Goal: Task Accomplishment & Management: Use online tool/utility

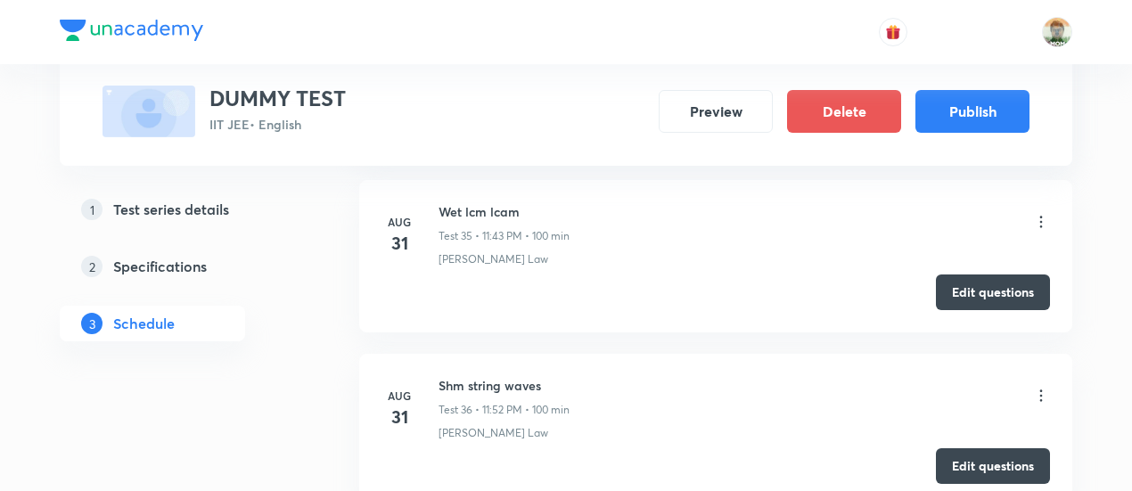
scroll to position [6778, 0]
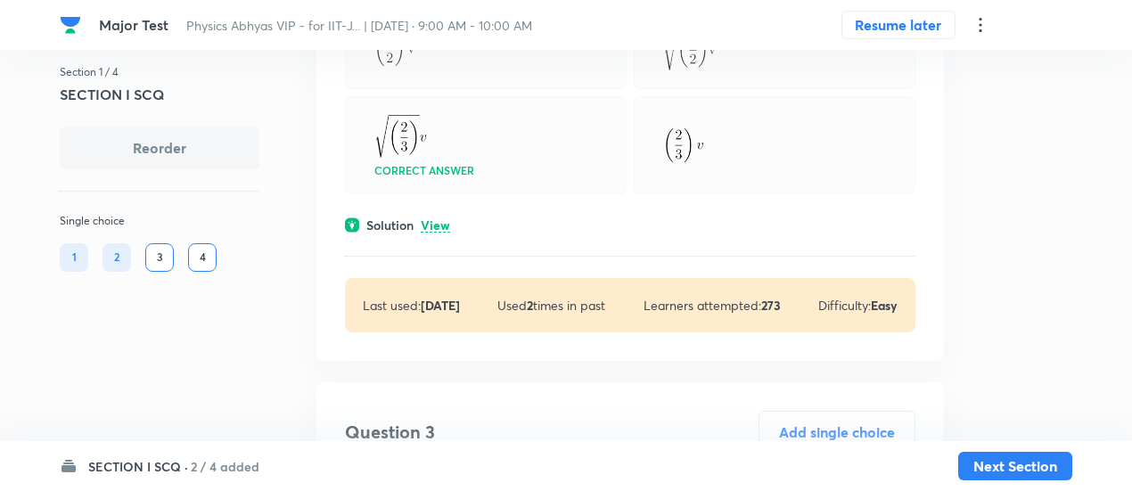
click at [213, 462] on h6 "2 / 4 added" at bounding box center [225, 466] width 69 height 19
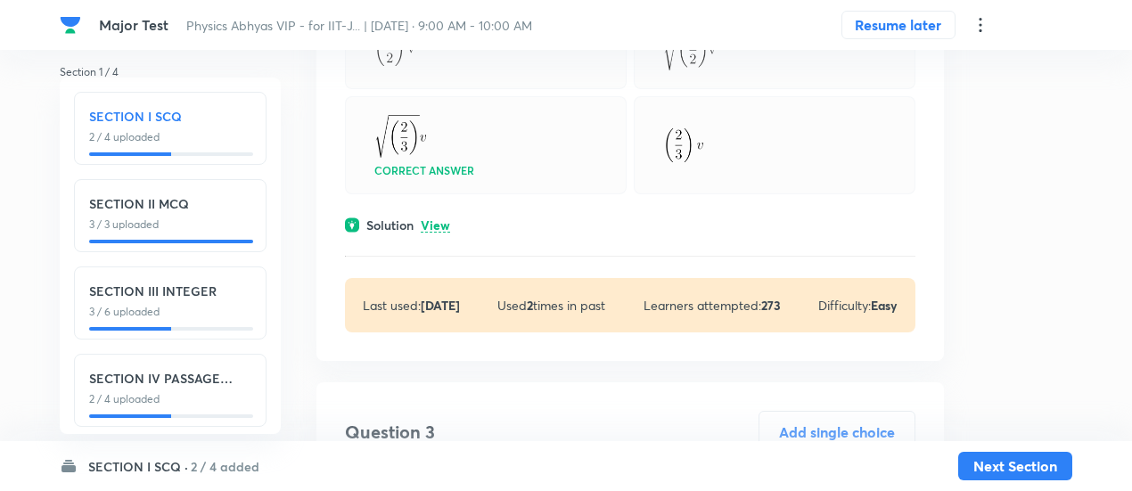
click at [216, 383] on h6 "SECTION IV PASSAGE INTEGER" at bounding box center [170, 378] width 162 height 19
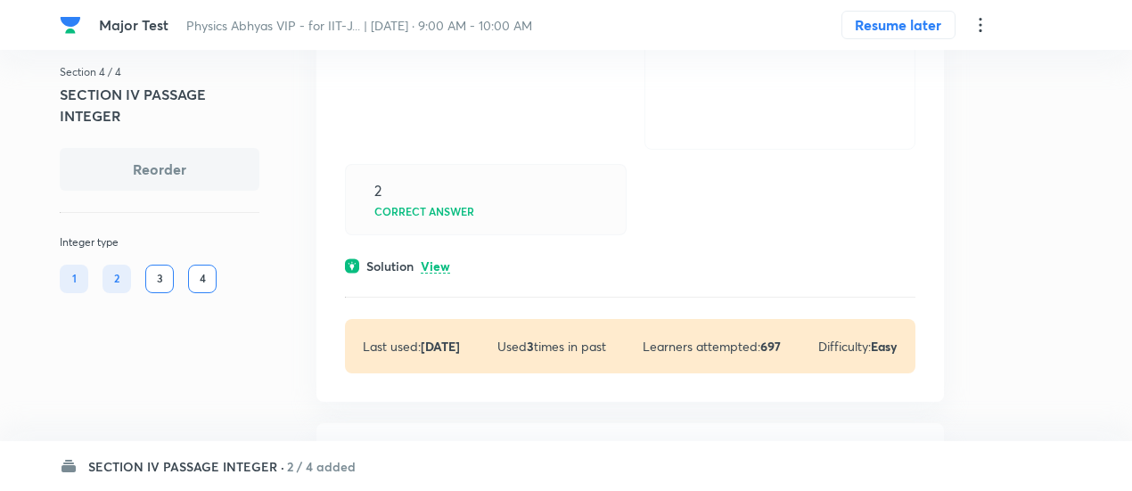
scroll to position [473, 0]
click at [432, 262] on p "View" at bounding box center [435, 264] width 29 height 13
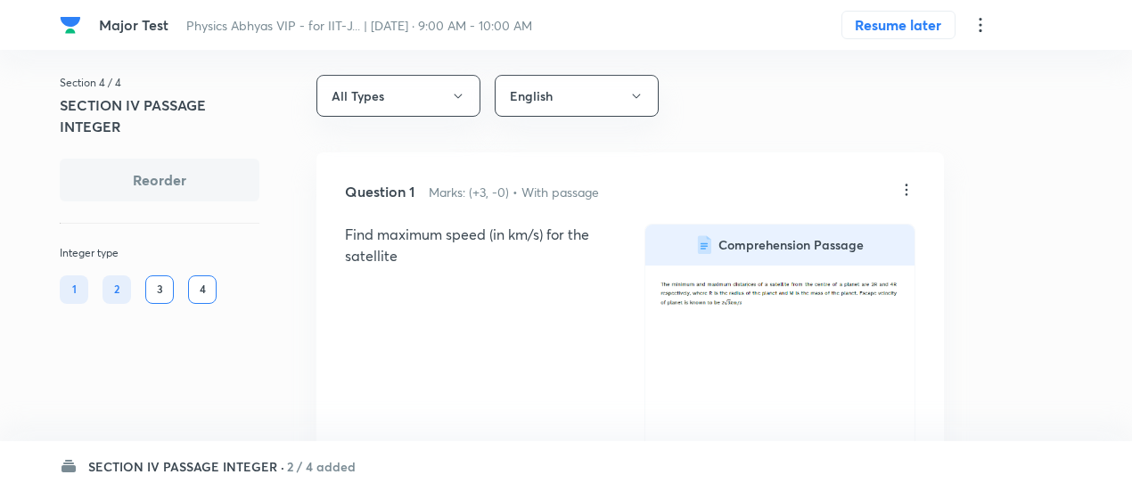
scroll to position [9, 0]
click at [912, 195] on icon at bounding box center [906, 192] width 18 height 18
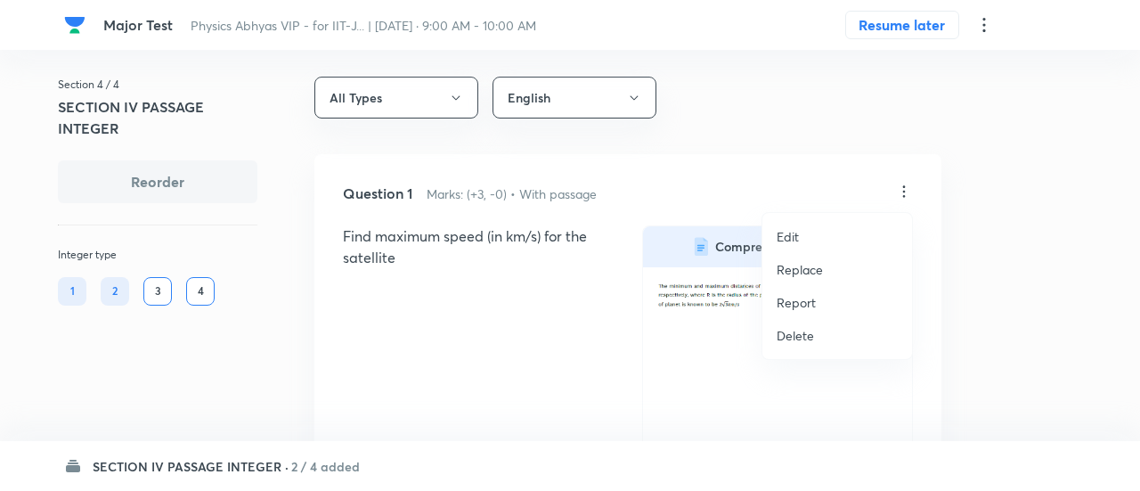
click at [791, 272] on p "Replace" at bounding box center [800, 269] width 46 height 19
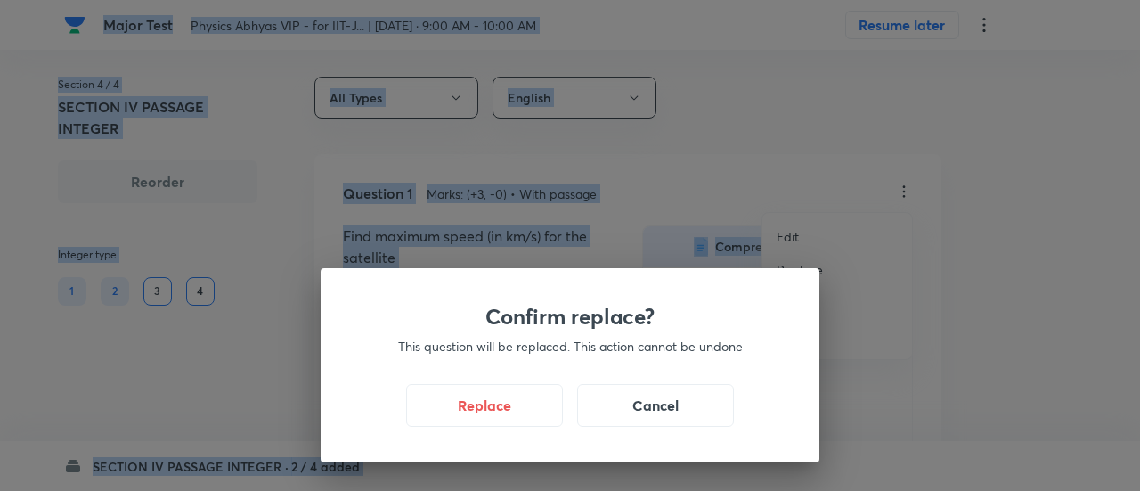
click at [791, 272] on div "Confirm replace? This question will be replaced. This action cannot be undone R…" at bounding box center [570, 245] width 1140 height 491
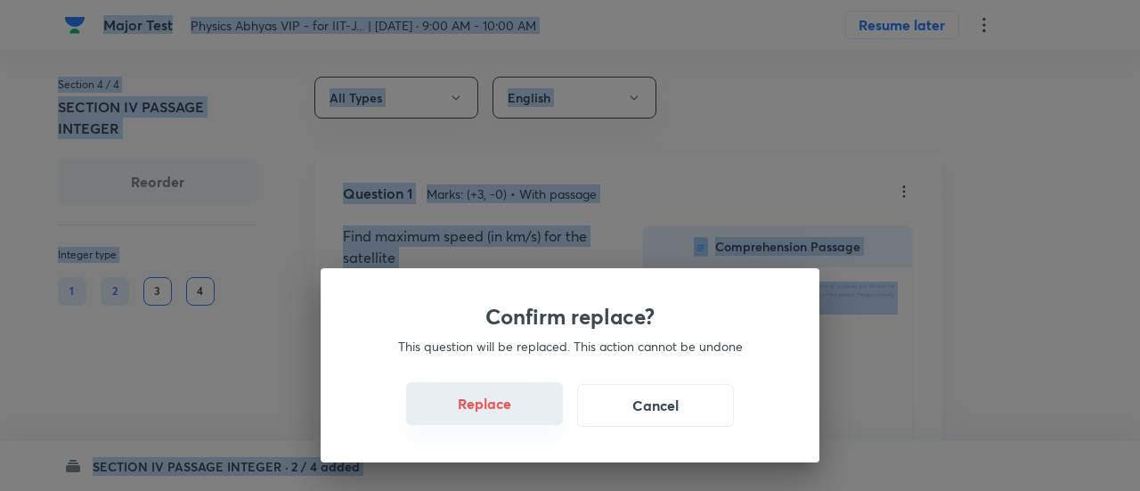
click at [480, 423] on button "Replace" at bounding box center [484, 403] width 157 height 43
click at [480, 423] on button "Replace" at bounding box center [484, 405] width 157 height 43
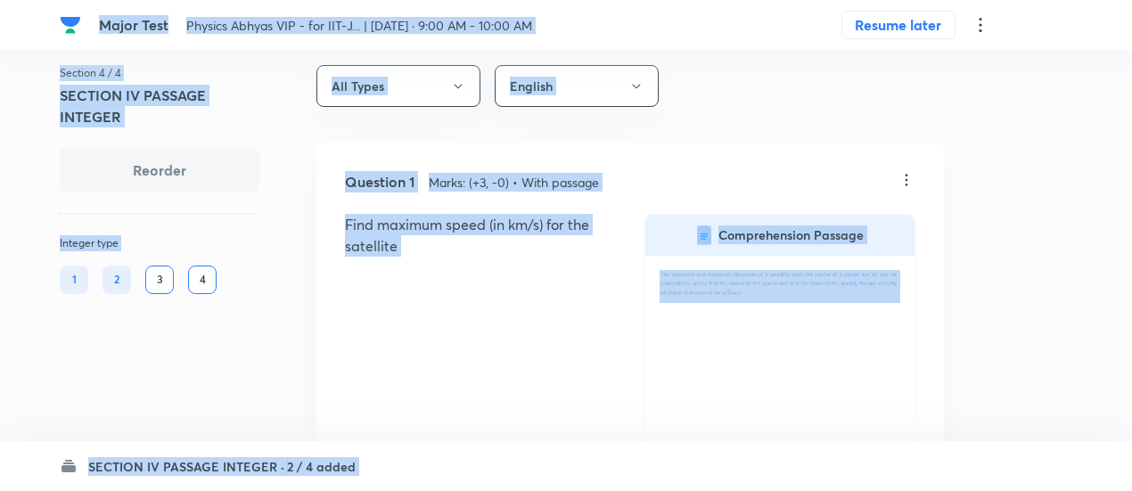
scroll to position [0, 0]
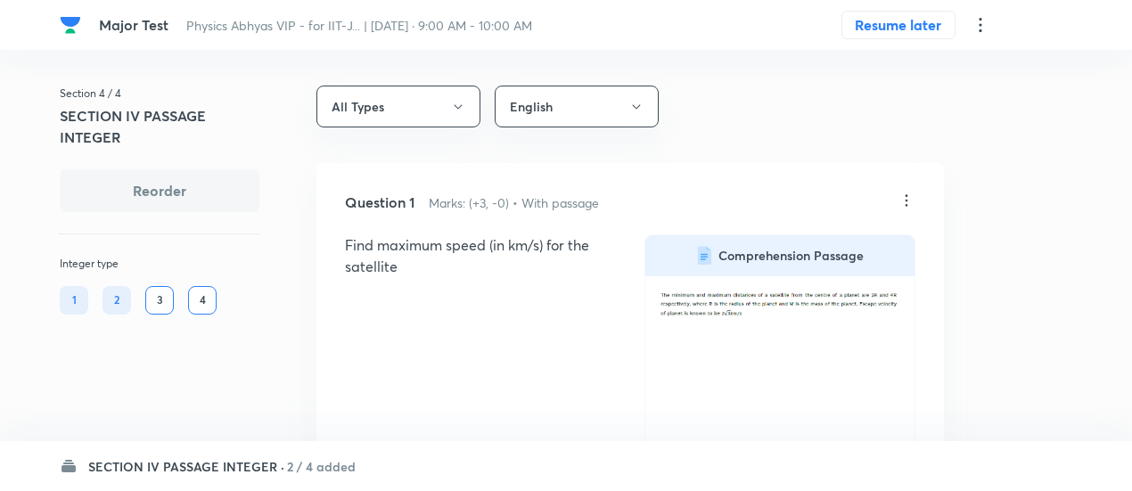
click at [907, 199] on icon at bounding box center [906, 201] width 18 height 18
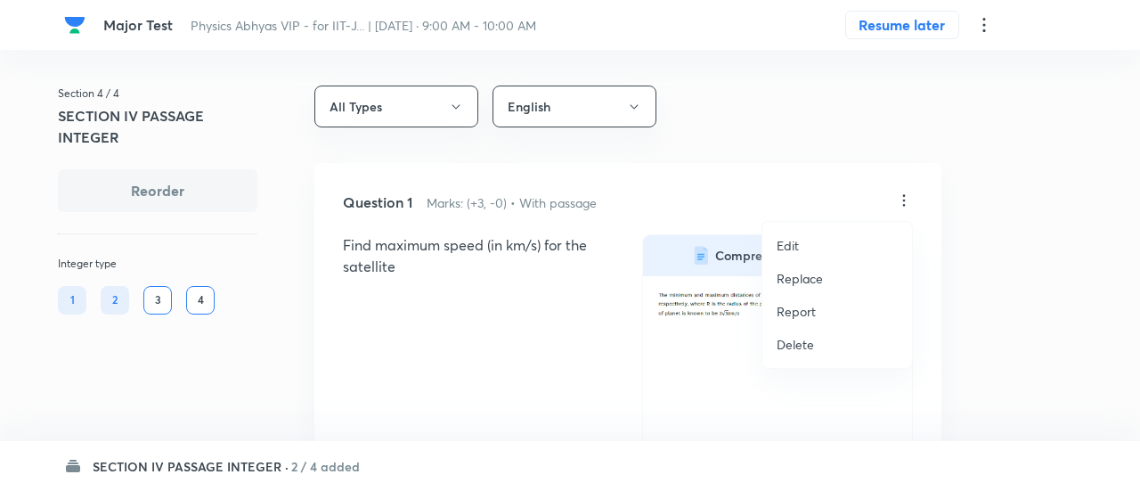
click at [804, 280] on p "Replace" at bounding box center [800, 278] width 46 height 19
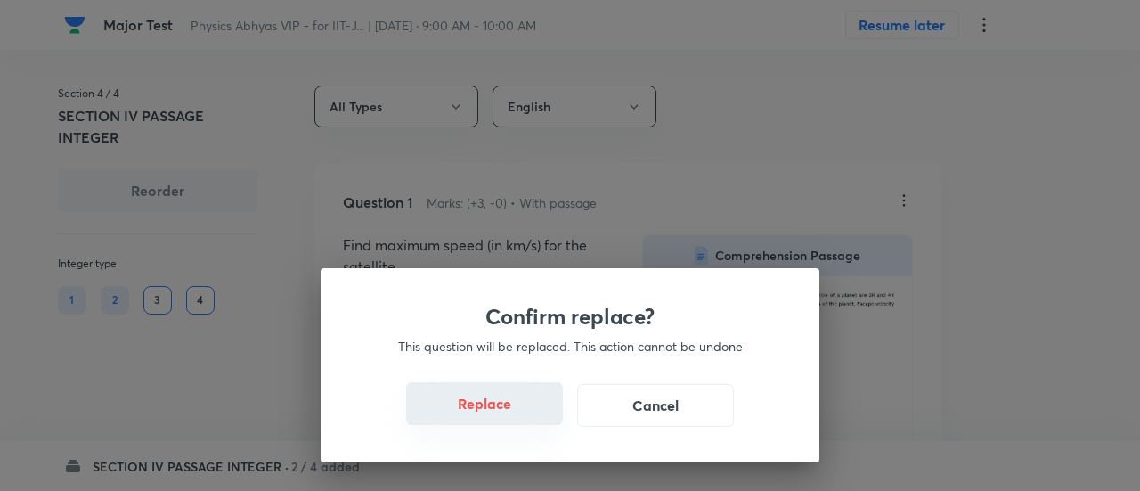
click at [508, 411] on button "Replace" at bounding box center [484, 403] width 157 height 43
click at [508, 411] on div "Confirm replace? This question will be replaced. This action cannot be undone R…" at bounding box center [570, 365] width 499 height 194
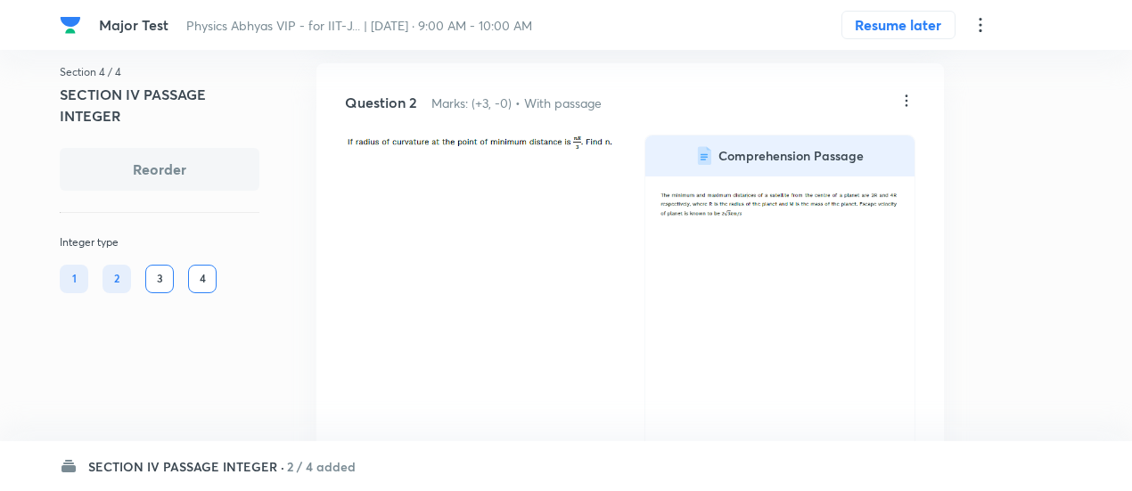
scroll to position [1227, 0]
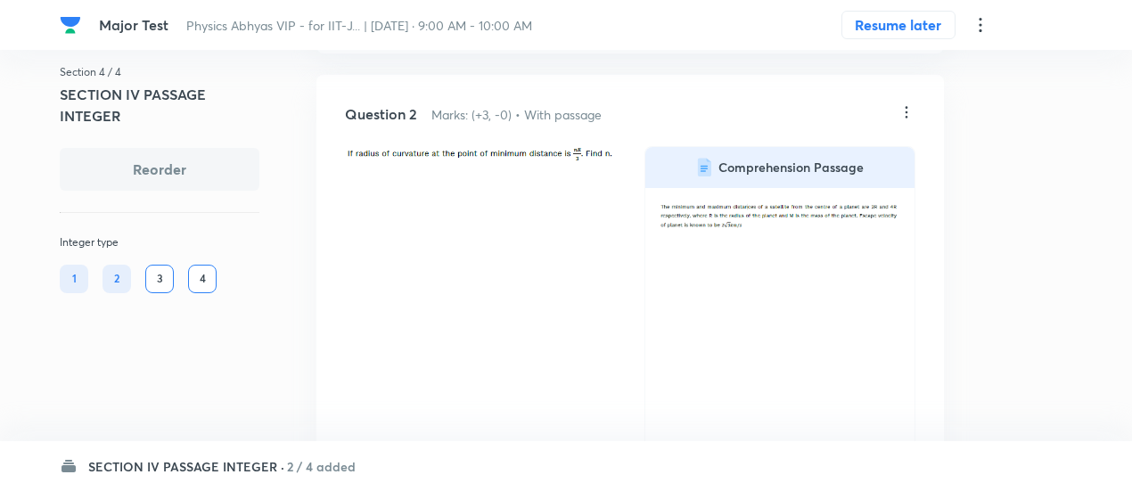
click at [906, 114] on icon at bounding box center [906, 112] width 18 height 18
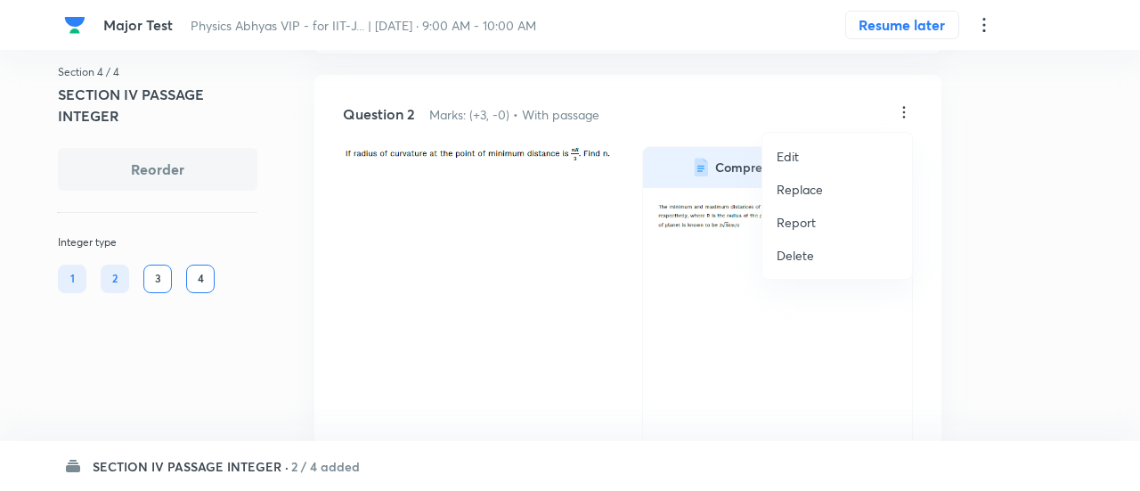
click at [804, 193] on p "Replace" at bounding box center [800, 189] width 46 height 19
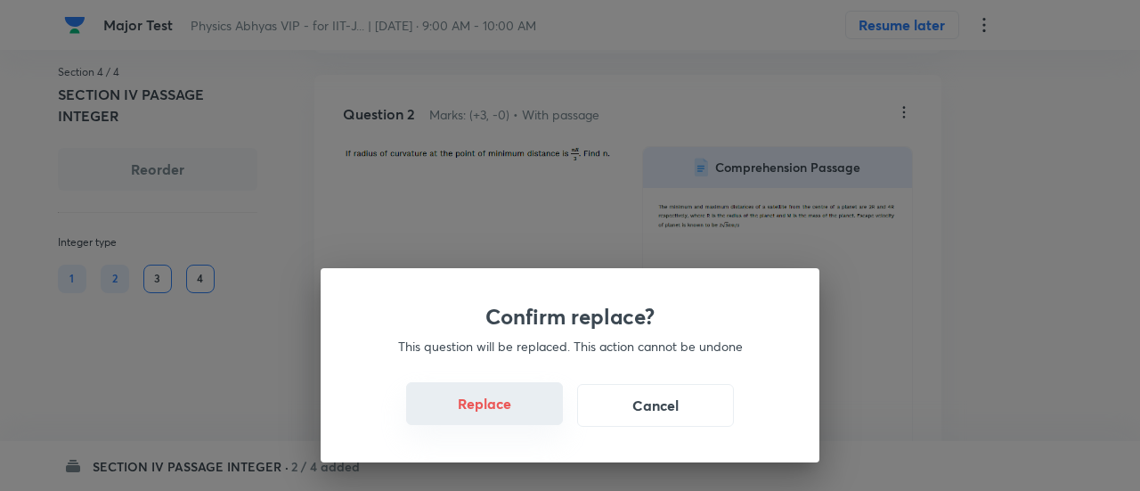
click at [481, 410] on button "Replace" at bounding box center [484, 403] width 157 height 43
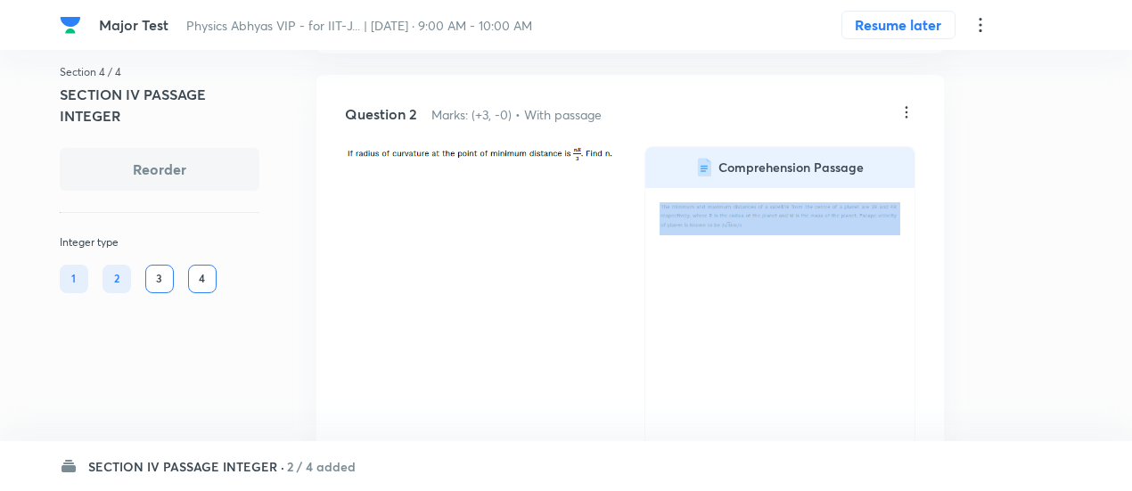
click at [481, 410] on div "Comprehension Passage" at bounding box center [630, 339] width 570 height 387
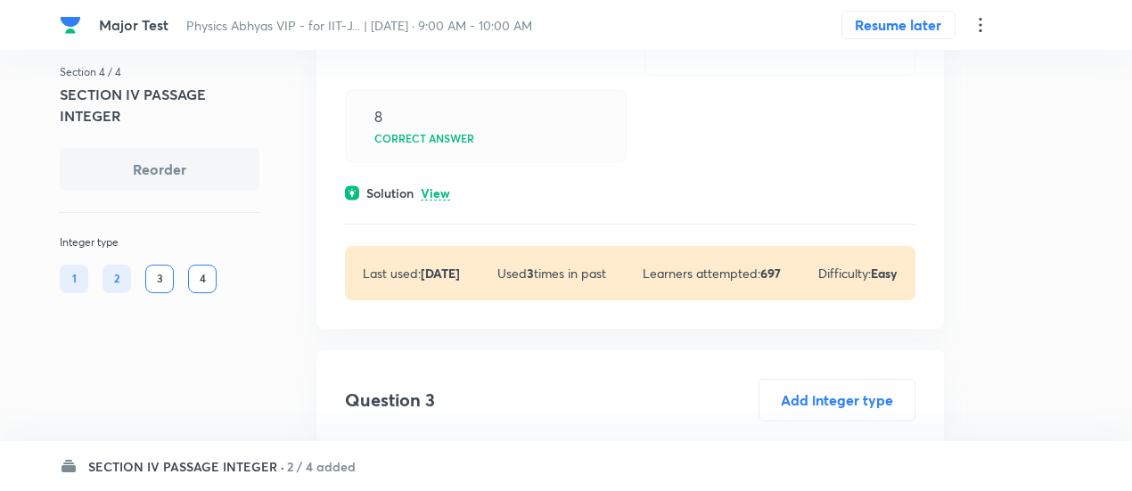
scroll to position [1690, 0]
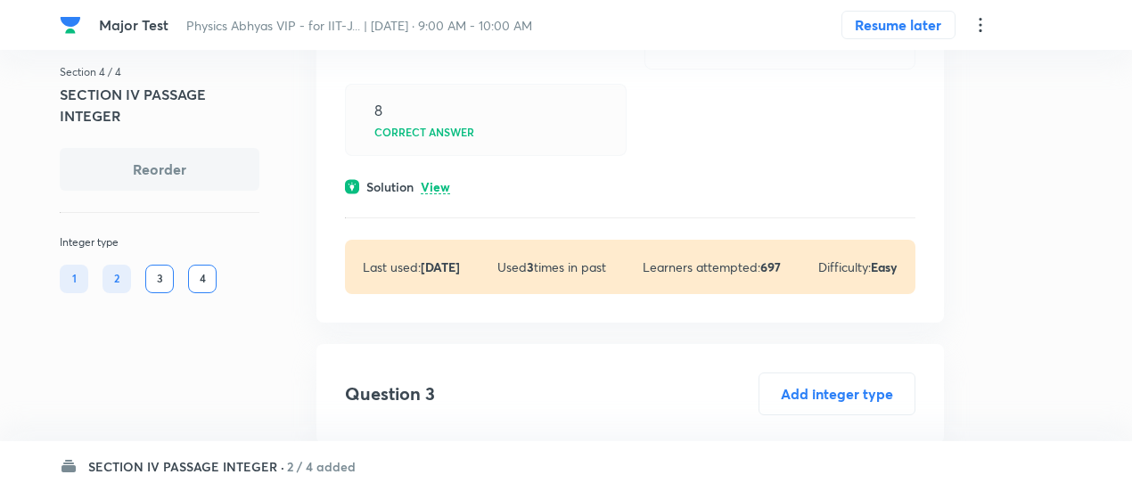
click at [428, 190] on p "View" at bounding box center [435, 187] width 29 height 13
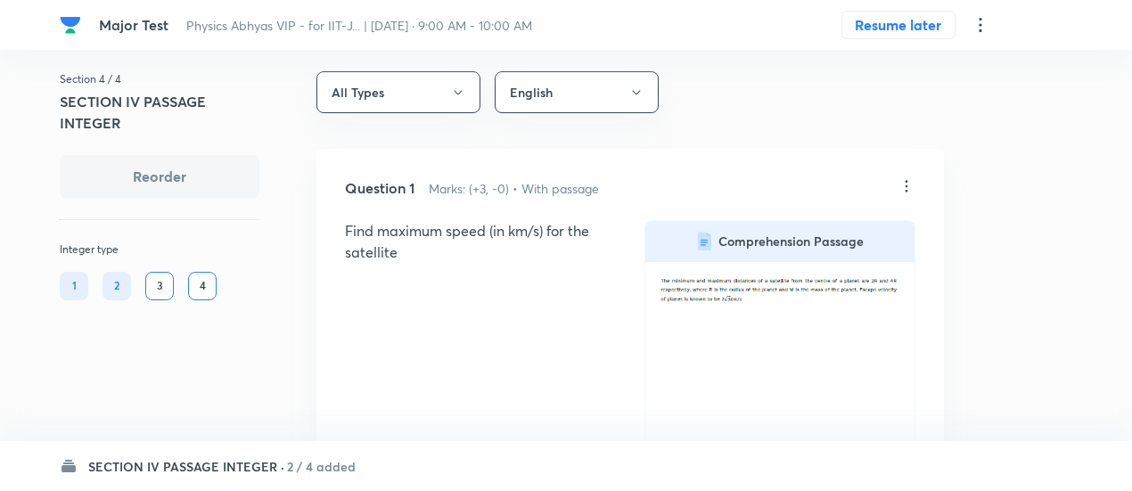
scroll to position [0, 0]
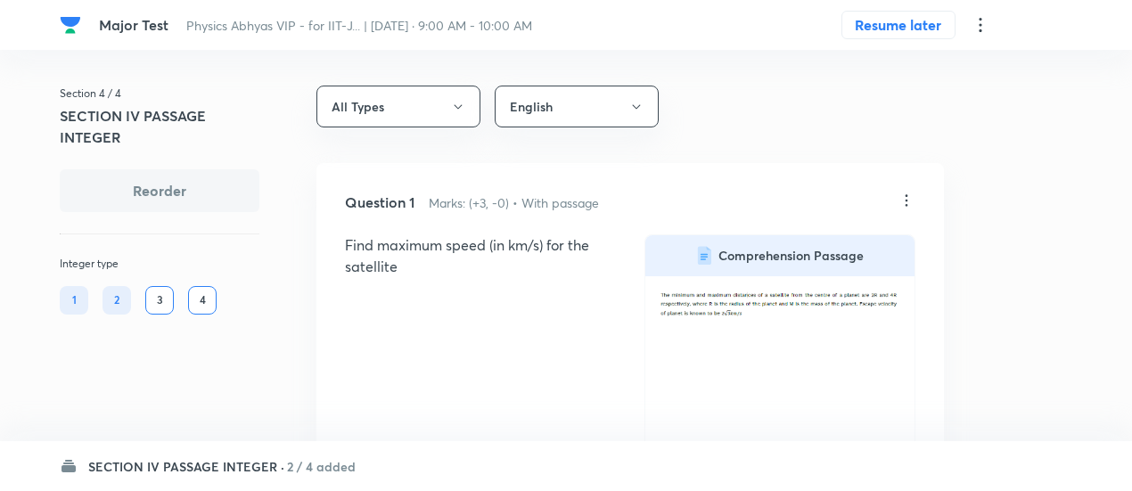
click at [903, 200] on icon at bounding box center [906, 201] width 18 height 18
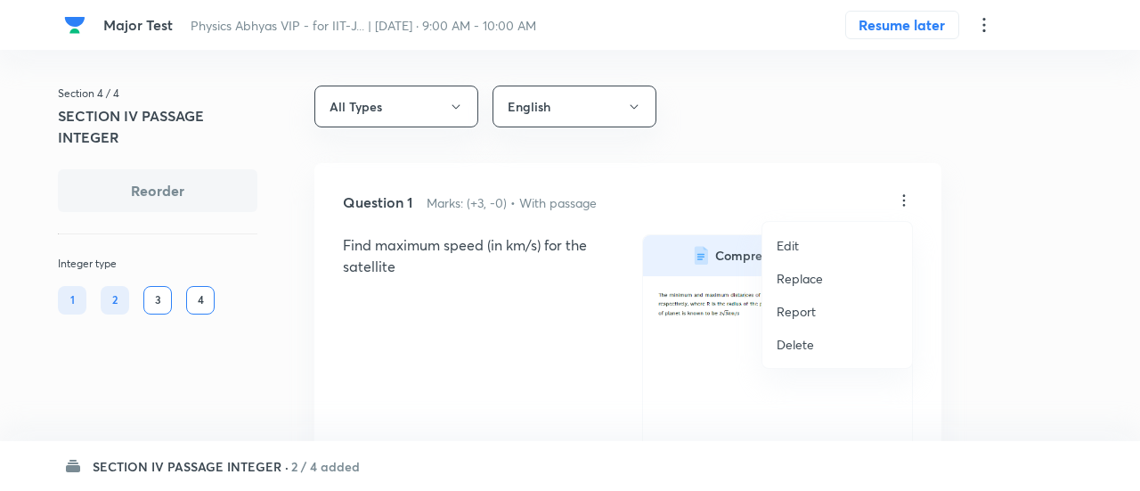
click at [795, 277] on p "Replace" at bounding box center [800, 278] width 46 height 19
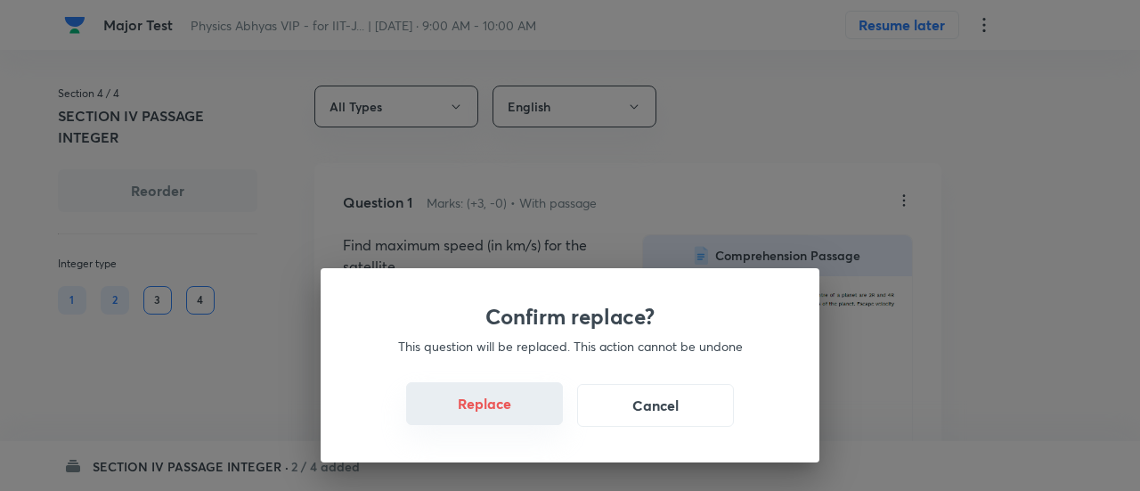
click at [492, 413] on button "Replace" at bounding box center [484, 403] width 157 height 43
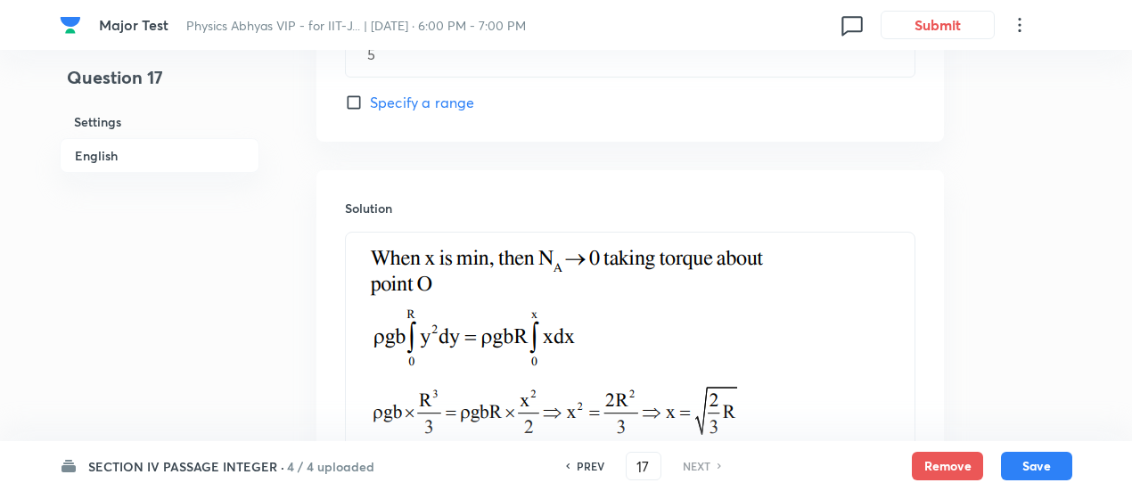
scroll to position [1608, 0]
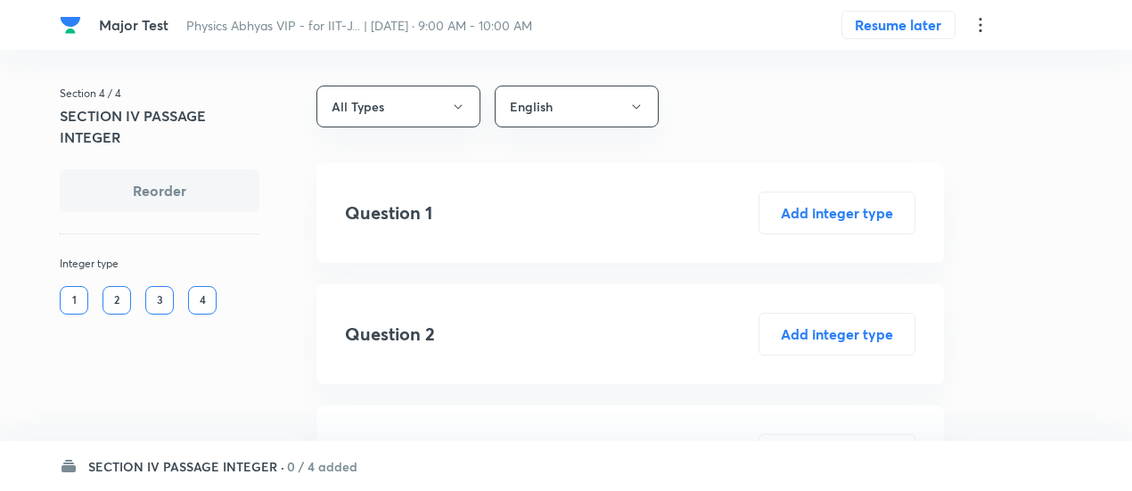
click at [219, 466] on h6 "SECTION IV PASSAGE INTEGER ·" at bounding box center [186, 466] width 196 height 19
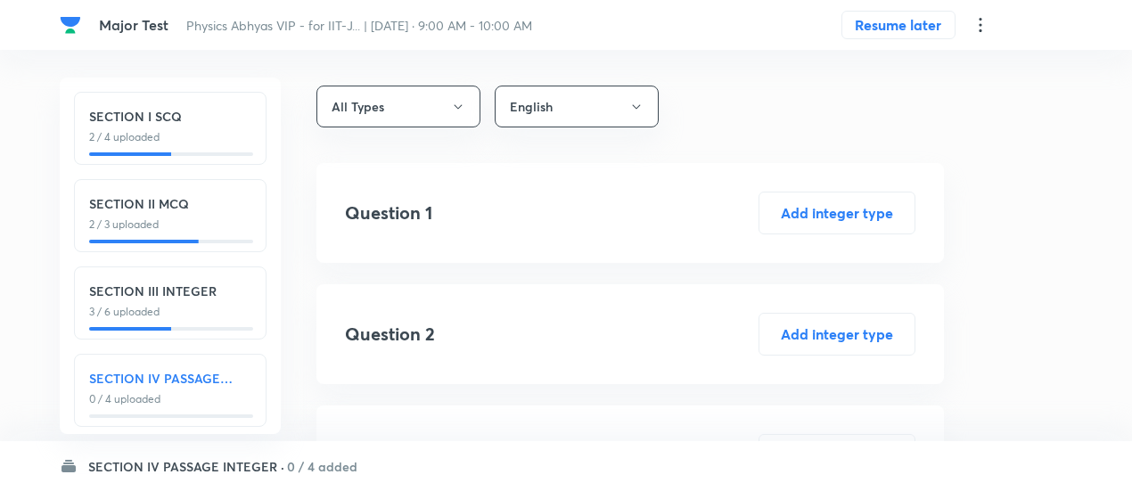
click at [217, 383] on h6 "SECTION IV PASSAGE INTEGER" at bounding box center [170, 378] width 162 height 19
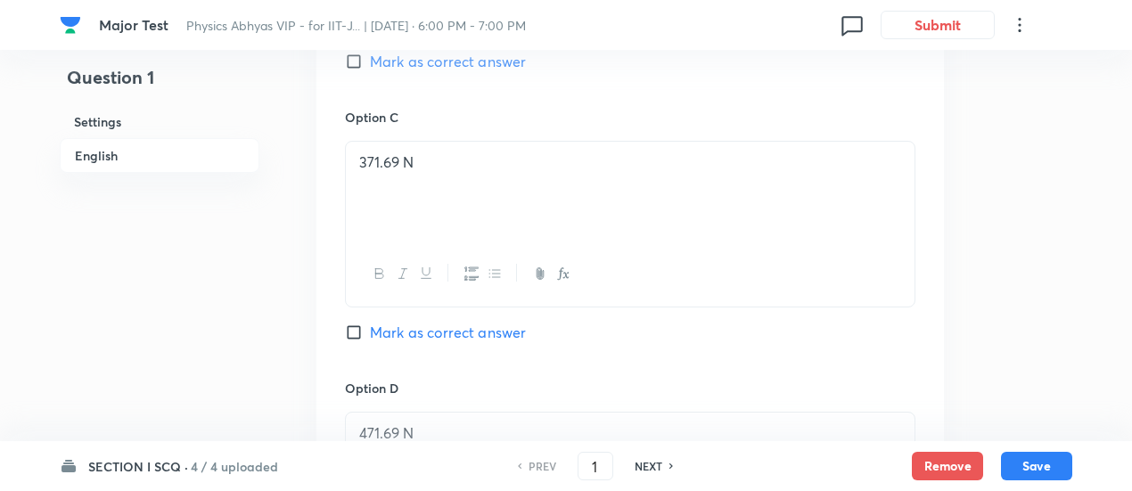
scroll to position [1762, 0]
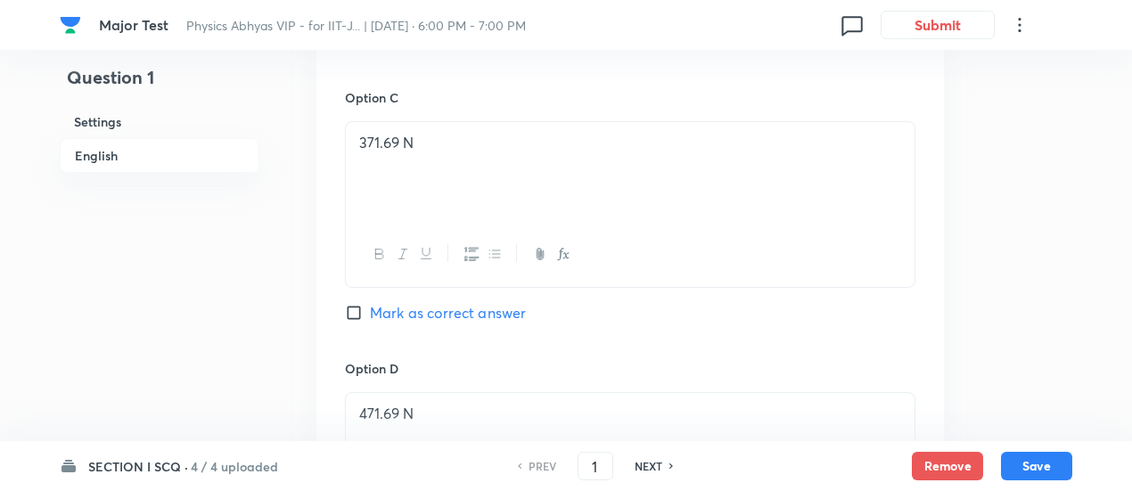
click at [191, 471] on h6 "4 / 4 uploaded" at bounding box center [234, 466] width 87 height 19
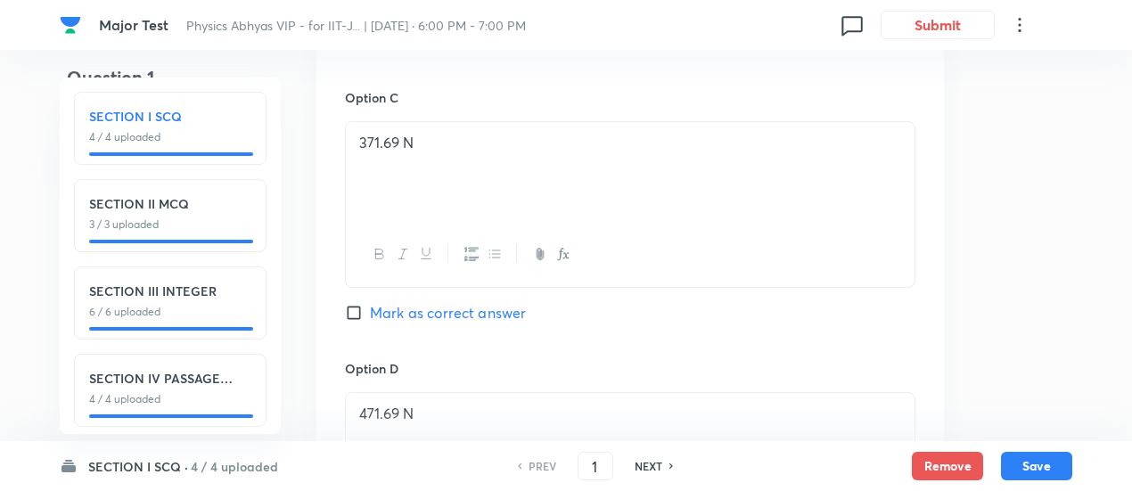
click at [187, 388] on div "SECTION IV PASSAGE INTEGER 4 / 4 uploaded" at bounding box center [170, 388] width 162 height 38
type input "14"
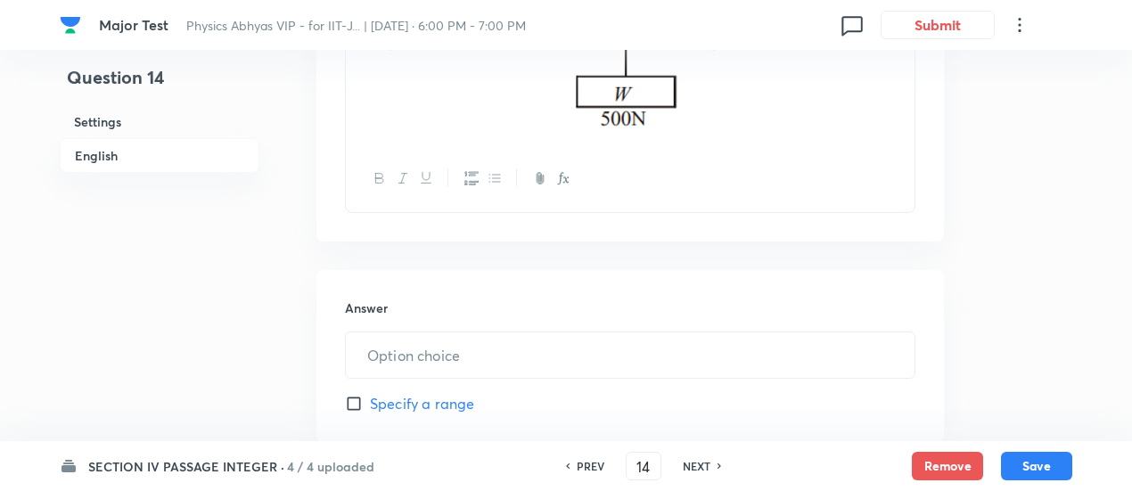
type input "3"
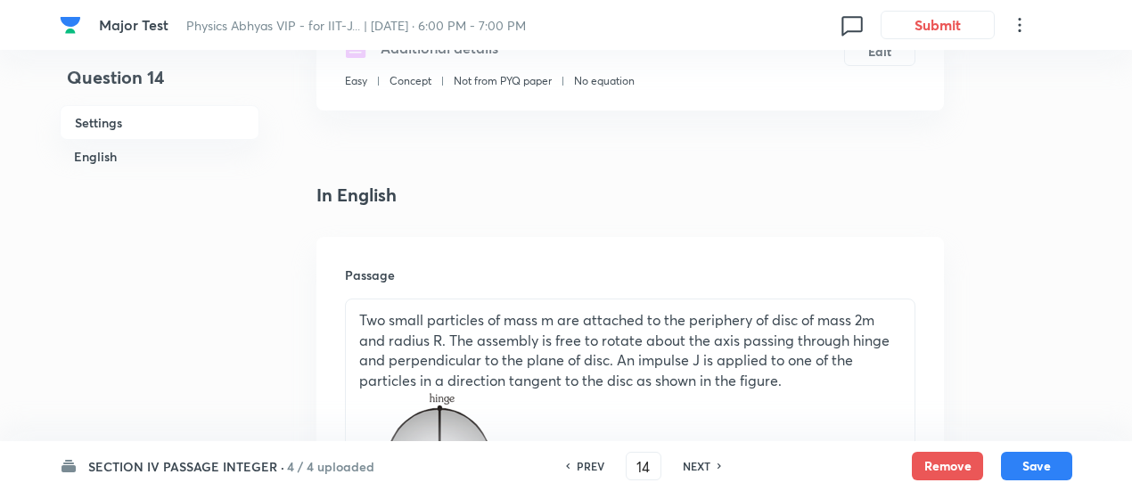
scroll to position [342, 0]
click at [711, 474] on div "PREV 14 ​ NEXT" at bounding box center [643, 466] width 230 height 29
click at [700, 462] on h6 "NEXT" at bounding box center [696, 466] width 28 height 16
type input "15"
type input "6"
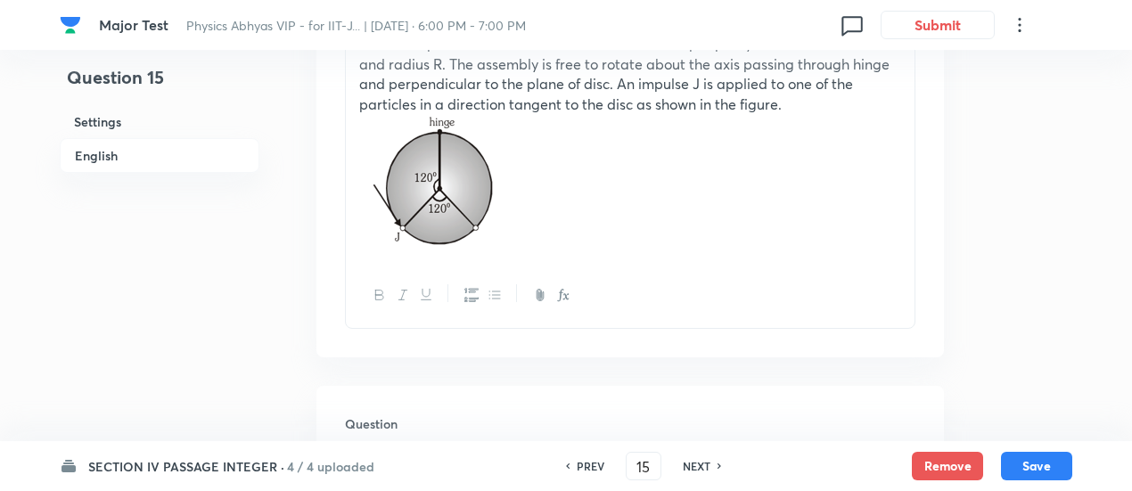
scroll to position [620, 0]
click at [693, 463] on h6 "NEXT" at bounding box center [696, 466] width 28 height 16
type input "16"
type input "6"
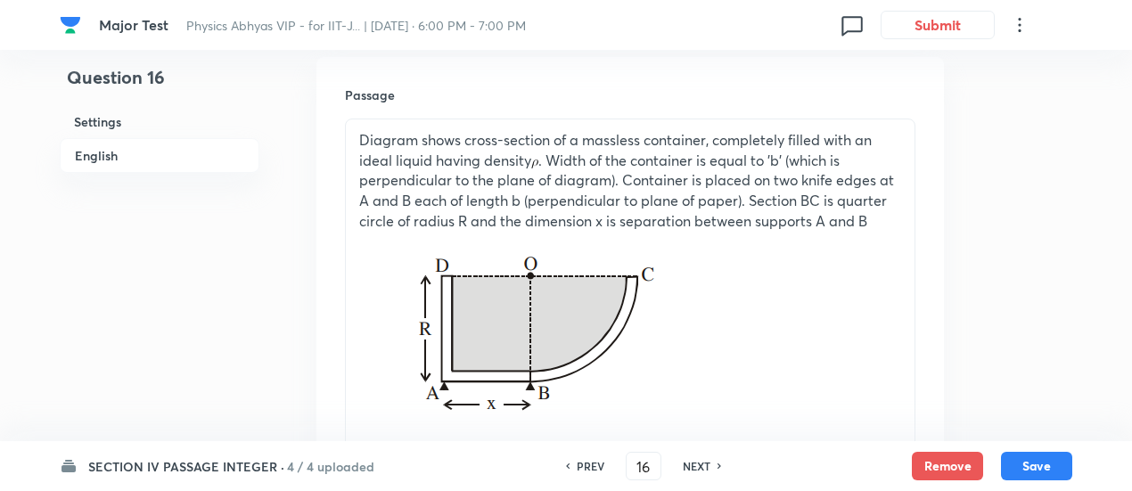
scroll to position [520, 0]
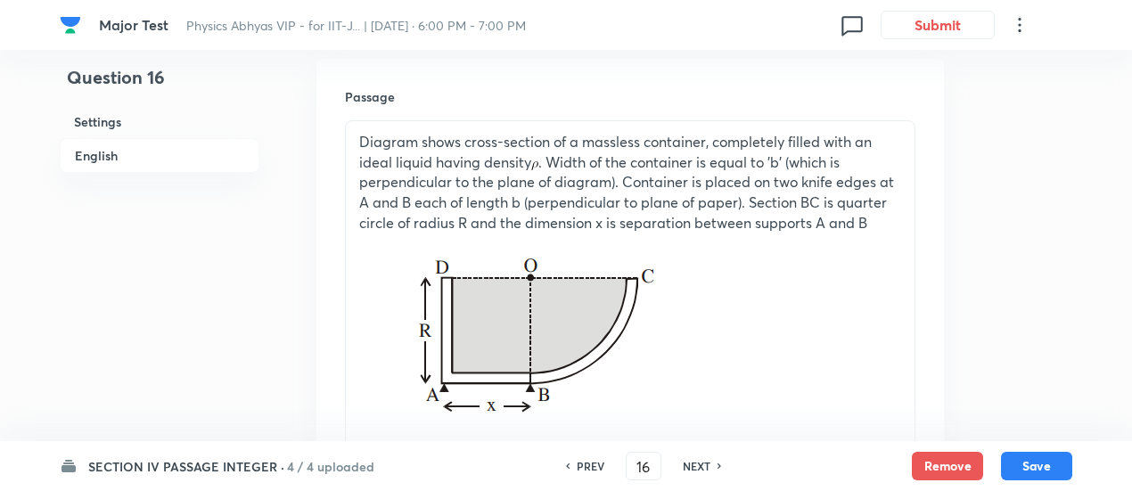
click at [693, 463] on h6 "NEXT" at bounding box center [696, 466] width 28 height 16
type input "17"
type input "5"
click at [312, 466] on h6 "4 / 4 uploaded" at bounding box center [330, 466] width 87 height 19
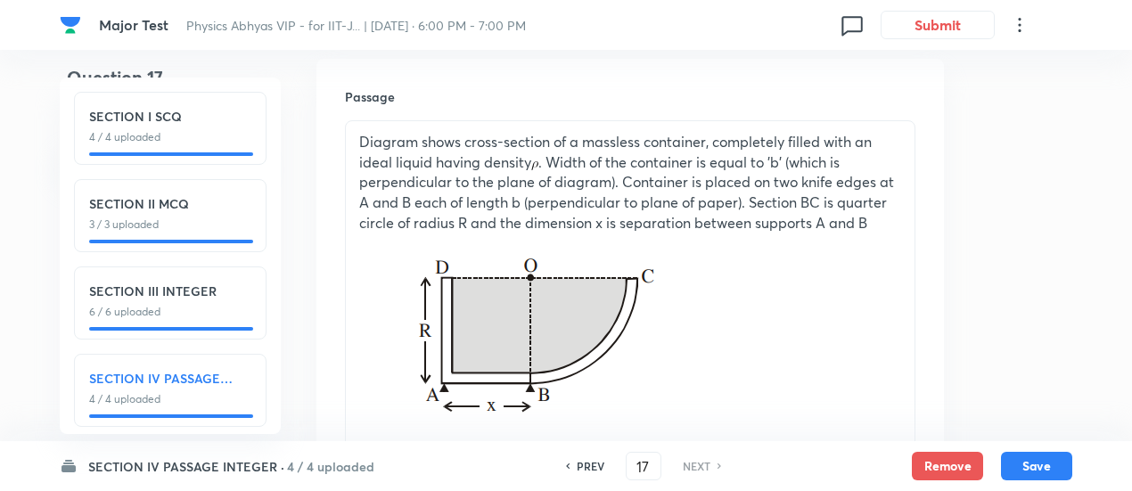
click at [210, 143] on p "4 / 4 uploaded" at bounding box center [170, 137] width 162 height 16
type input "1"
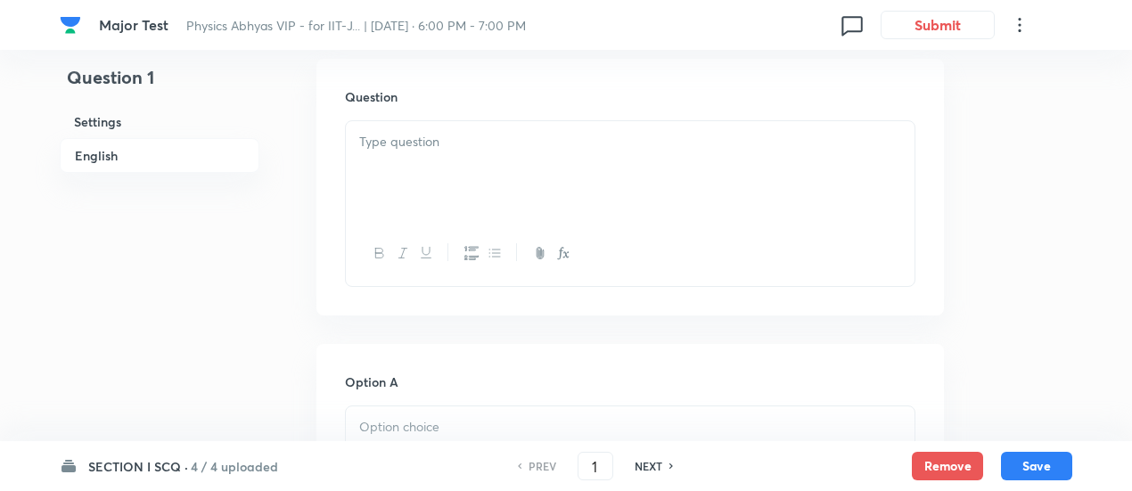
checkbox input "true"
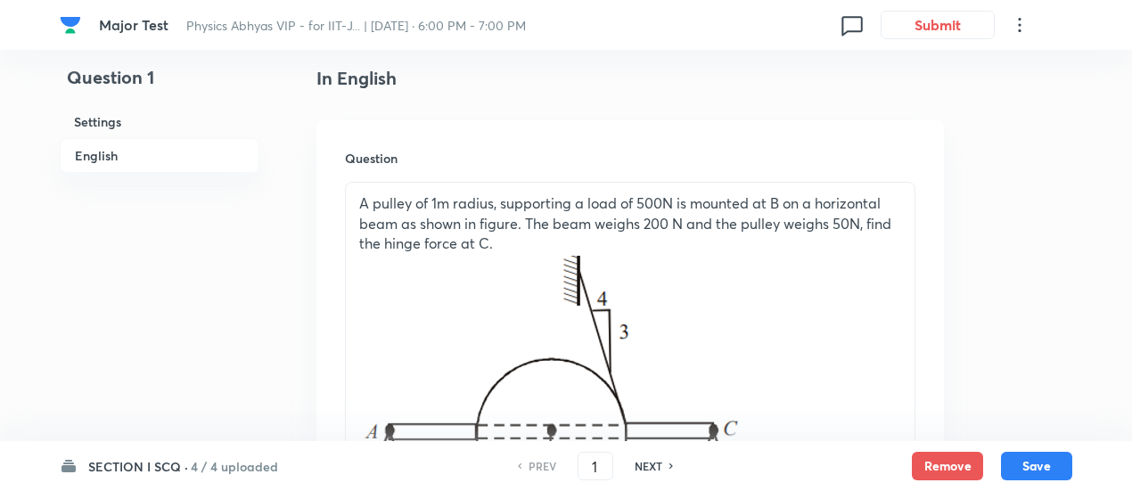
scroll to position [458, 0]
click at [704, 222] on p "A pulley of 1m radius, supporting a load of 500N is mounted at B on a horizonta…" at bounding box center [630, 224] width 542 height 61
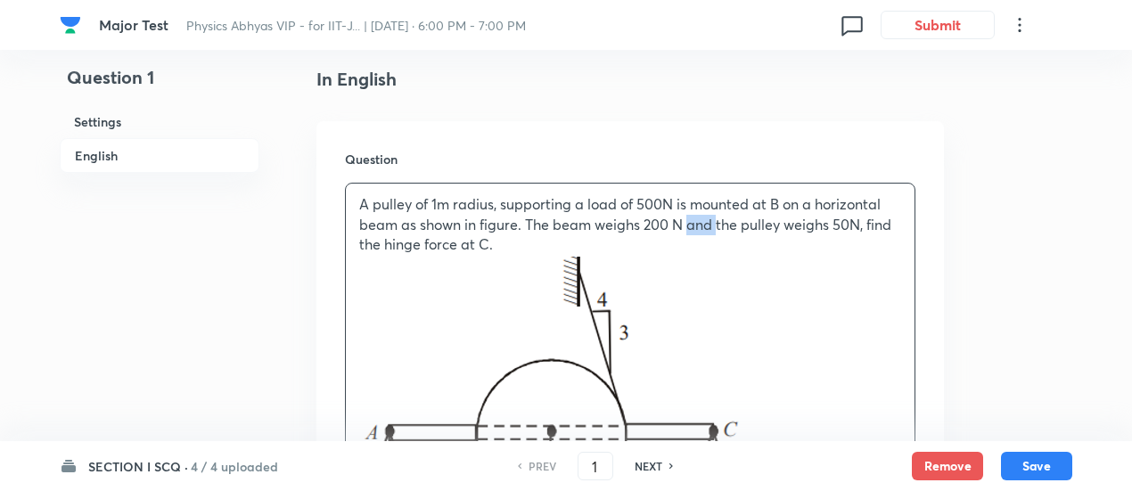
click at [704, 222] on p "A pulley of 1m radius, supporting a load of 500N is mounted at B on a horizonta…" at bounding box center [630, 224] width 542 height 61
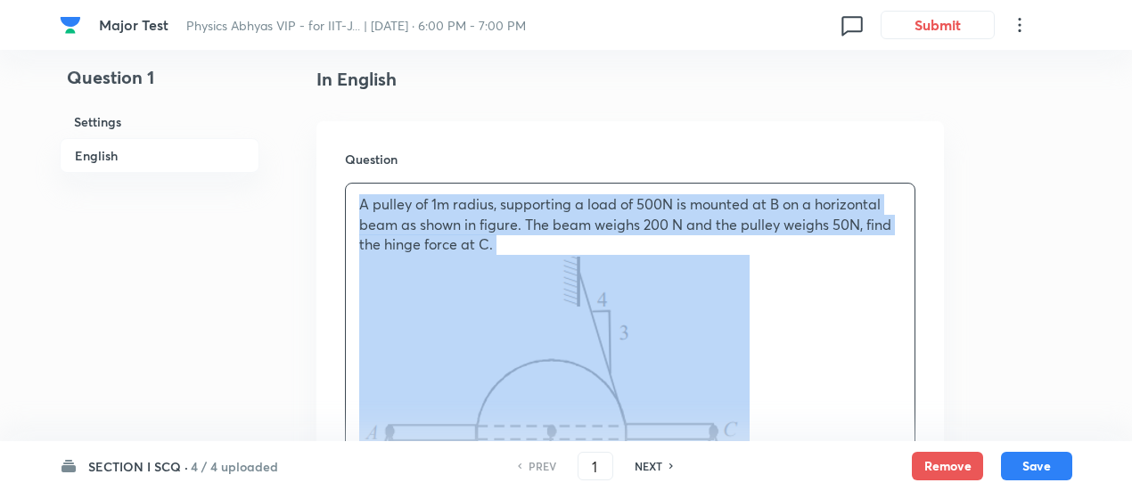
click at [704, 222] on p "A pulley of 1m radius, supporting a load of 500N is mounted at B on a horizonta…" at bounding box center [630, 224] width 542 height 61
copy p "A pulley of 1m radius, supporting a load of 500N is mounted at B on a horizonta…"
click at [621, 241] on p "A pulley of 1m radius, supporting a load of 500N is mounted at B on a horizonta…" at bounding box center [630, 224] width 542 height 61
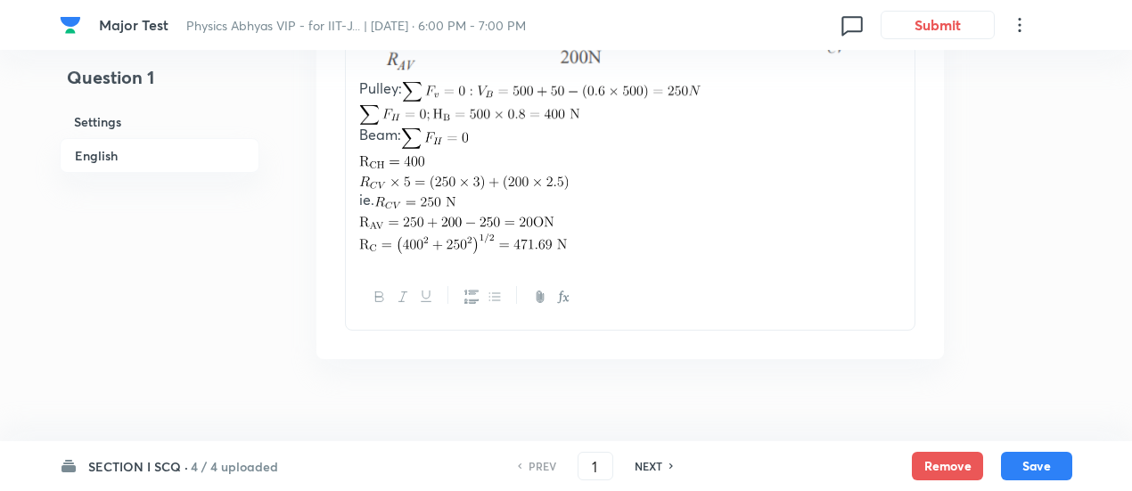
scroll to position [3109, 0]
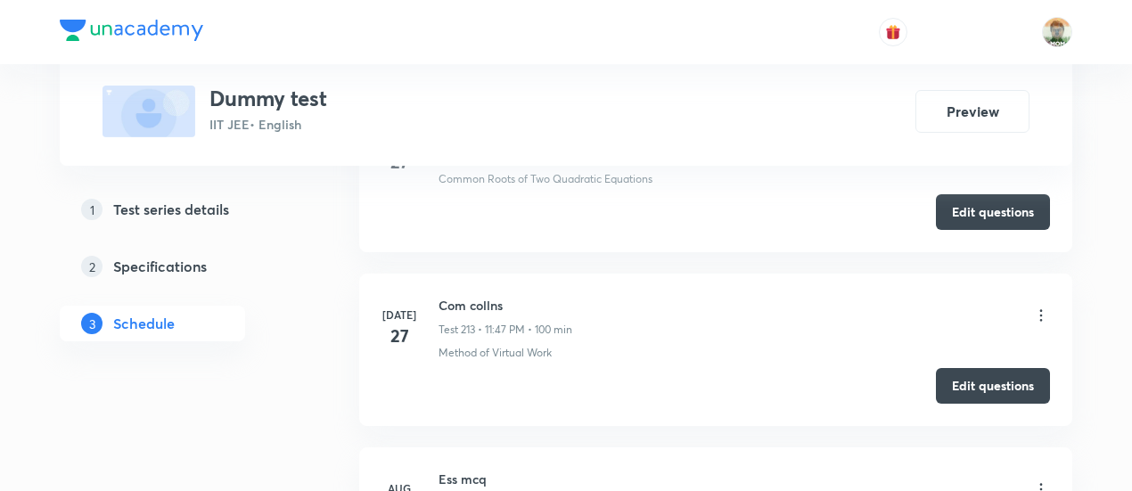
scroll to position [38213, 0]
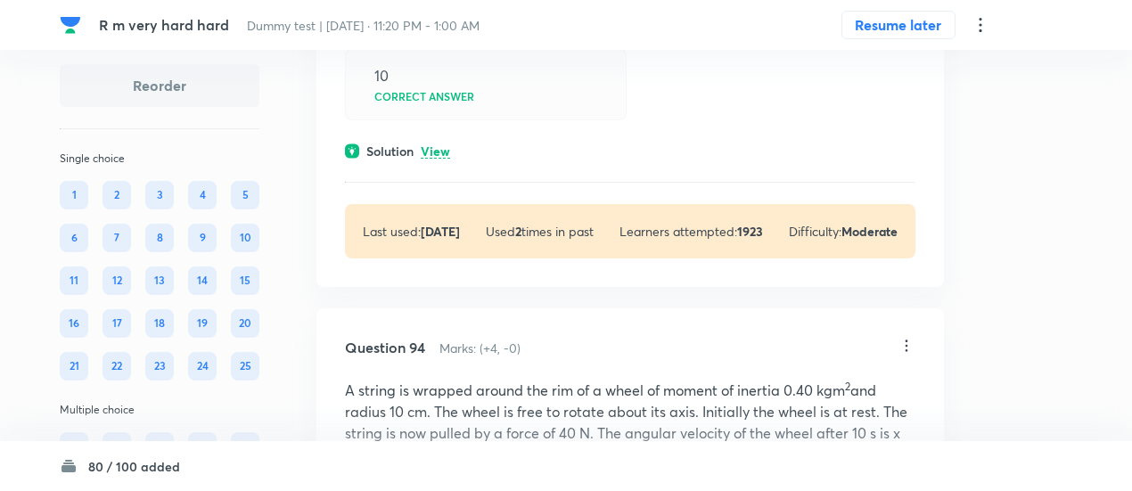
scroll to position [48625, 0]
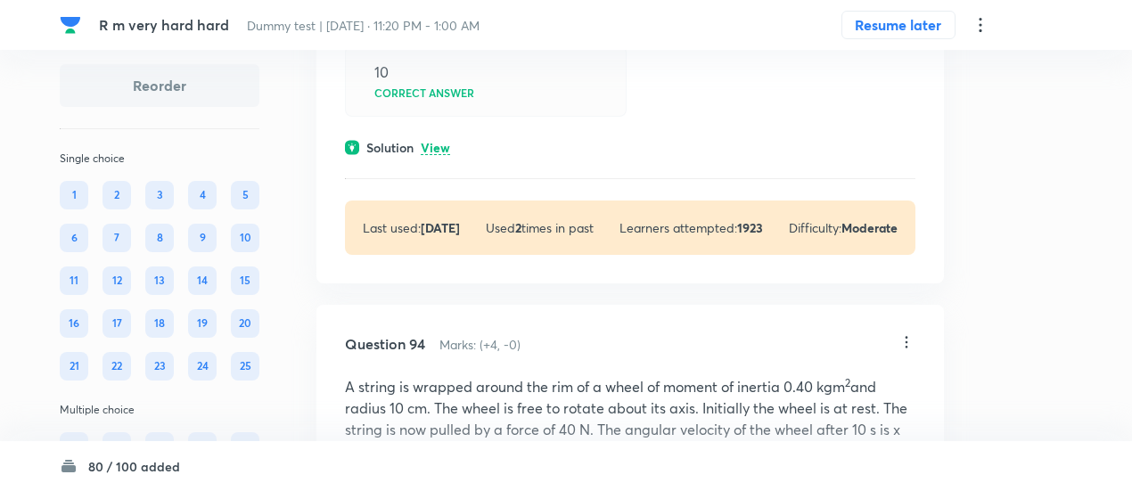
click at [442, 142] on p "View" at bounding box center [435, 148] width 29 height 13
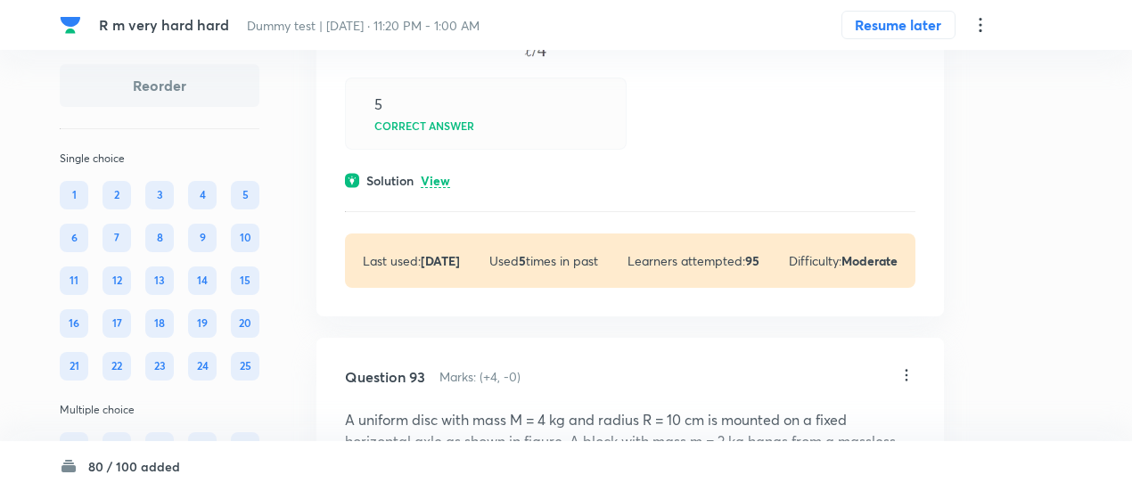
scroll to position [47970, 0]
click at [443, 176] on p "View" at bounding box center [435, 182] width 29 height 13
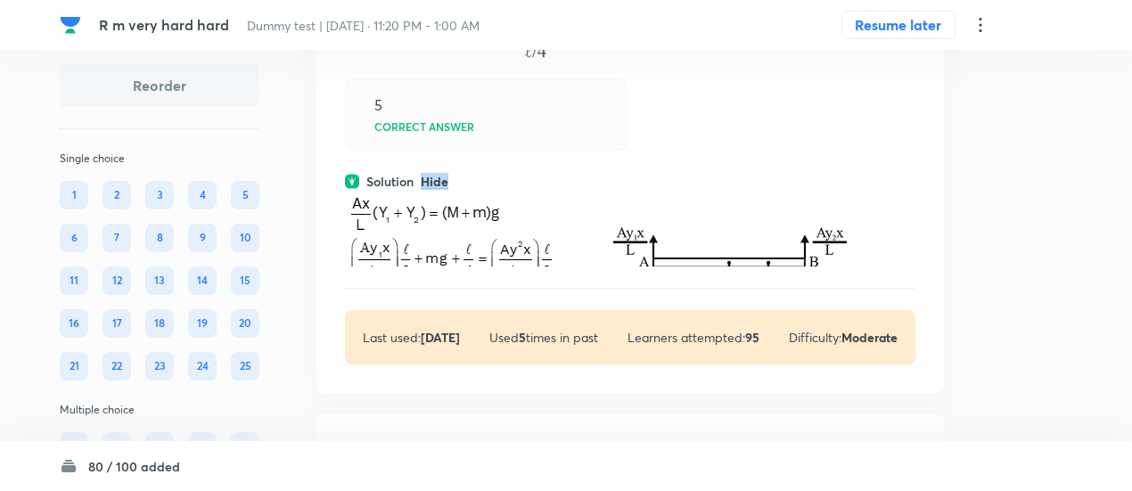
click at [443, 176] on p "Hide" at bounding box center [435, 182] width 28 height 13
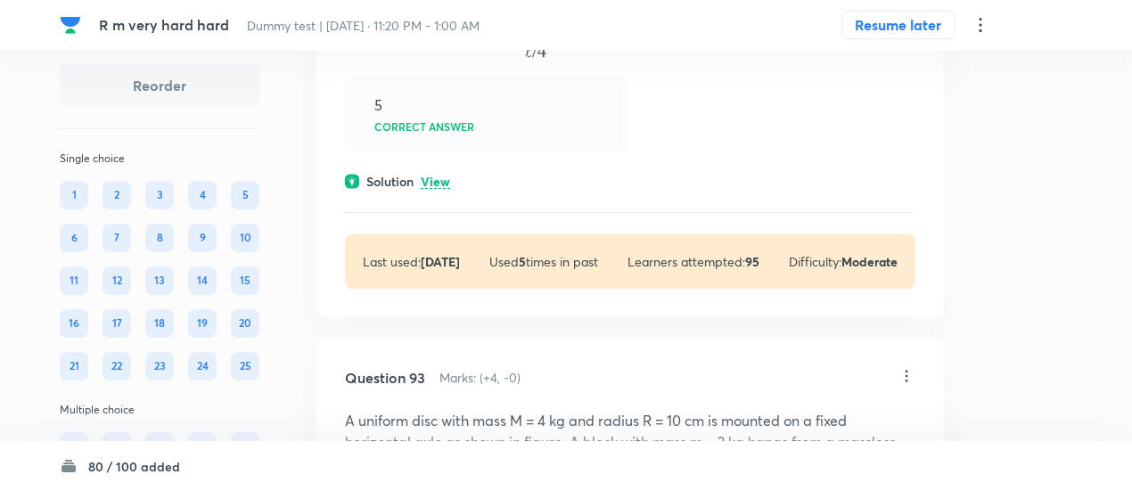
click at [443, 176] on p "View" at bounding box center [435, 182] width 29 height 13
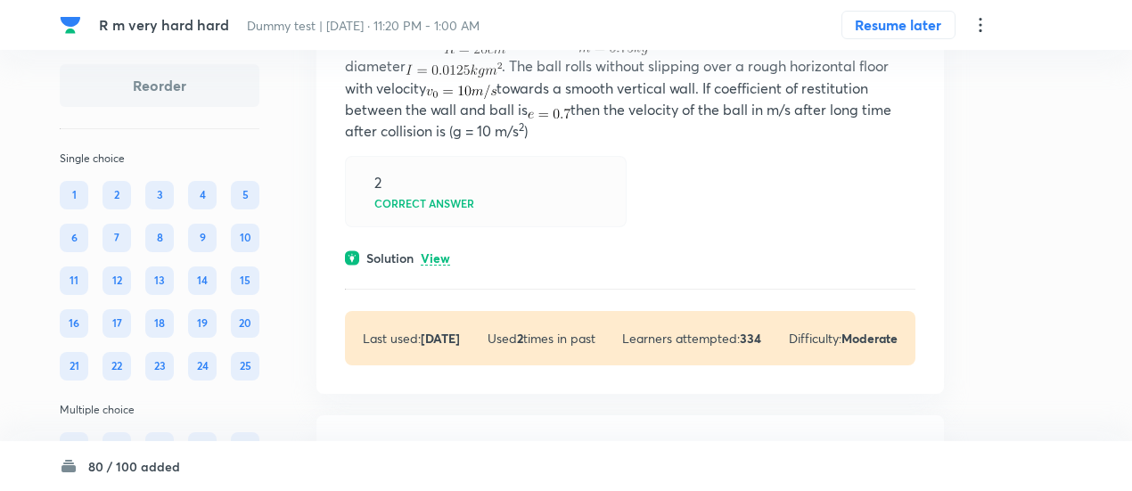
scroll to position [47296, 0]
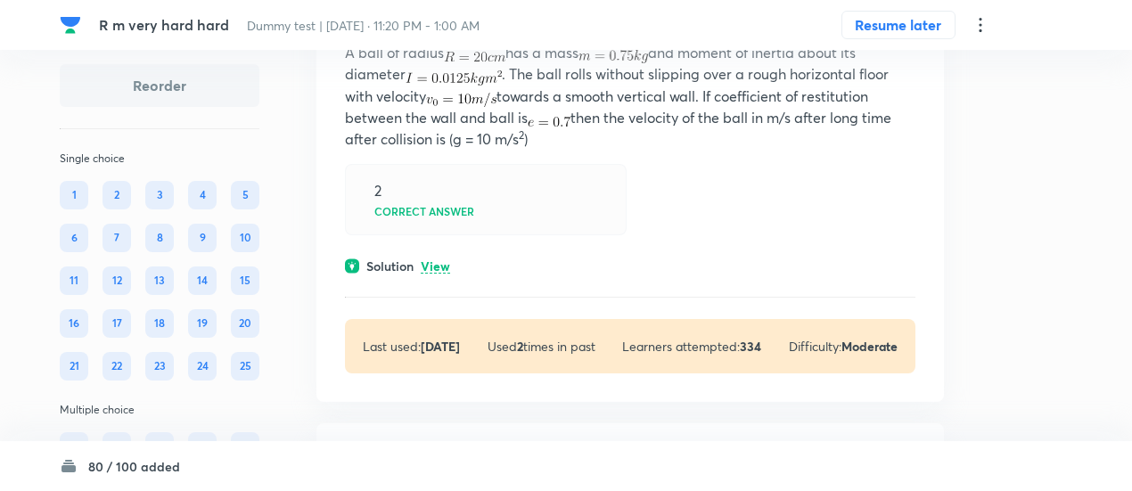
click at [447, 260] on p "View" at bounding box center [435, 266] width 29 height 13
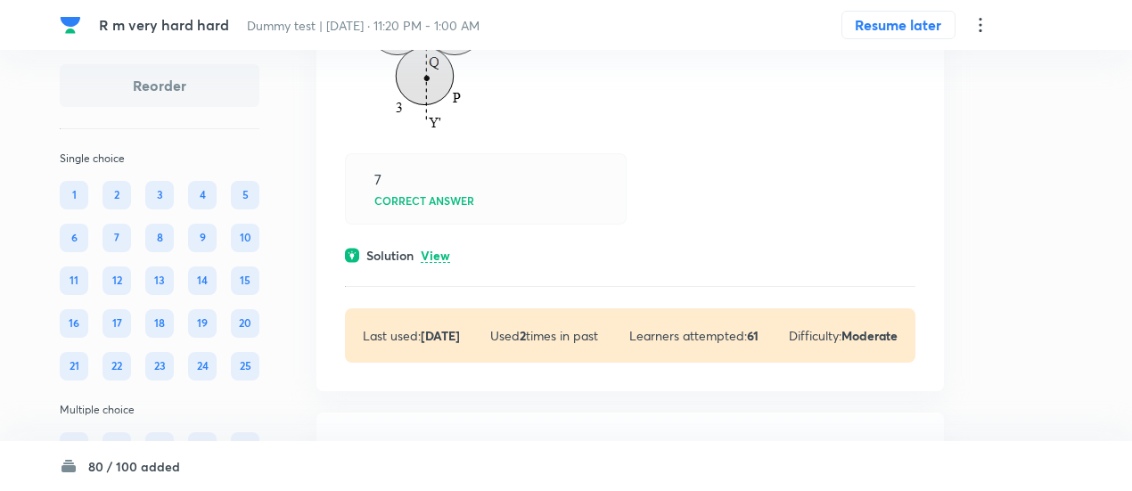
scroll to position [44213, 0]
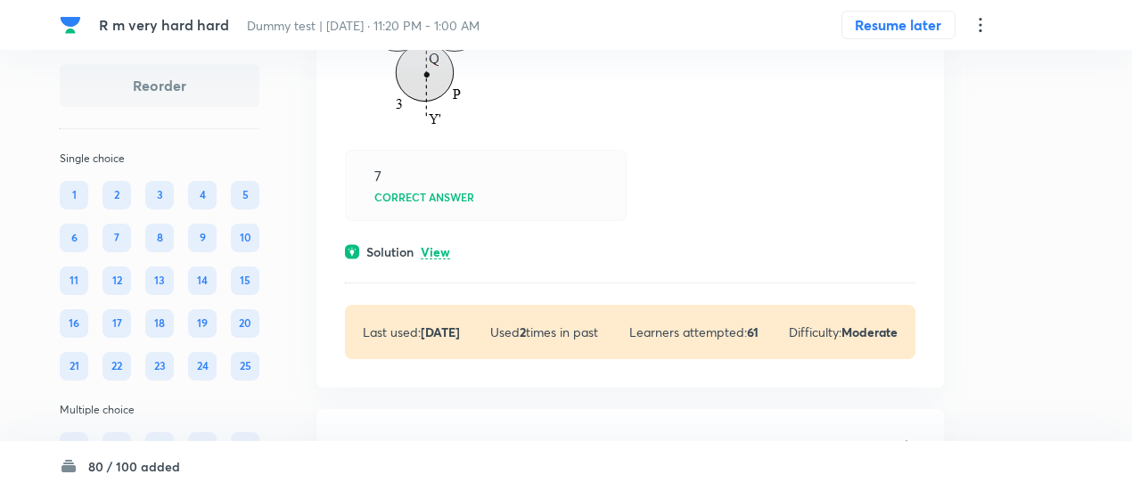
click at [447, 246] on p "View" at bounding box center [435, 252] width 29 height 13
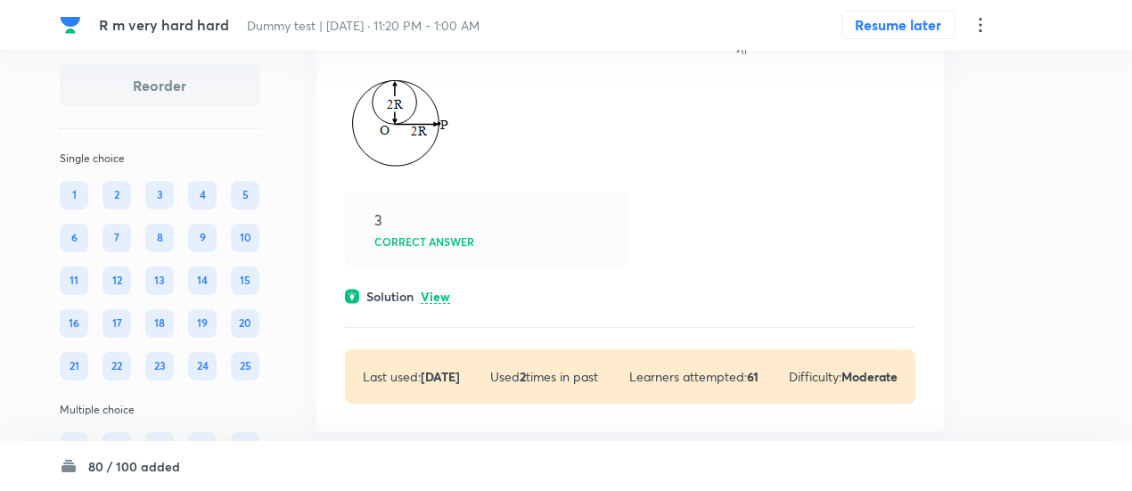
scroll to position [43591, 0]
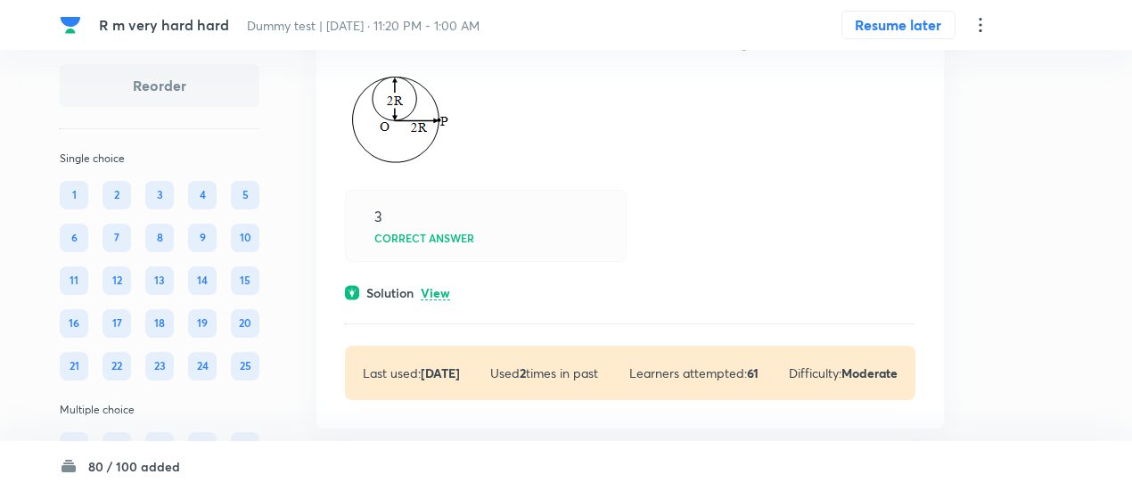
click at [437, 287] on p "View" at bounding box center [435, 293] width 29 height 13
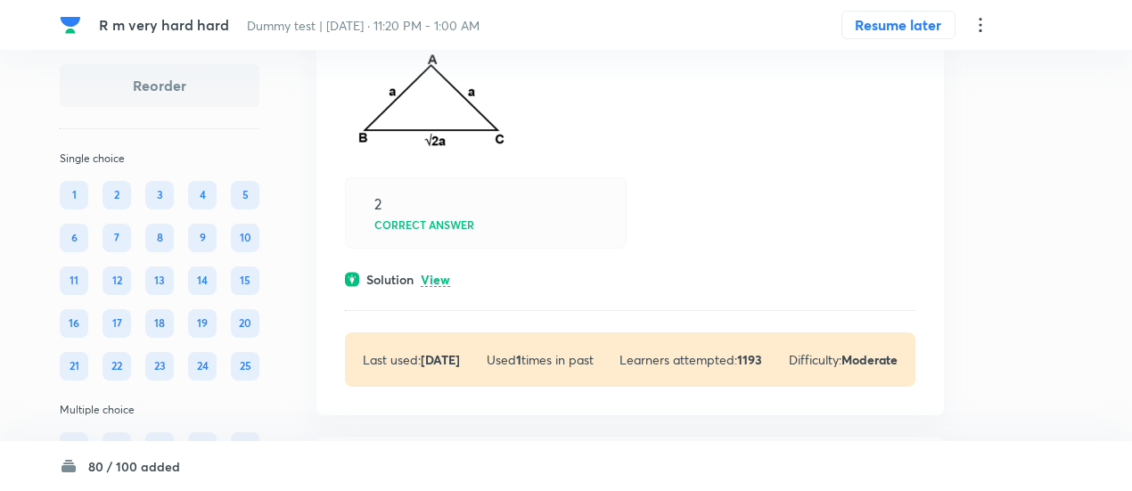
scroll to position [42989, 0]
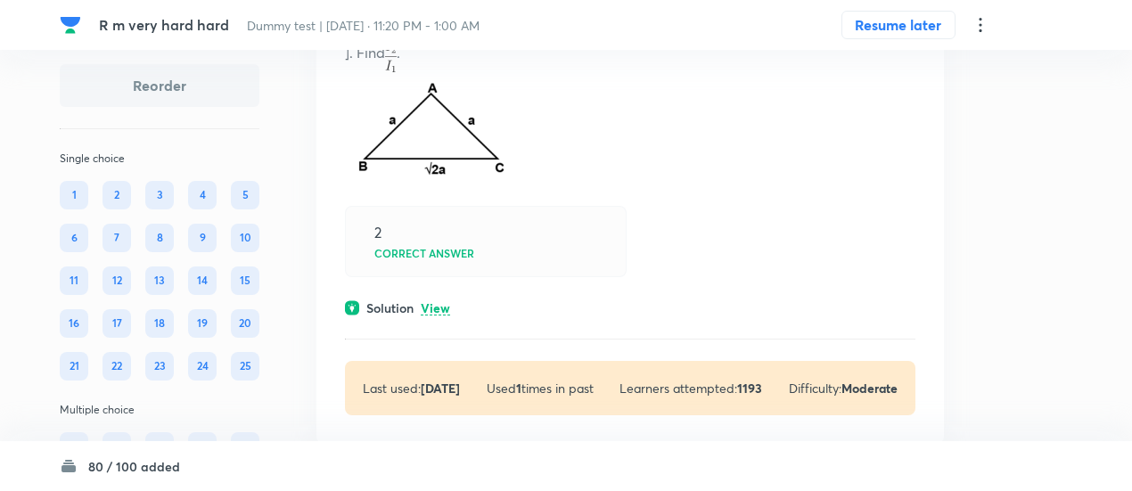
click at [437, 302] on p "View" at bounding box center [435, 308] width 29 height 13
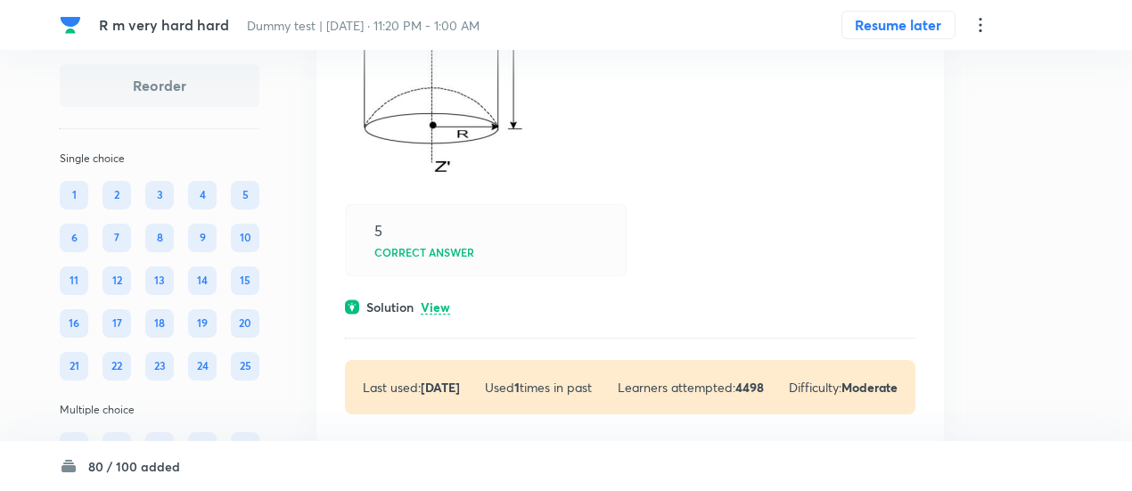
scroll to position [42403, 0]
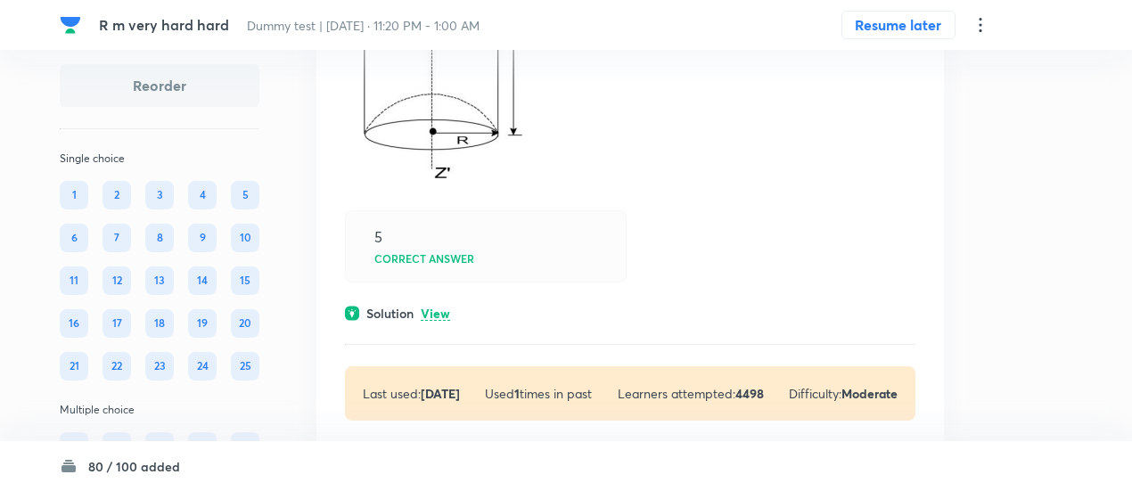
click at [438, 307] on p "View" at bounding box center [435, 313] width 29 height 13
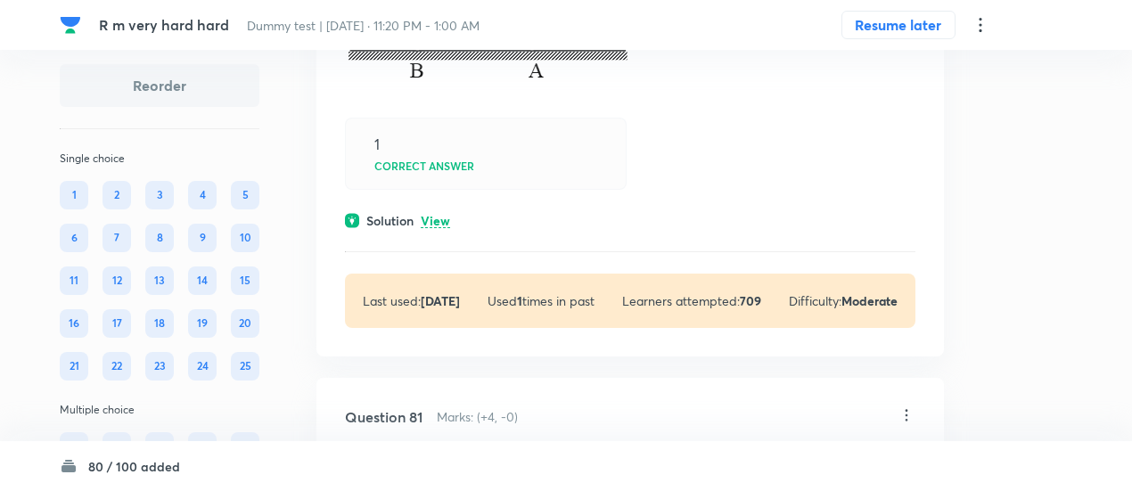
scroll to position [41722, 0]
click at [434, 216] on p "View" at bounding box center [435, 222] width 29 height 13
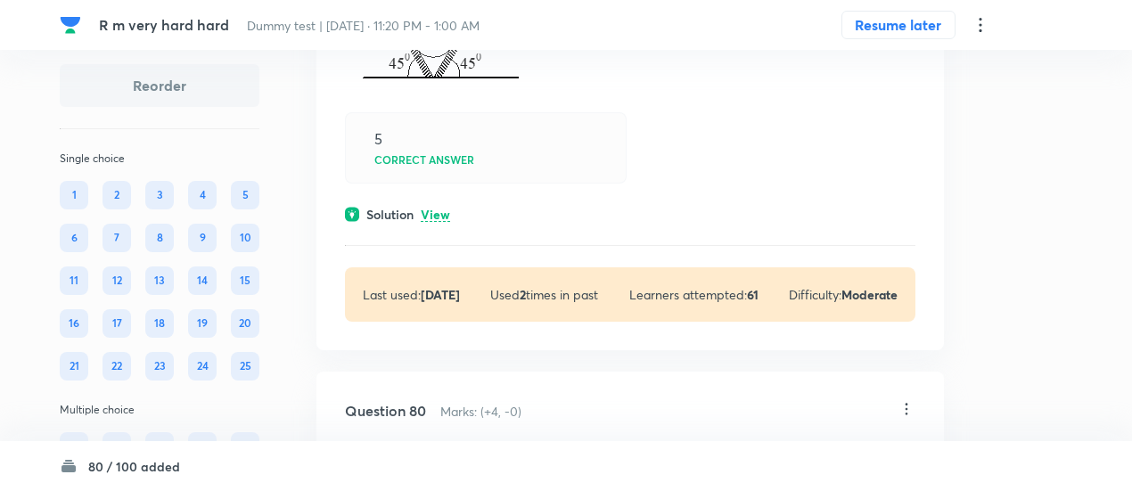
scroll to position [41147, 0]
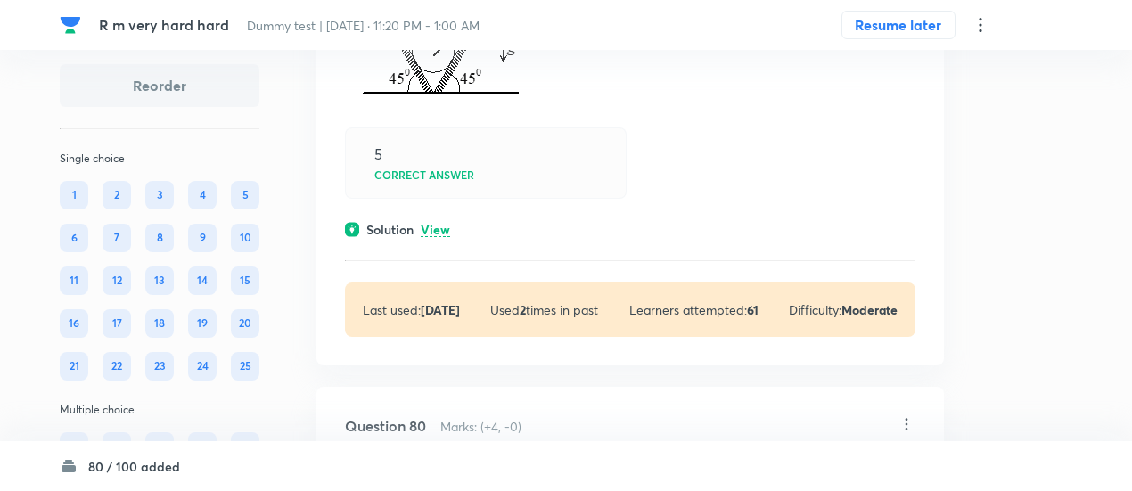
click at [434, 224] on p "View" at bounding box center [435, 230] width 29 height 13
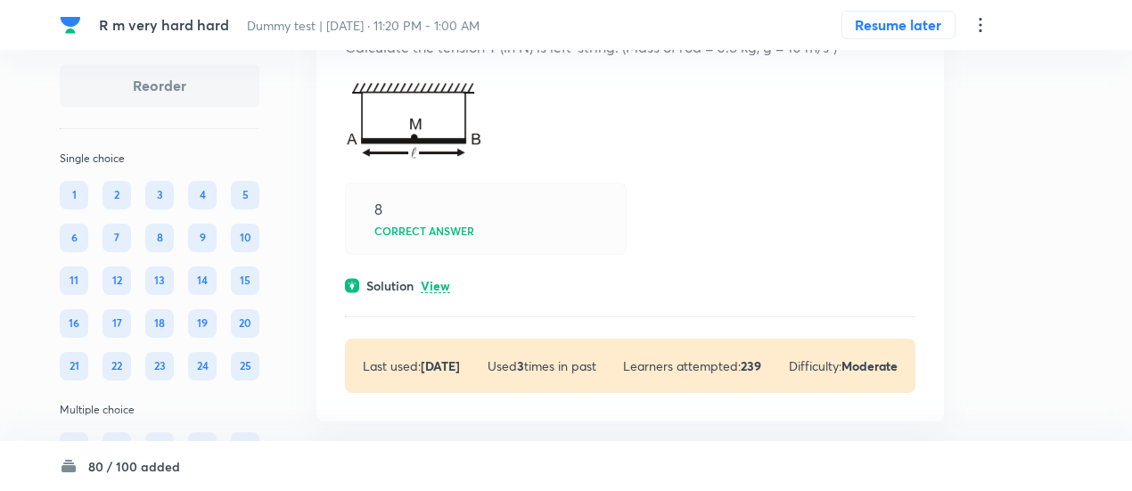
scroll to position [40448, 0]
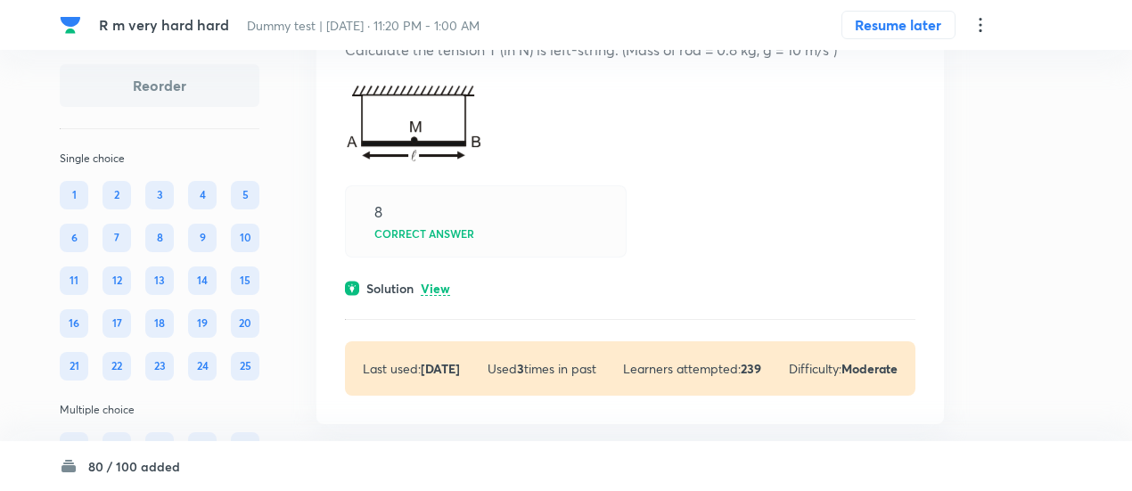
click at [437, 282] on p "View" at bounding box center [435, 288] width 29 height 13
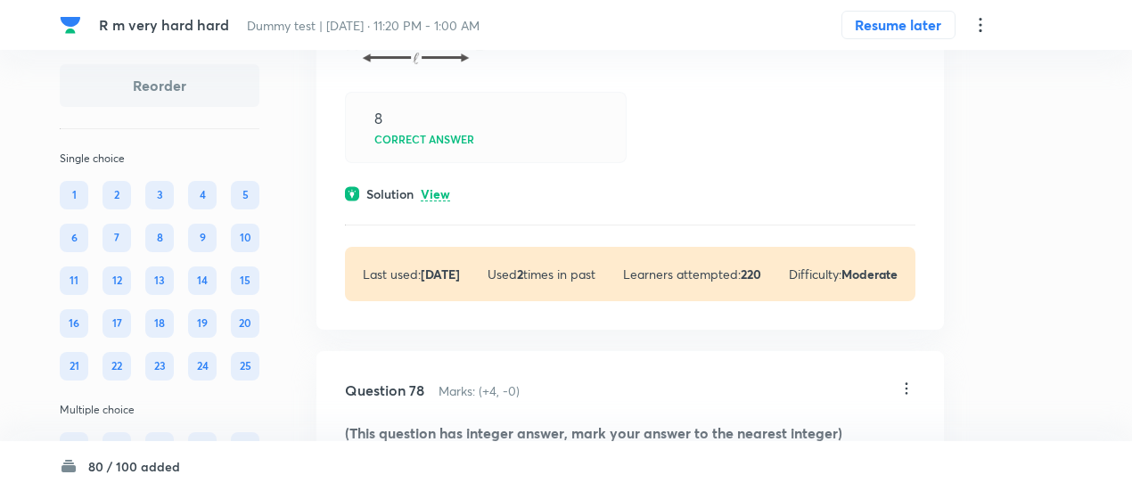
scroll to position [39991, 0]
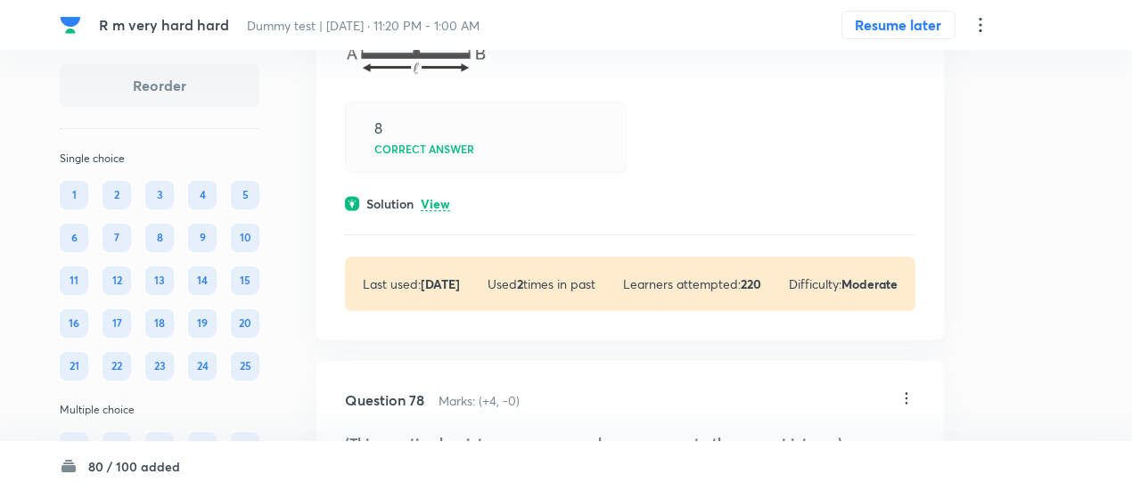
click at [438, 198] on p "View" at bounding box center [435, 204] width 29 height 13
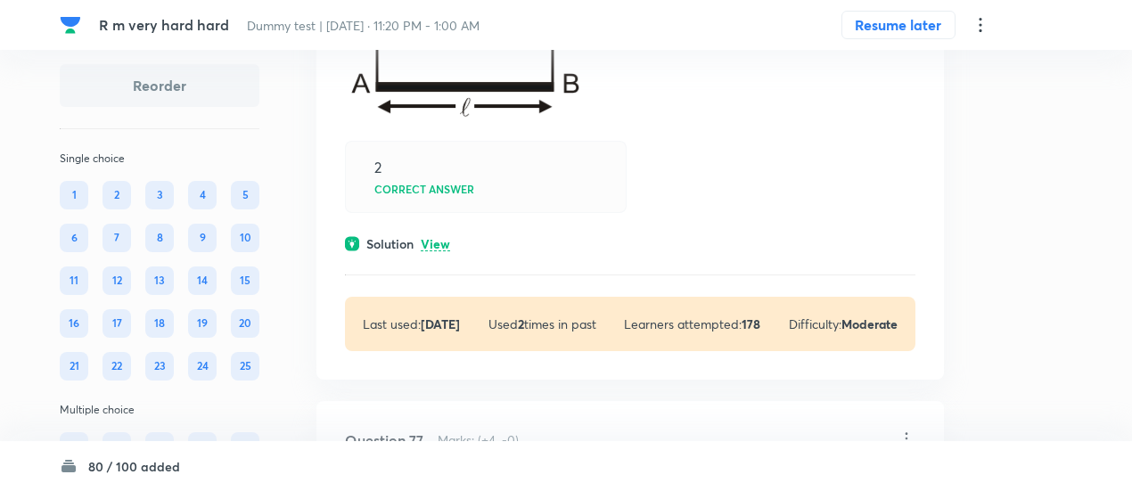
scroll to position [39446, 0]
click at [437, 240] on p "View" at bounding box center [435, 246] width 29 height 13
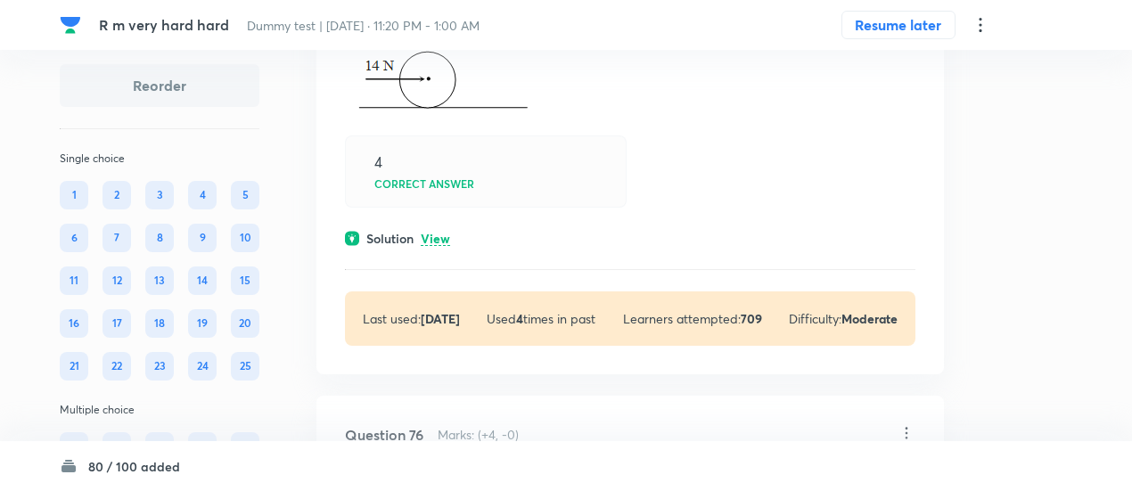
scroll to position [38871, 0]
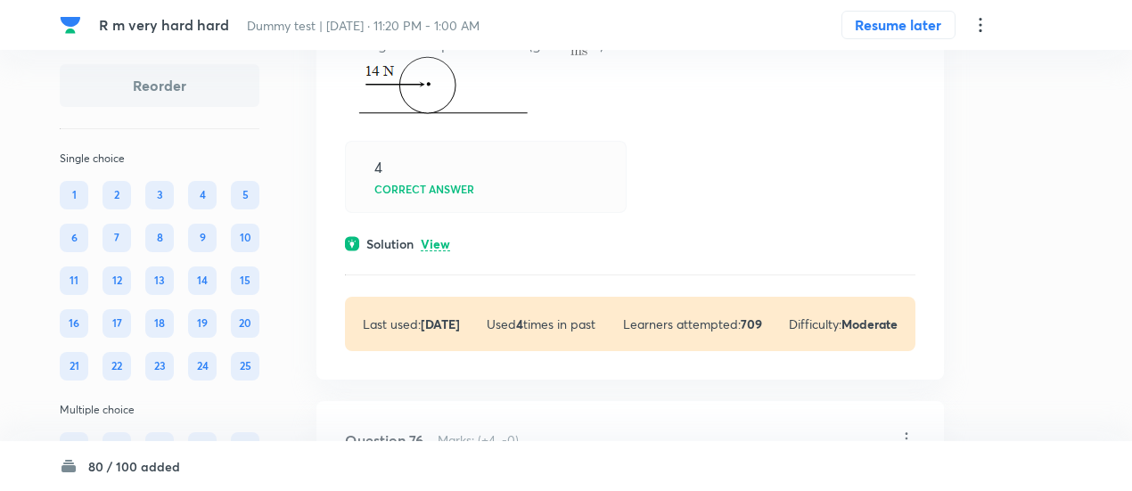
click at [437, 238] on p "View" at bounding box center [435, 244] width 29 height 13
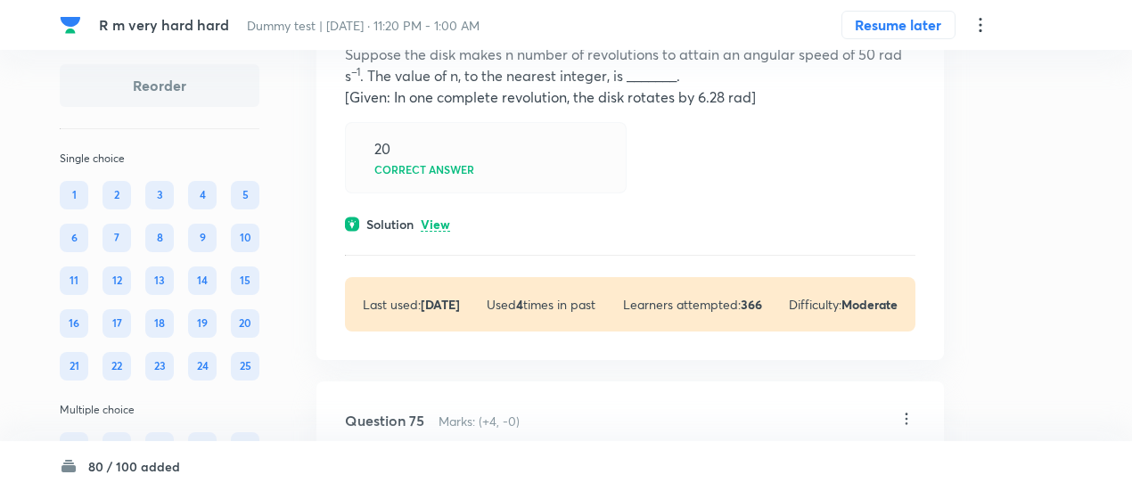
scroll to position [38365, 0]
click at [437, 220] on p "View" at bounding box center [435, 226] width 29 height 13
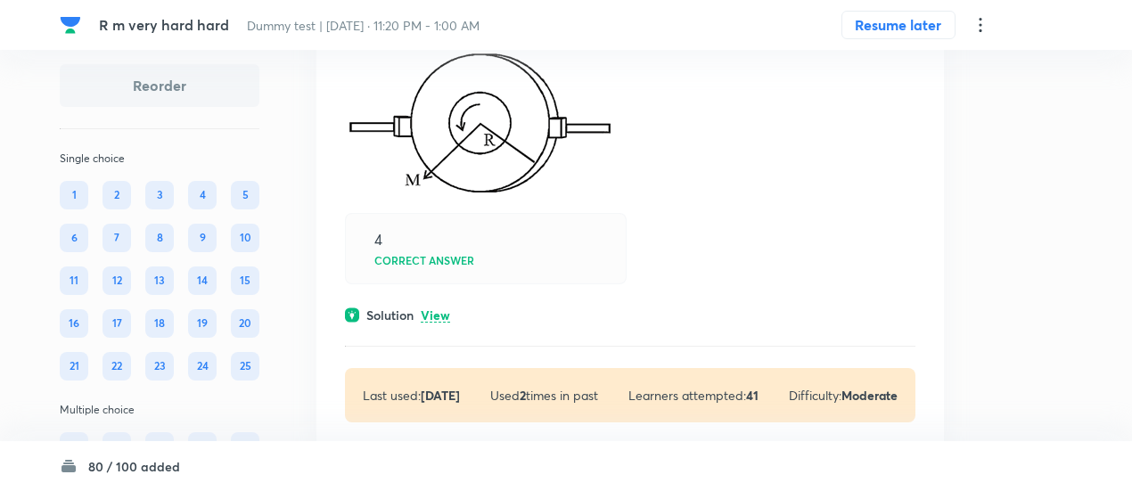
scroll to position [37691, 0]
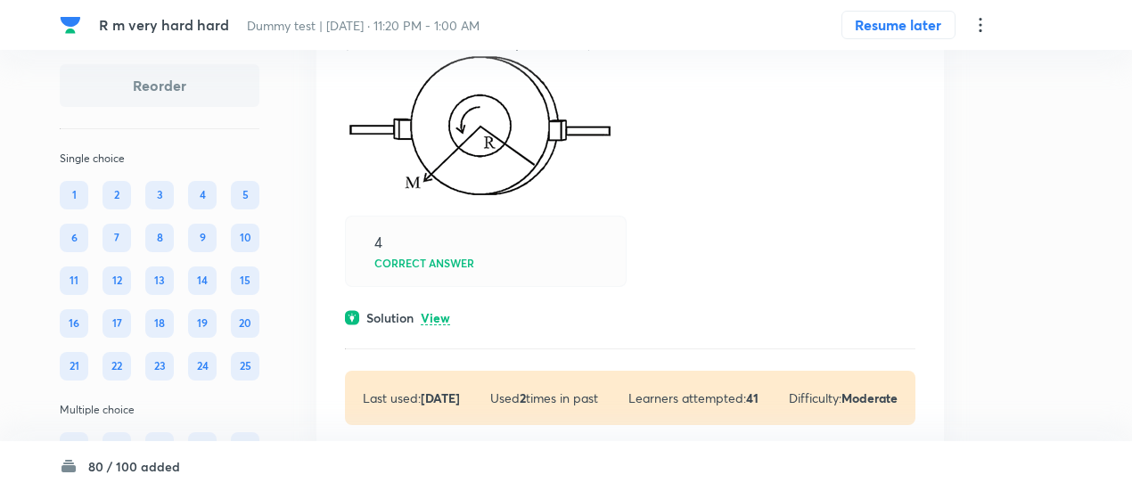
click at [440, 312] on p "View" at bounding box center [435, 318] width 29 height 13
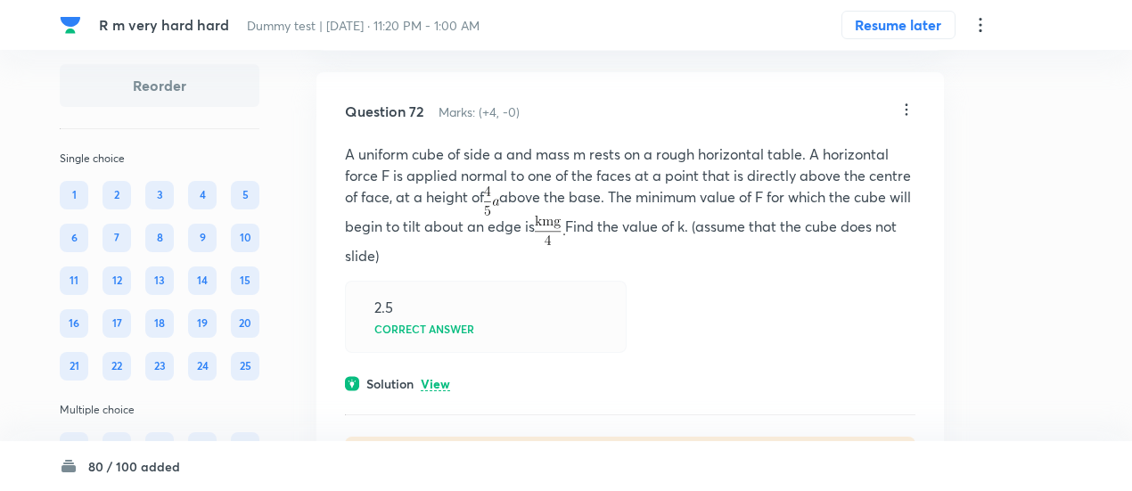
scroll to position [37043, 0]
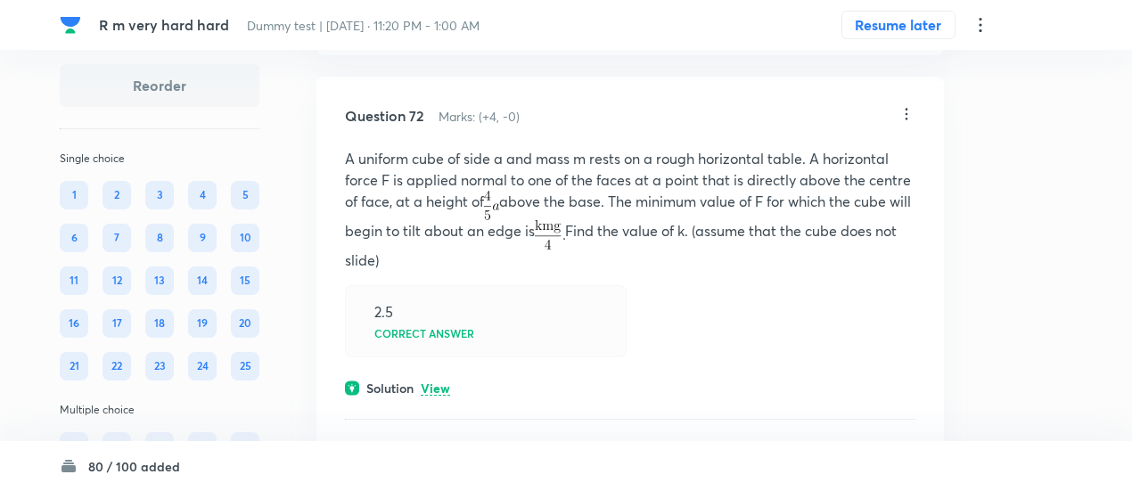
click at [434, 382] on p "View" at bounding box center [435, 388] width 29 height 13
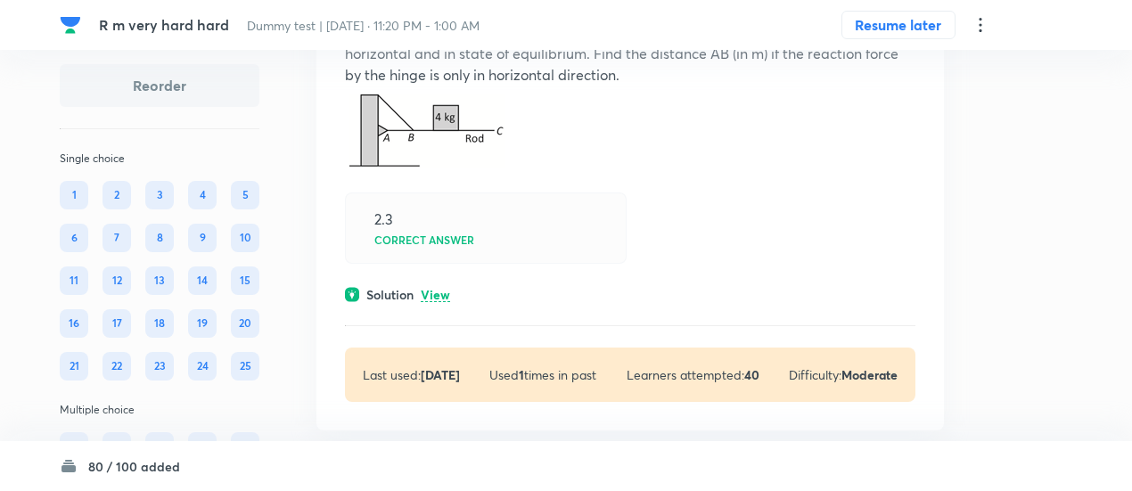
scroll to position [36659, 0]
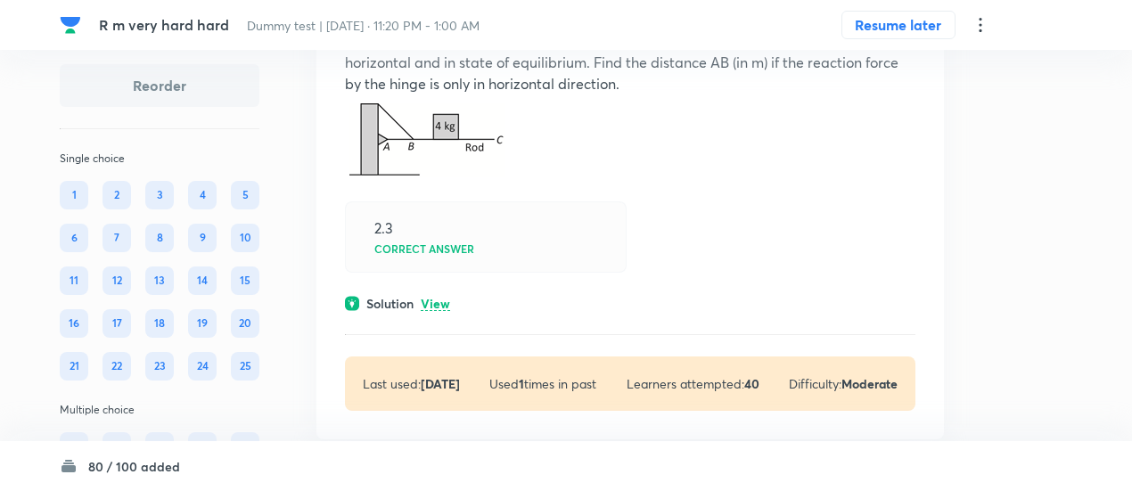
click at [438, 298] on p "View" at bounding box center [435, 304] width 29 height 13
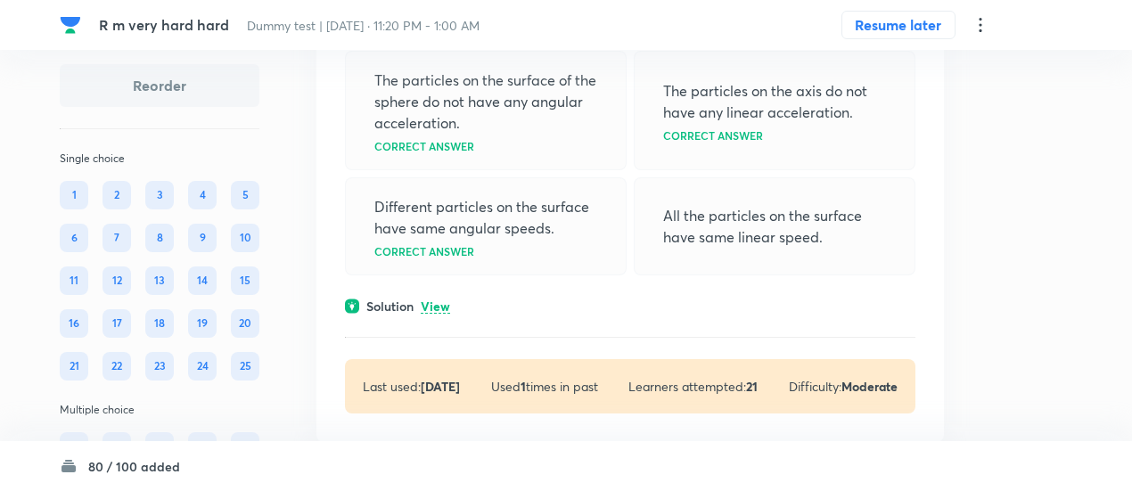
scroll to position [33707, 0]
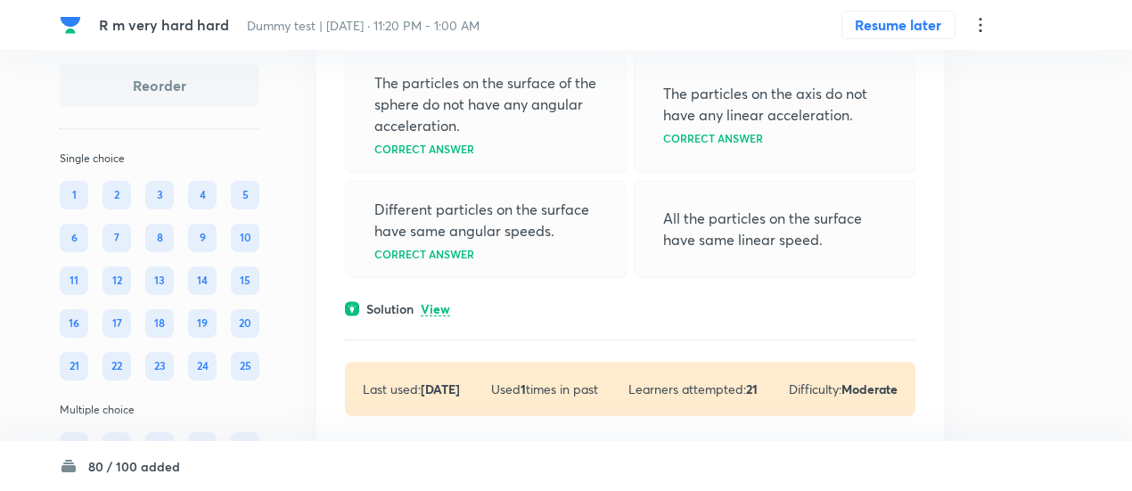
click at [437, 303] on p "View" at bounding box center [435, 309] width 29 height 13
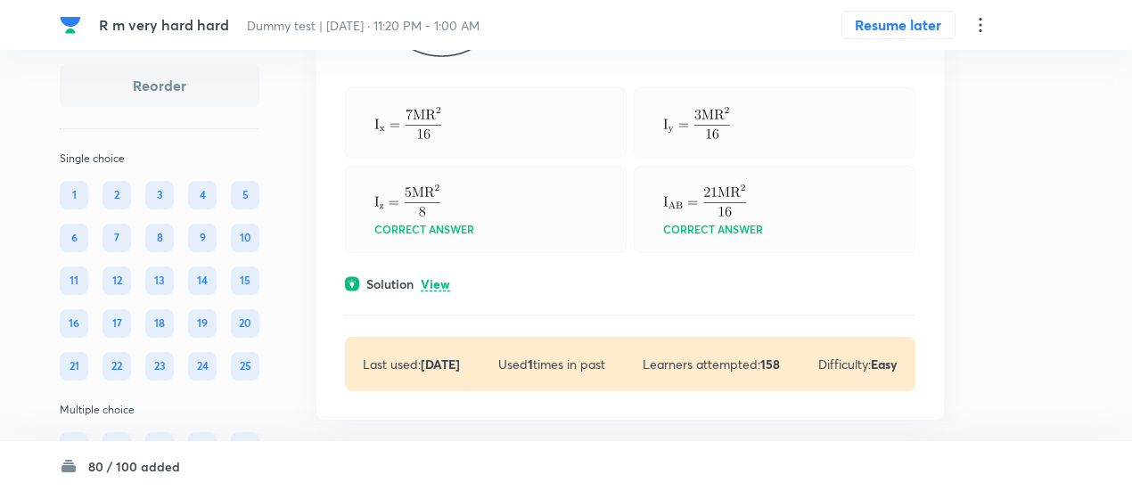
scroll to position [33212, 0]
click at [436, 279] on p "View" at bounding box center [435, 285] width 29 height 13
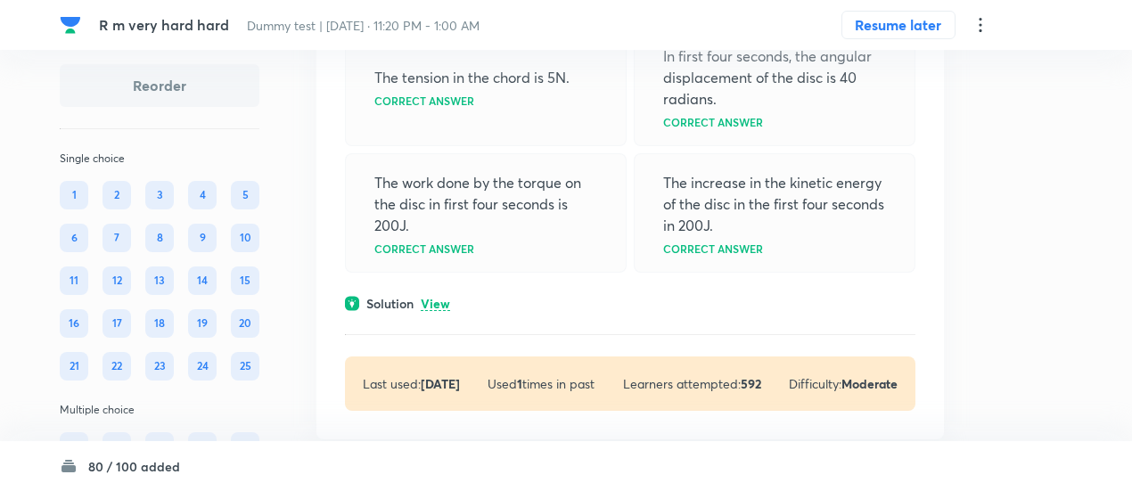
scroll to position [32410, 0]
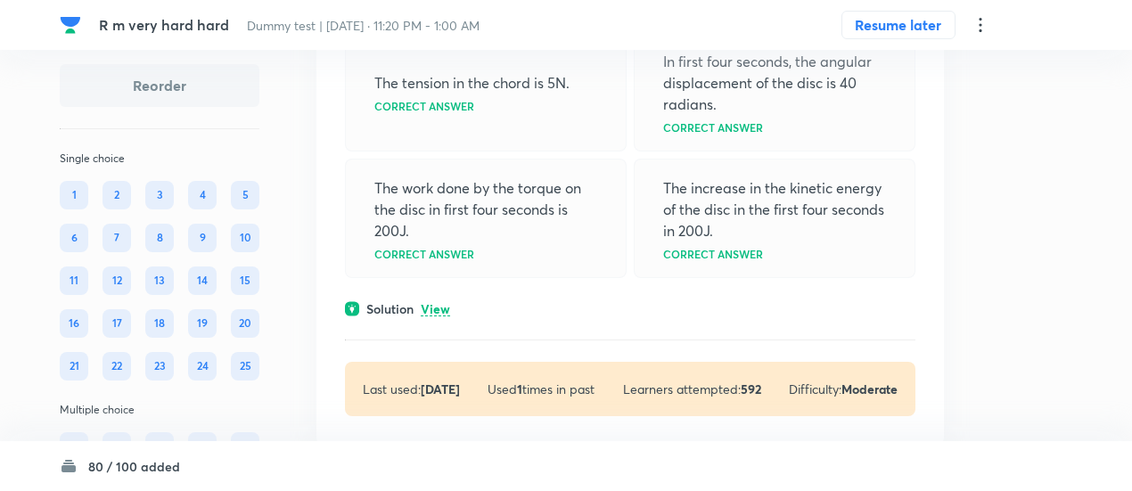
click at [437, 303] on p "View" at bounding box center [435, 309] width 29 height 13
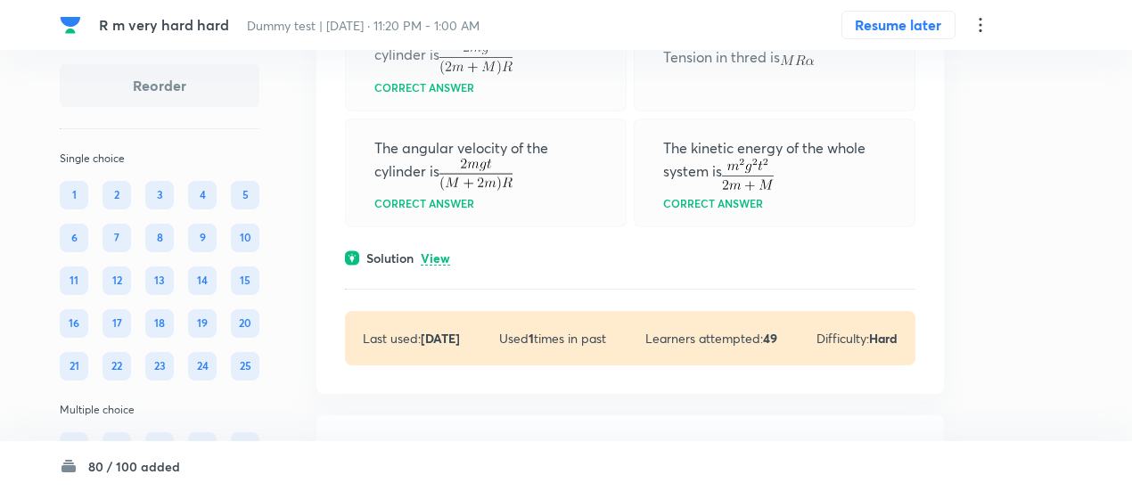
scroll to position [31852, 0]
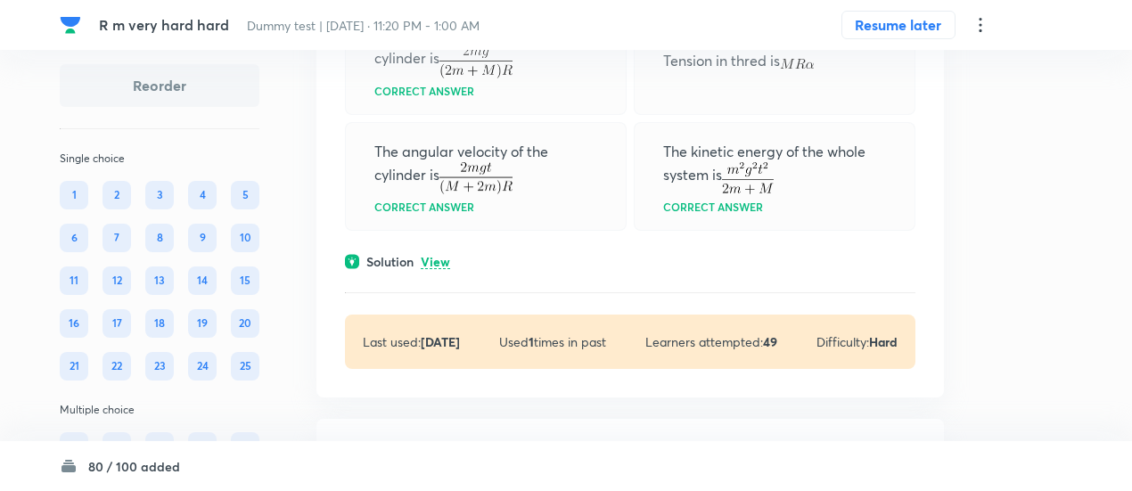
click at [440, 256] on p "View" at bounding box center [435, 262] width 29 height 13
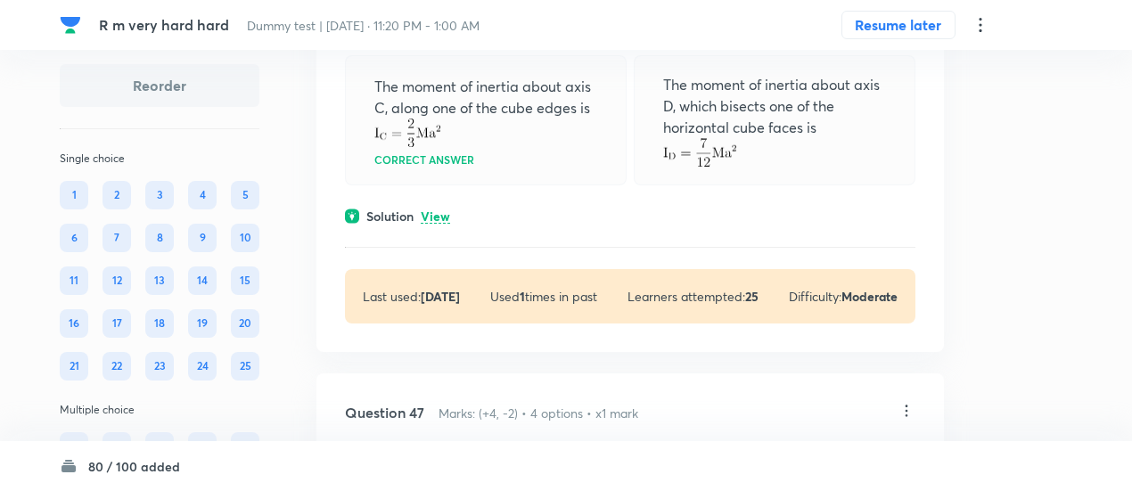
scroll to position [31181, 0]
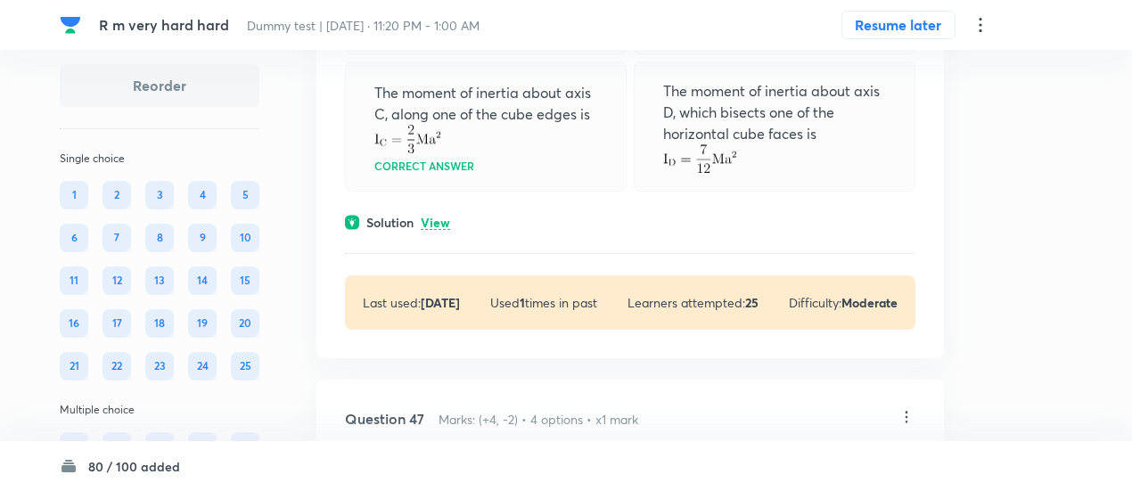
click at [433, 217] on p "View" at bounding box center [435, 223] width 29 height 13
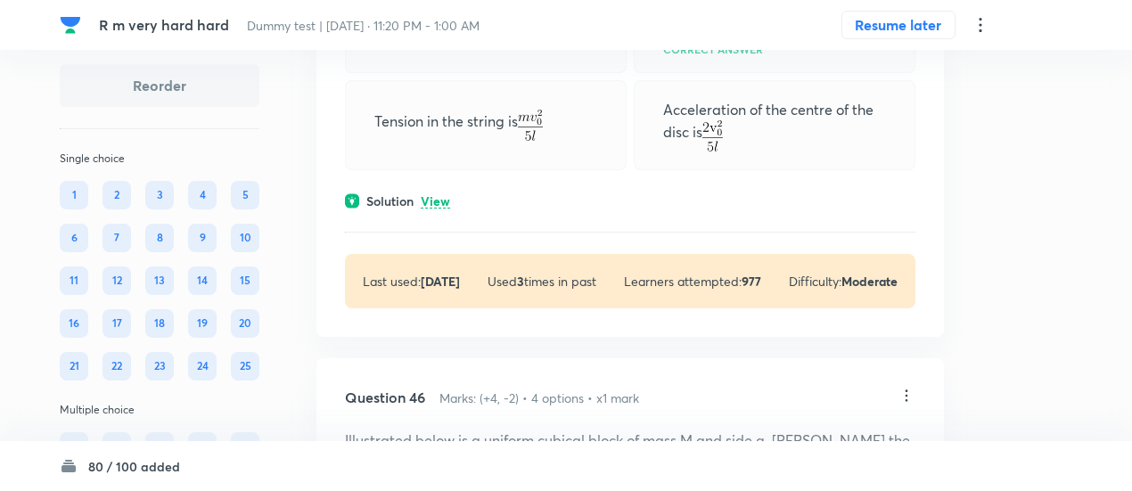
scroll to position [30462, 0]
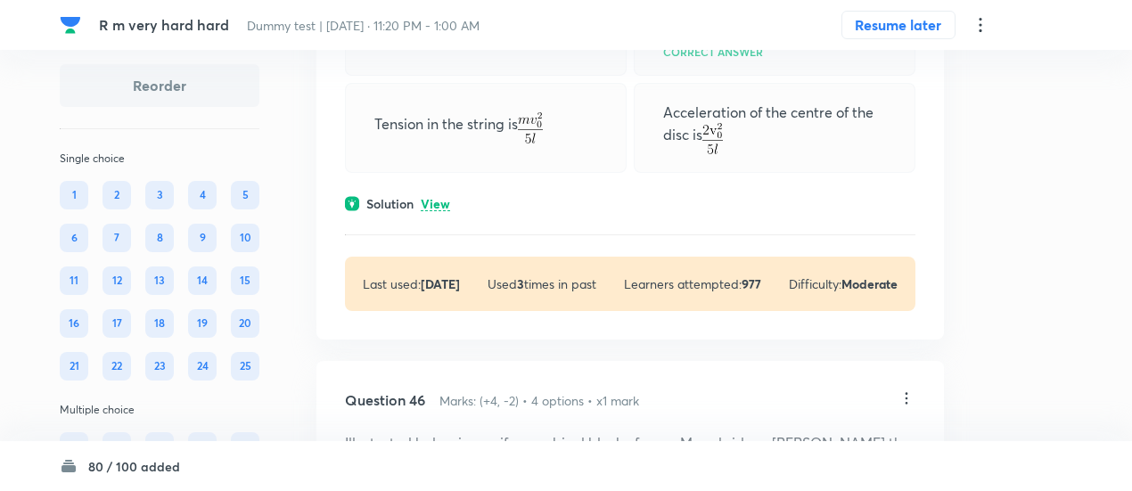
click at [435, 198] on p "View" at bounding box center [435, 204] width 29 height 13
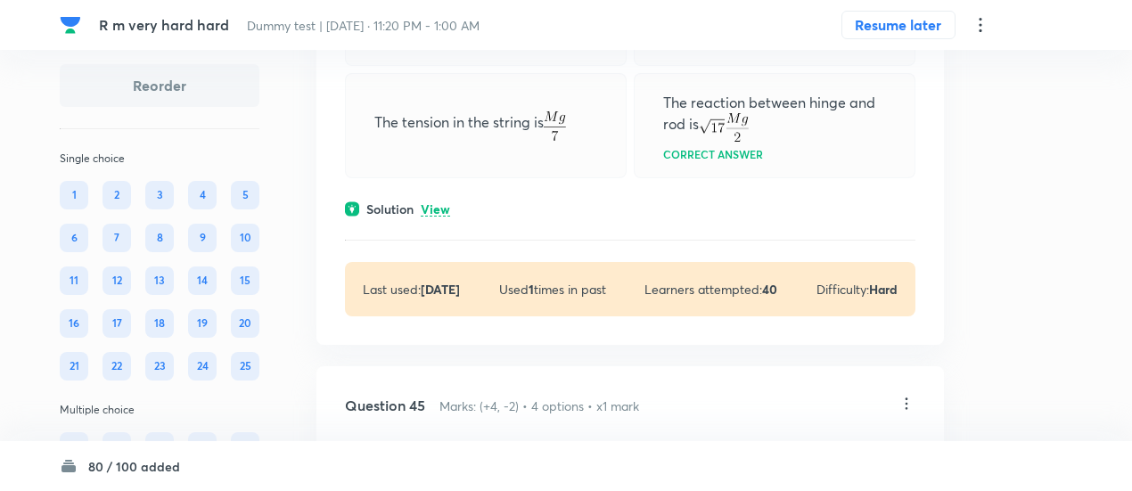
scroll to position [29606, 0]
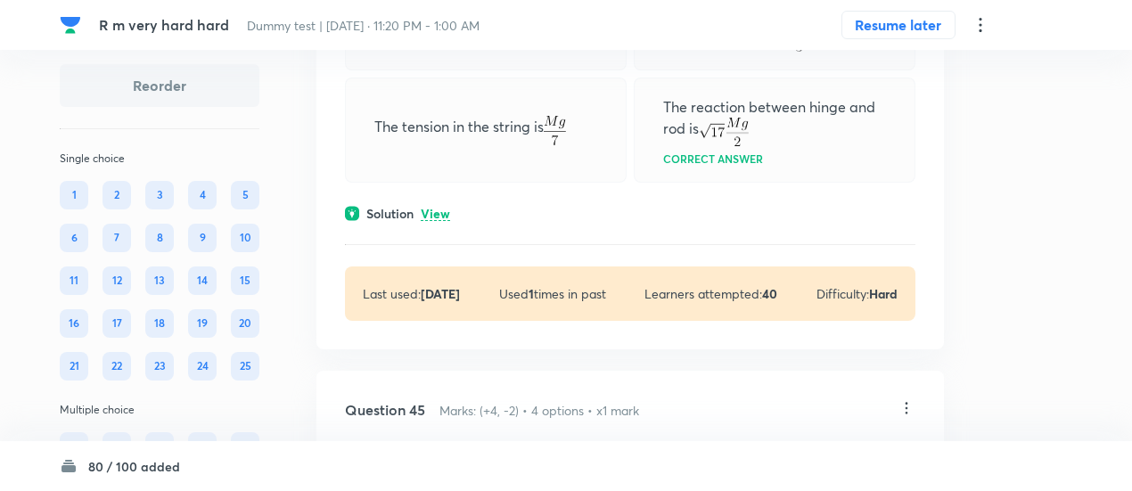
click at [446, 208] on p "View" at bounding box center [435, 214] width 29 height 13
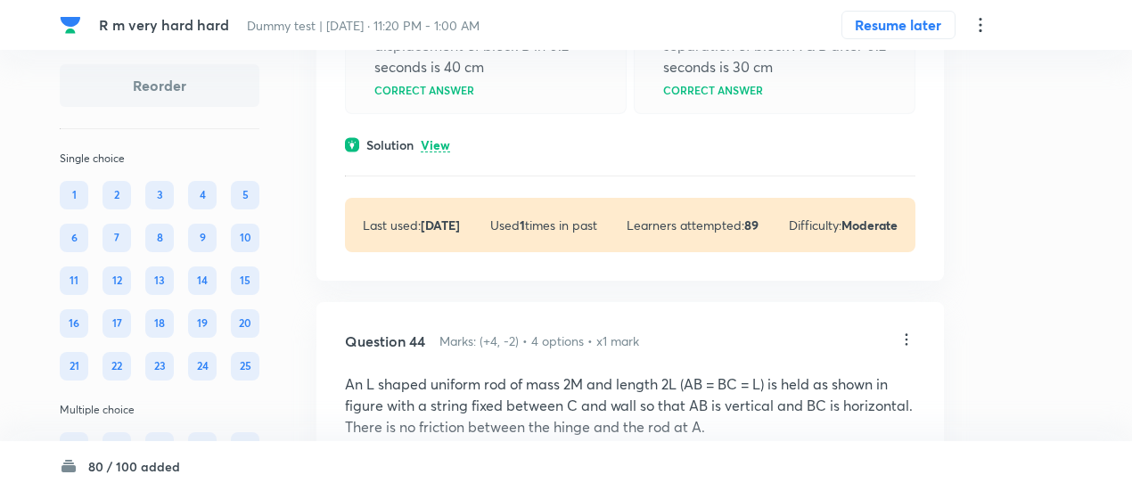
scroll to position [28993, 0]
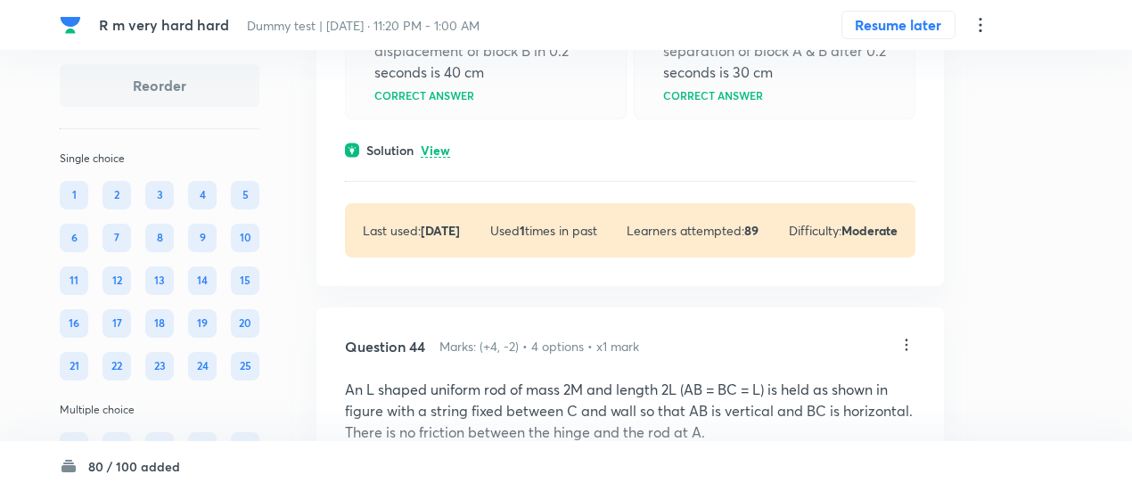
click at [440, 144] on p "View" at bounding box center [435, 150] width 29 height 13
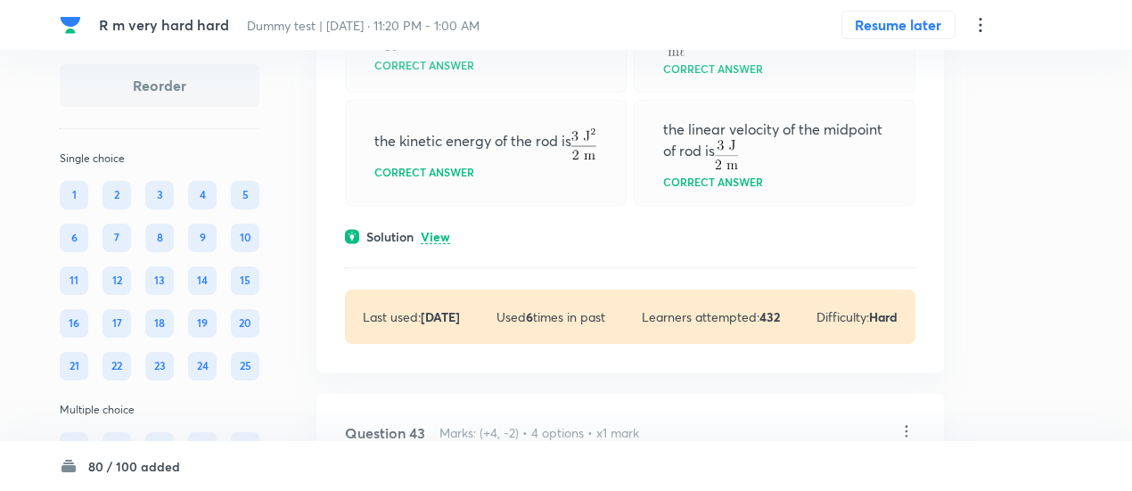
scroll to position [28157, 0]
click at [444, 232] on p "View" at bounding box center [435, 238] width 29 height 13
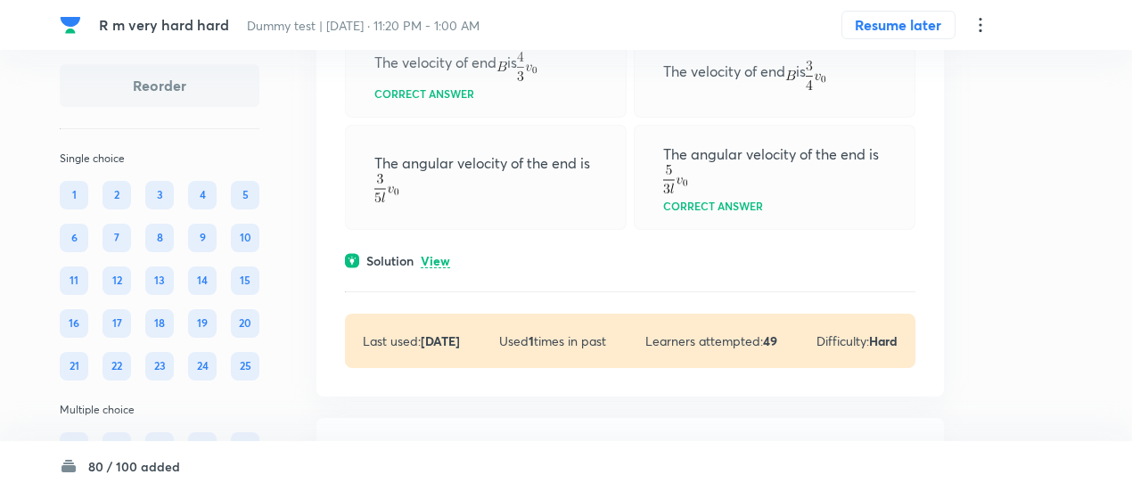
scroll to position [27539, 0]
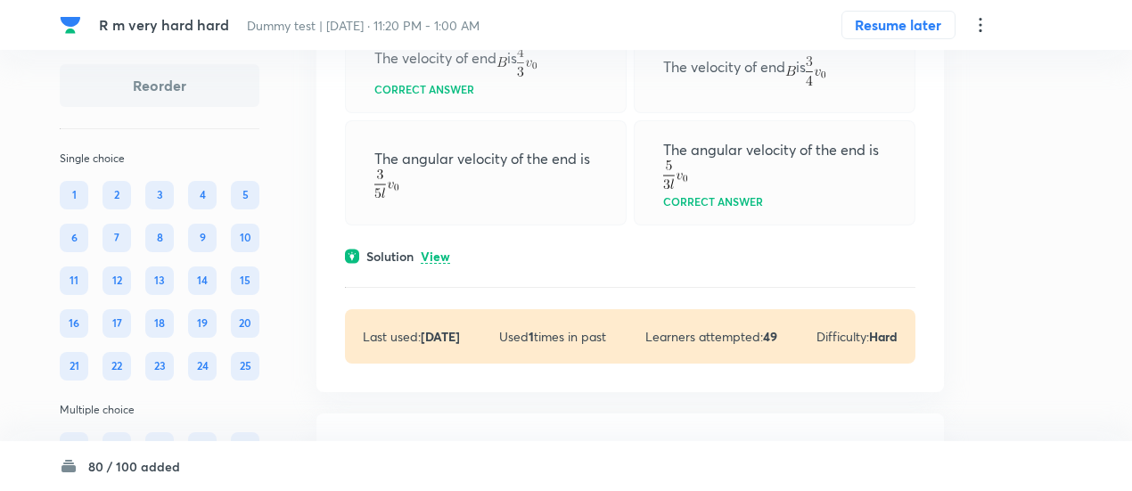
click at [442, 250] on p "View" at bounding box center [435, 256] width 29 height 13
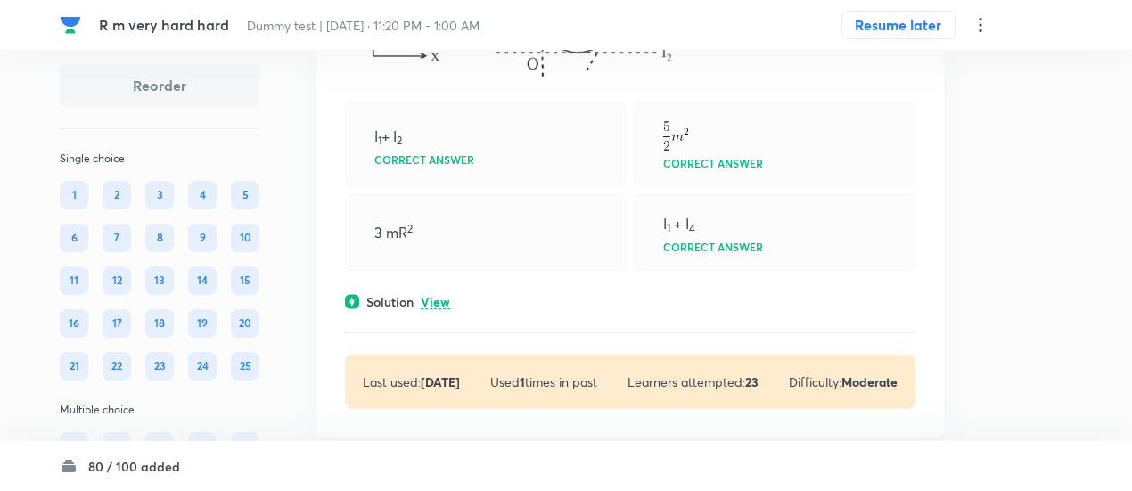
scroll to position [26825, 0]
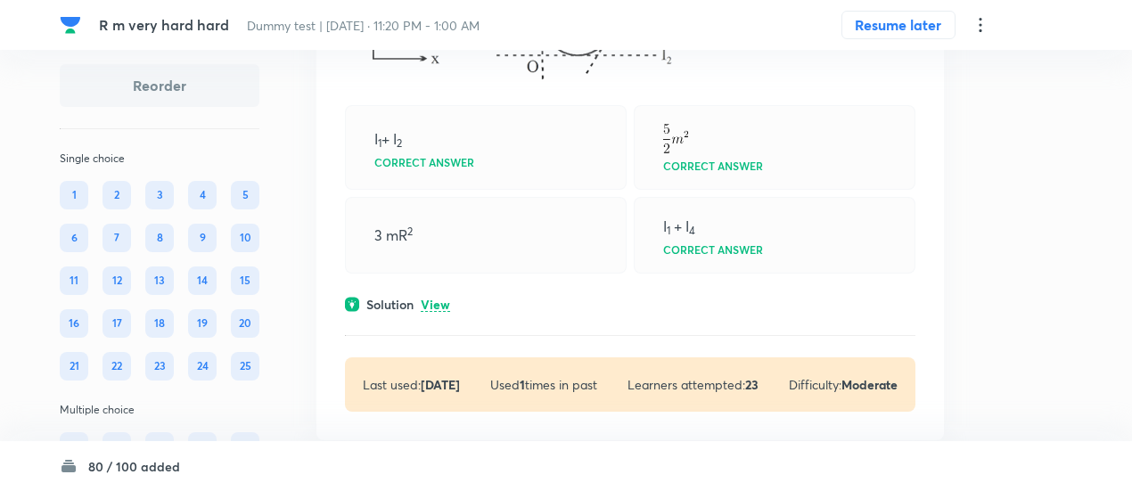
click at [444, 298] on p "View" at bounding box center [435, 304] width 29 height 13
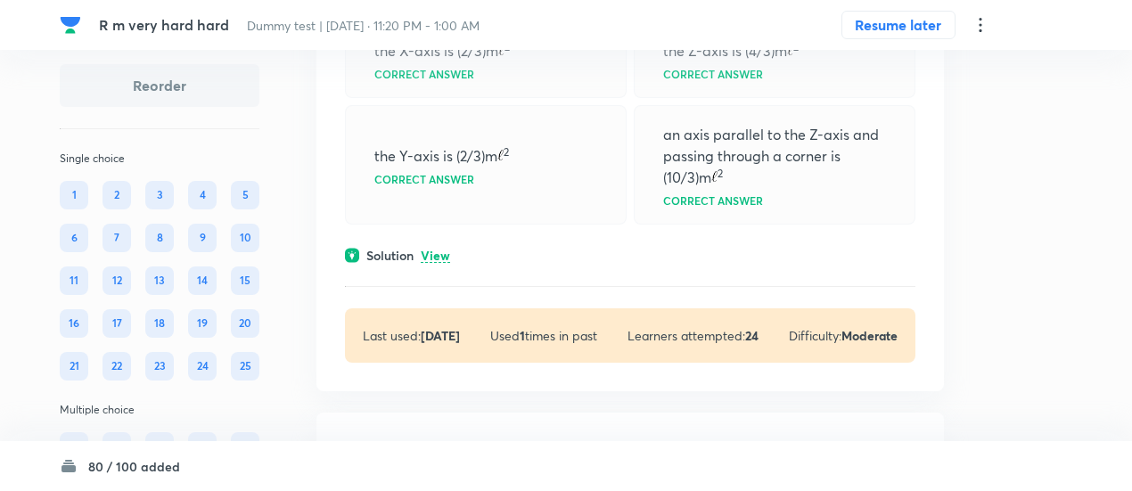
scroll to position [26255, 0]
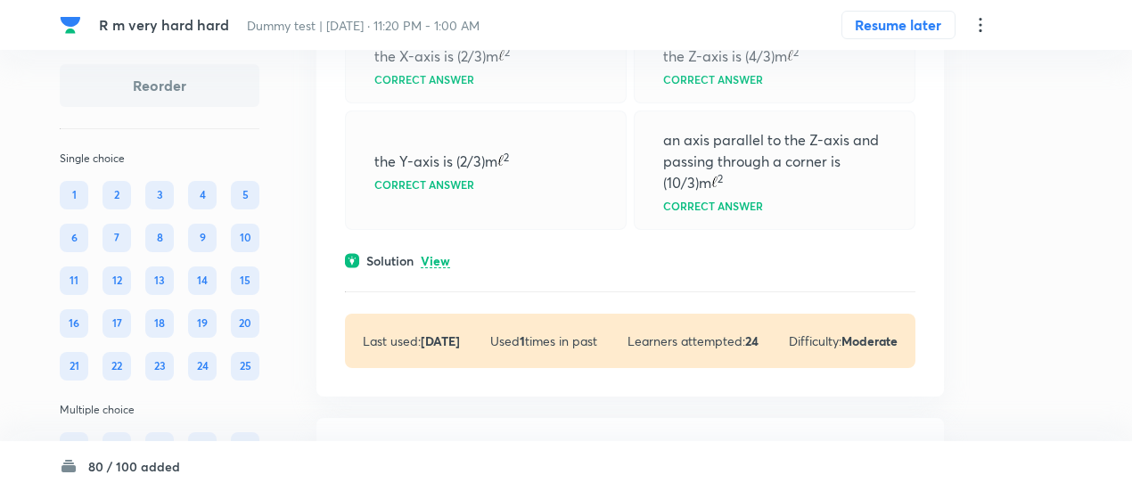
click at [439, 255] on p "View" at bounding box center [435, 261] width 29 height 13
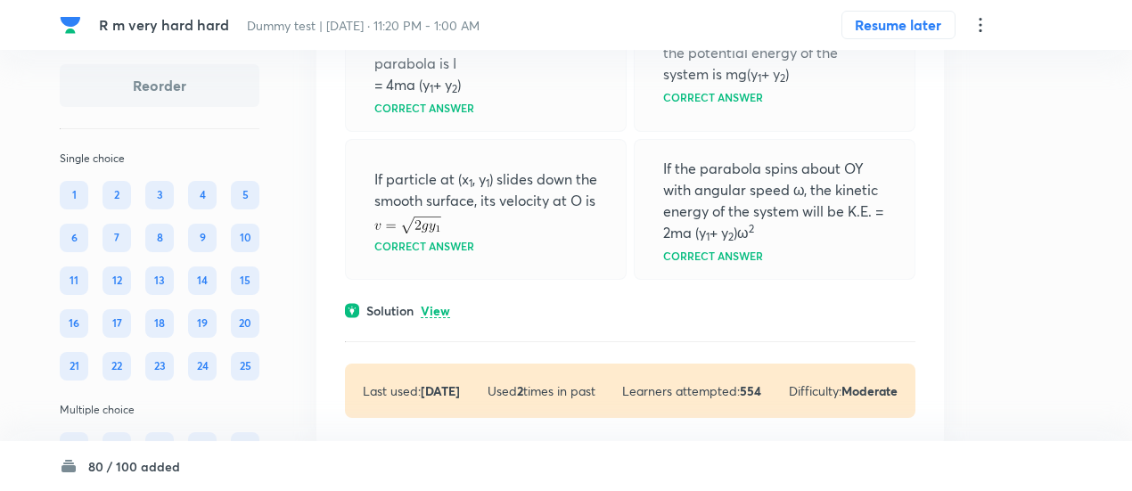
scroll to position [25661, 0]
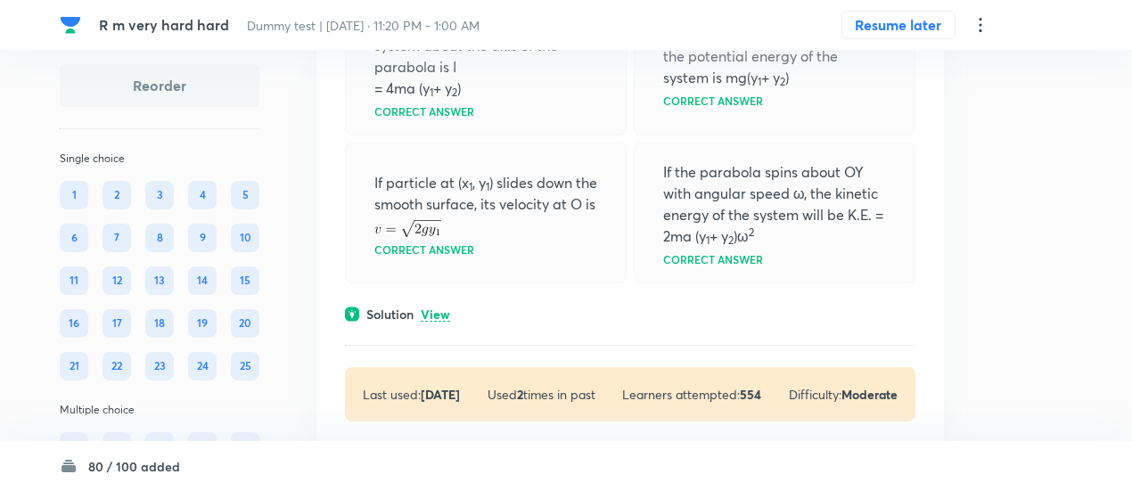
click at [444, 308] on p "View" at bounding box center [435, 314] width 29 height 13
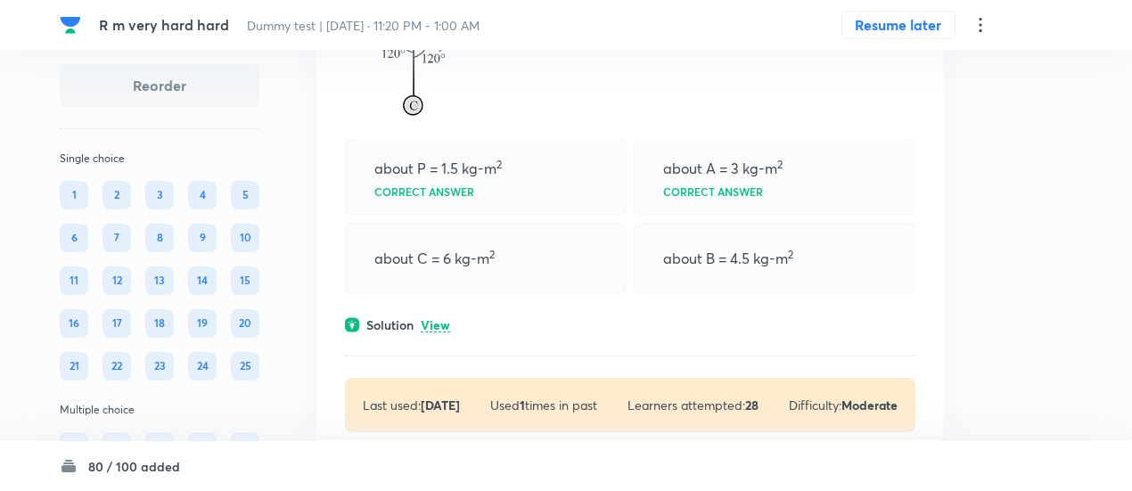
scroll to position [24866, 0]
click at [441, 320] on p "View" at bounding box center [435, 326] width 29 height 13
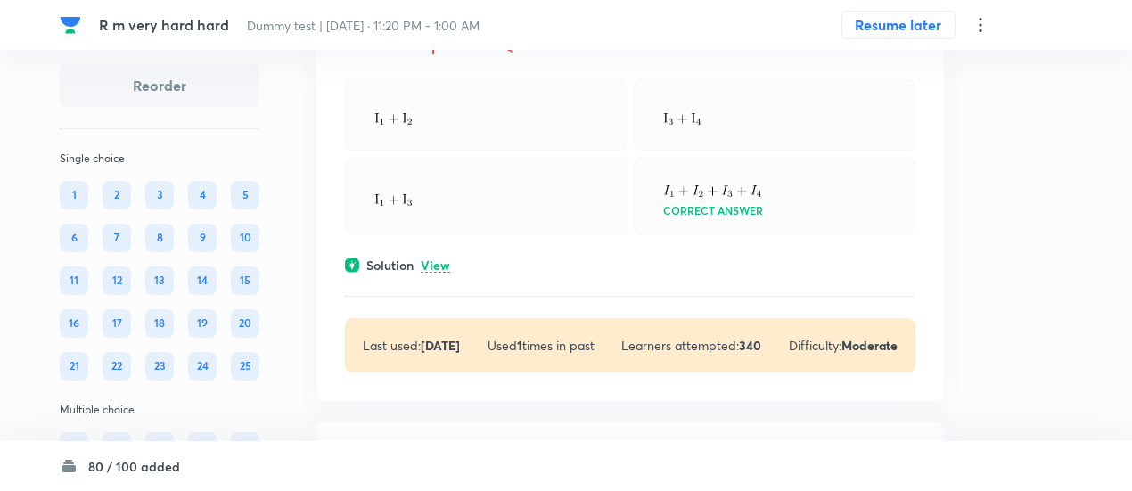
scroll to position [24302, 0]
click at [441, 262] on p "View" at bounding box center [435, 268] width 29 height 13
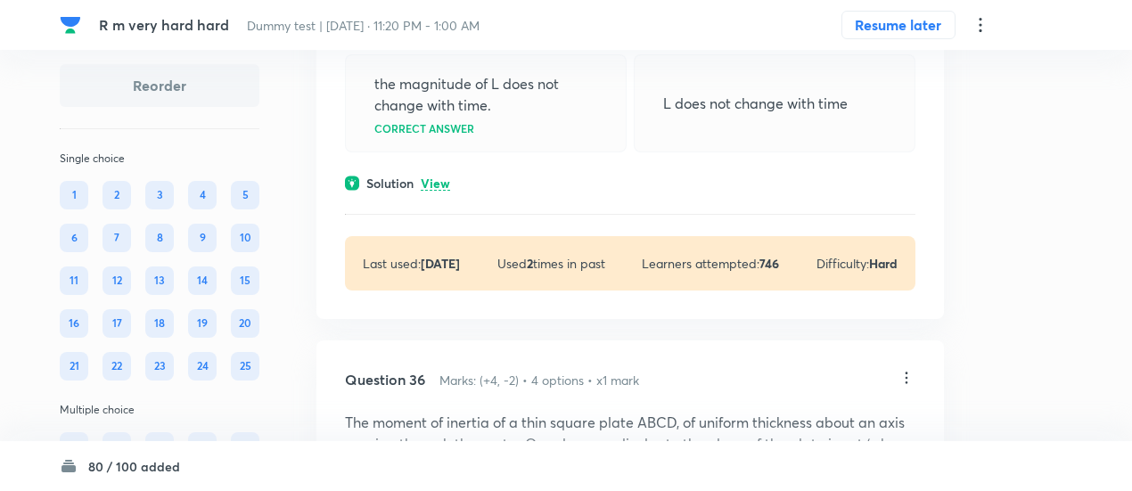
scroll to position [23661, 0]
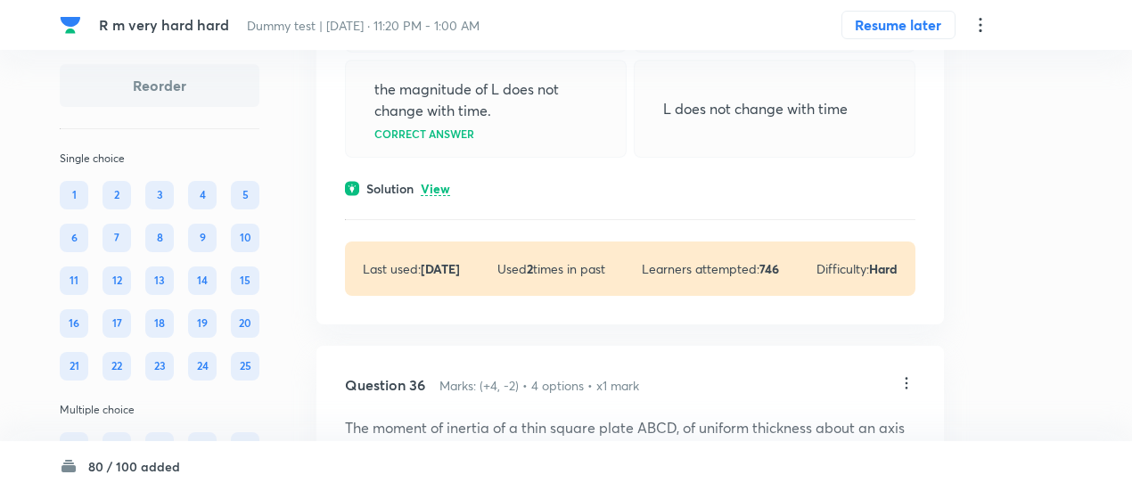
click at [440, 179] on div "Solution View" at bounding box center [630, 188] width 570 height 19
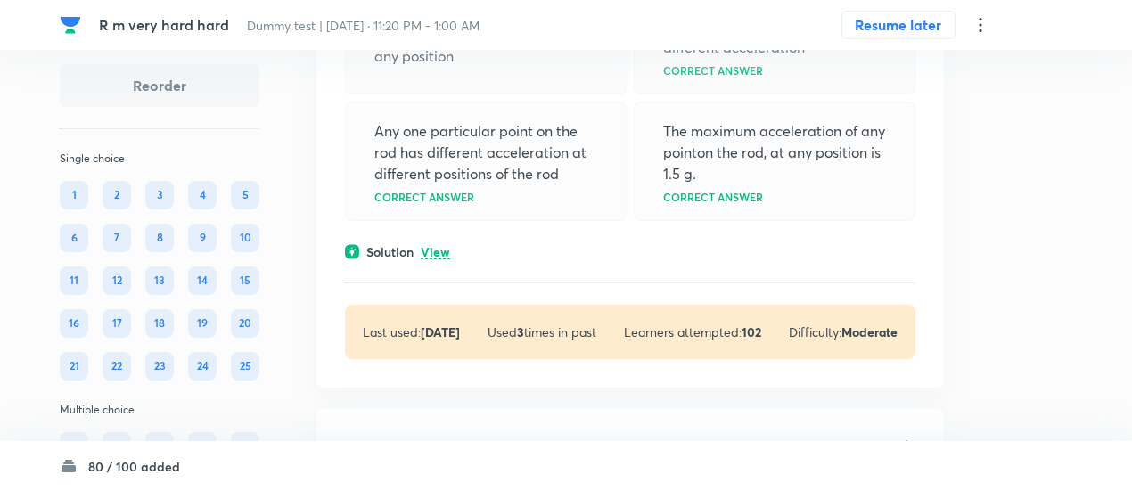
scroll to position [23029, 0]
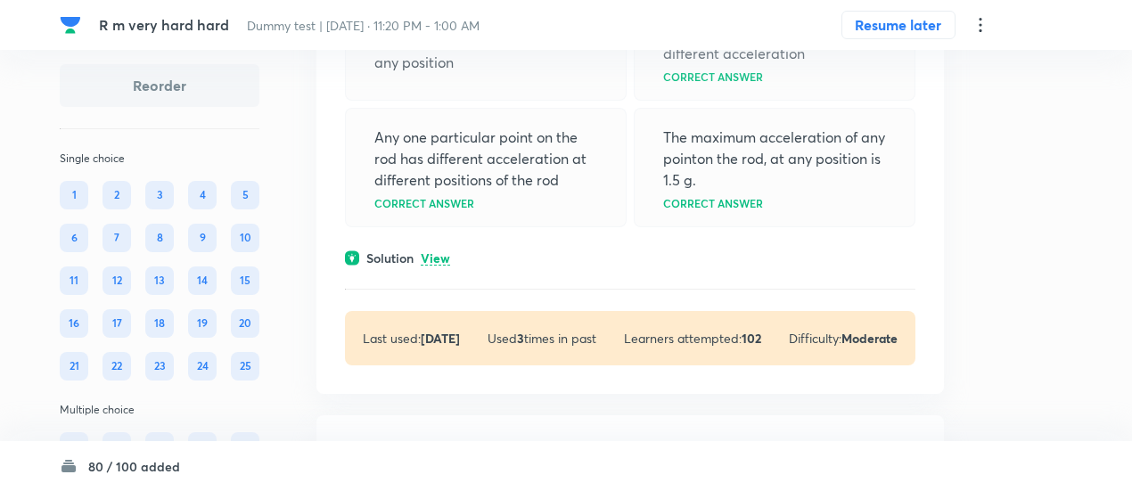
click at [441, 252] on p "View" at bounding box center [435, 258] width 29 height 13
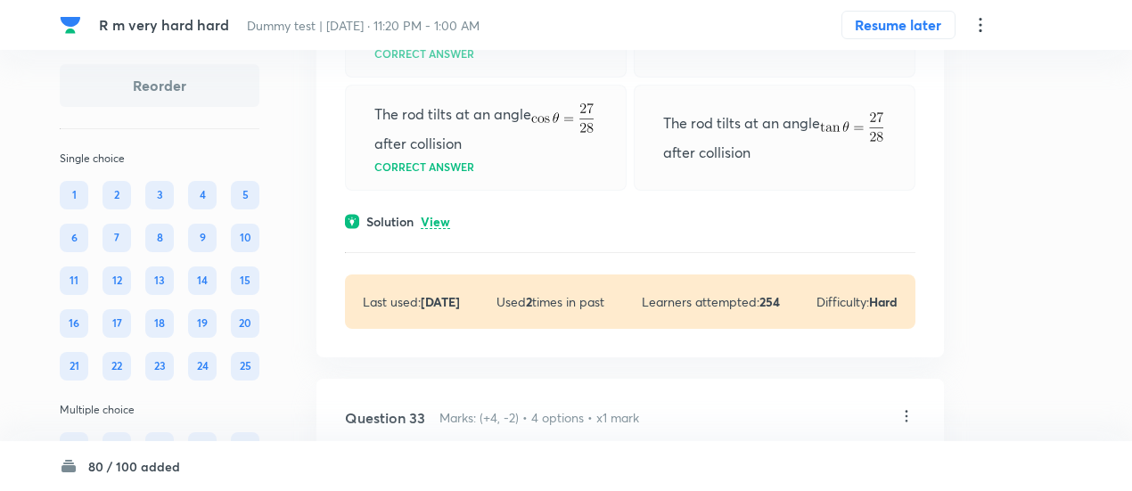
scroll to position [21223, 0]
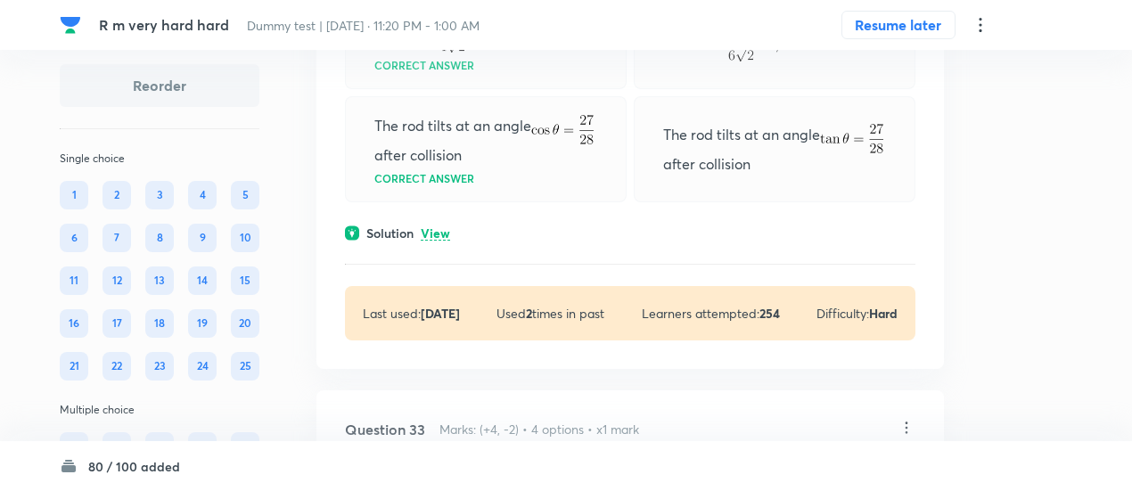
click at [421, 227] on p "View" at bounding box center [435, 233] width 29 height 13
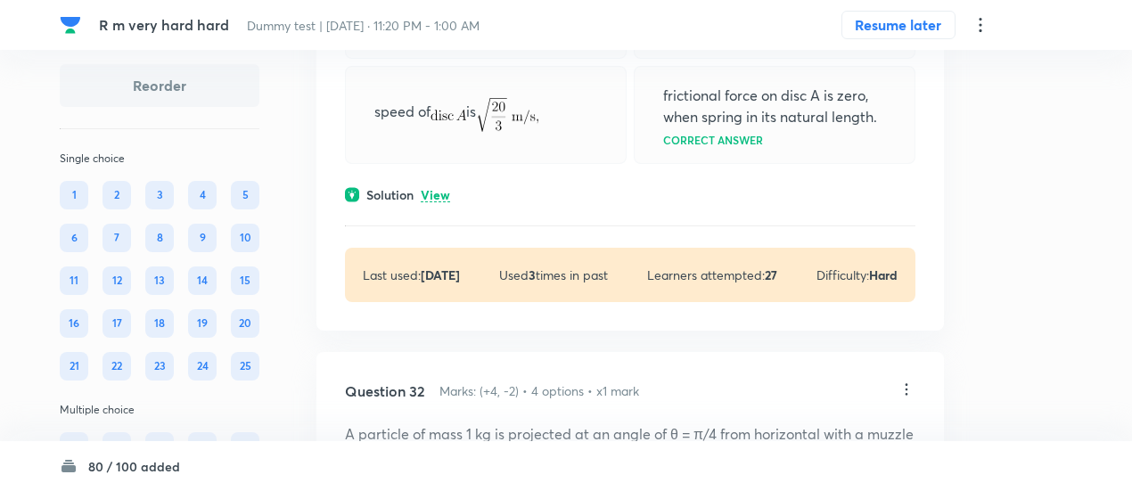
scroll to position [20455, 0]
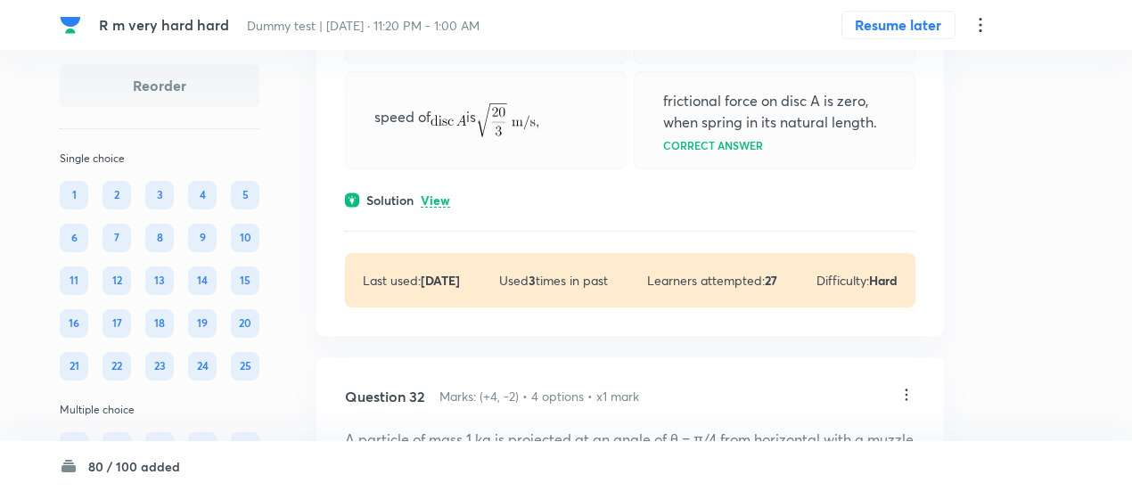
click at [429, 194] on p "View" at bounding box center [435, 200] width 29 height 13
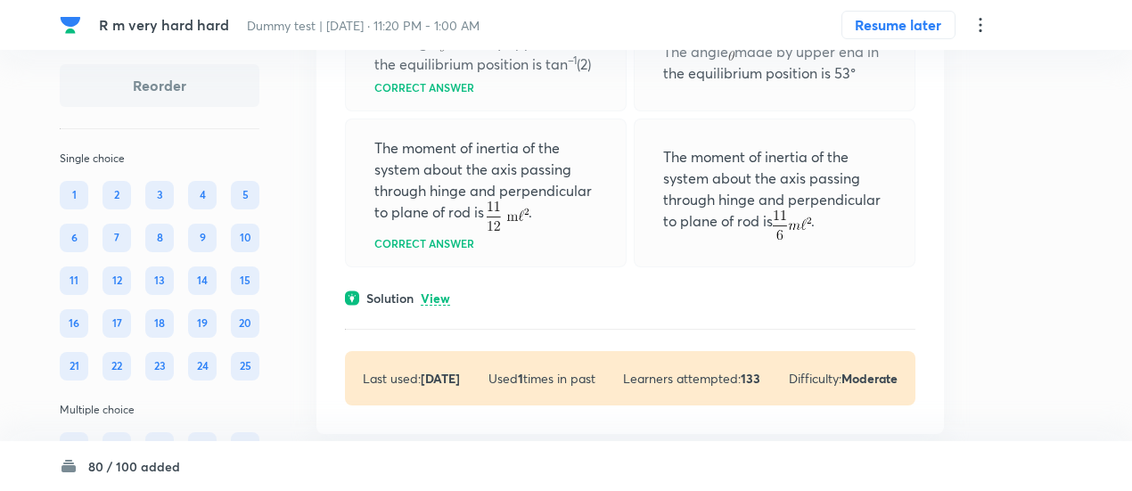
scroll to position [18492, 0]
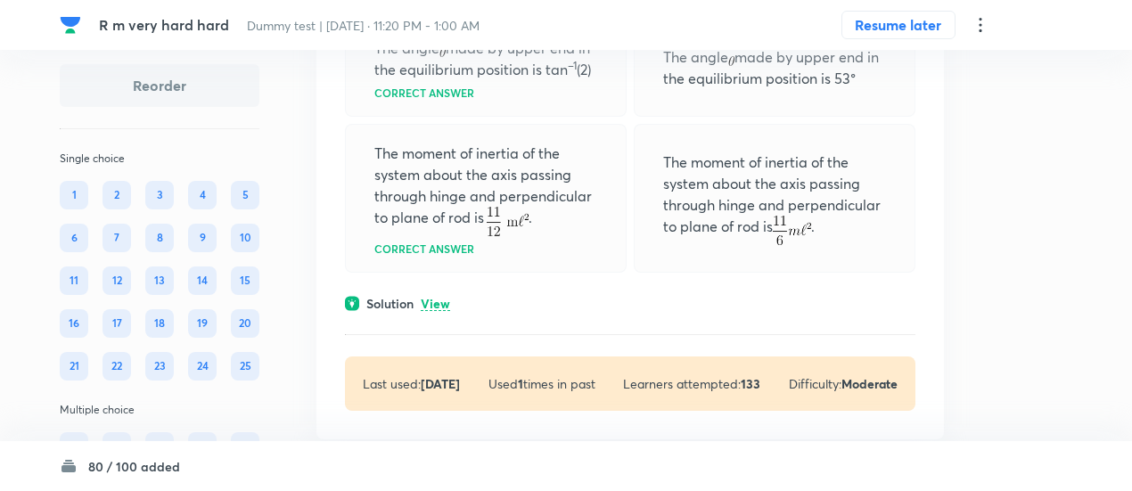
click at [432, 298] on p "View" at bounding box center [435, 304] width 29 height 13
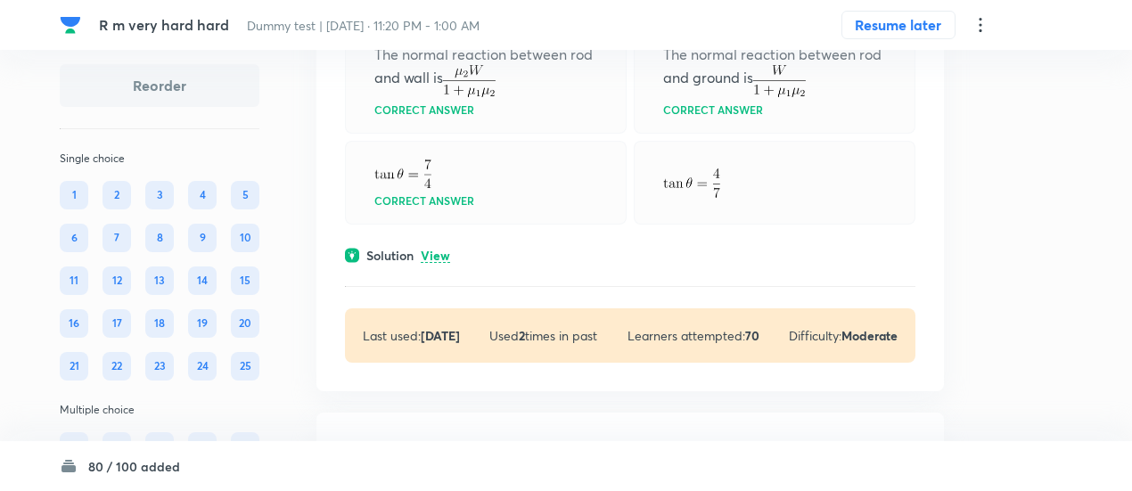
scroll to position [17778, 0]
click at [437, 250] on p "View" at bounding box center [435, 256] width 29 height 13
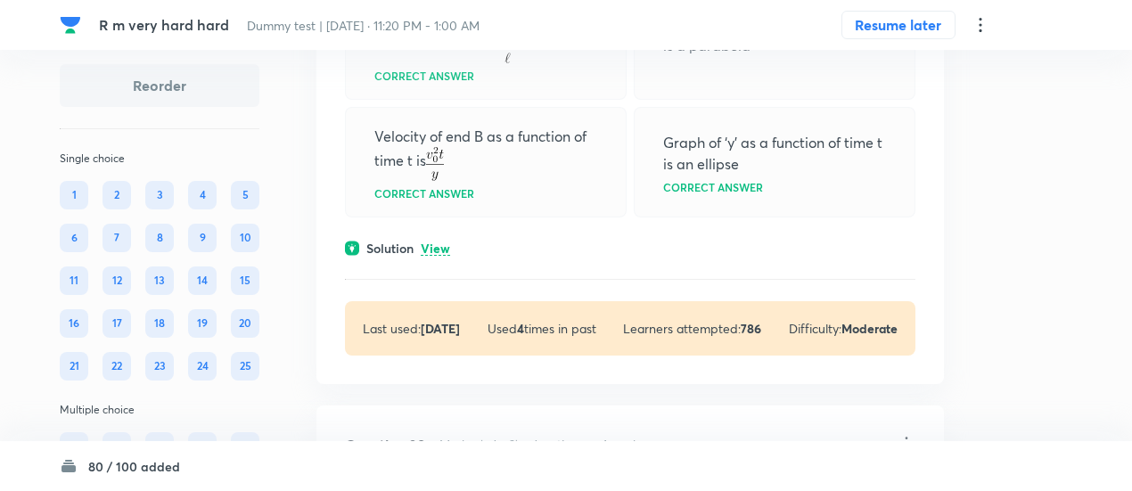
scroll to position [17092, 0]
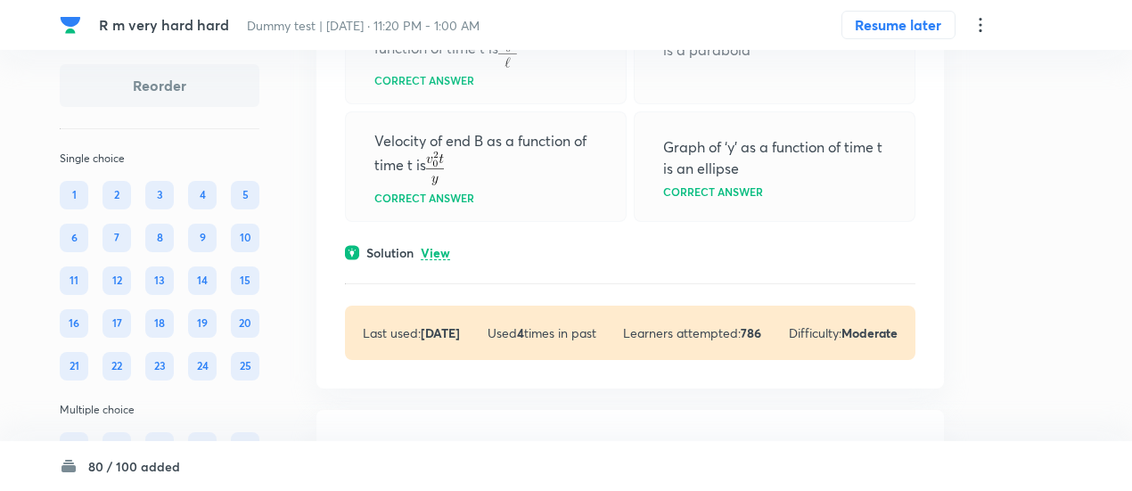
click at [437, 247] on p "View" at bounding box center [435, 253] width 29 height 13
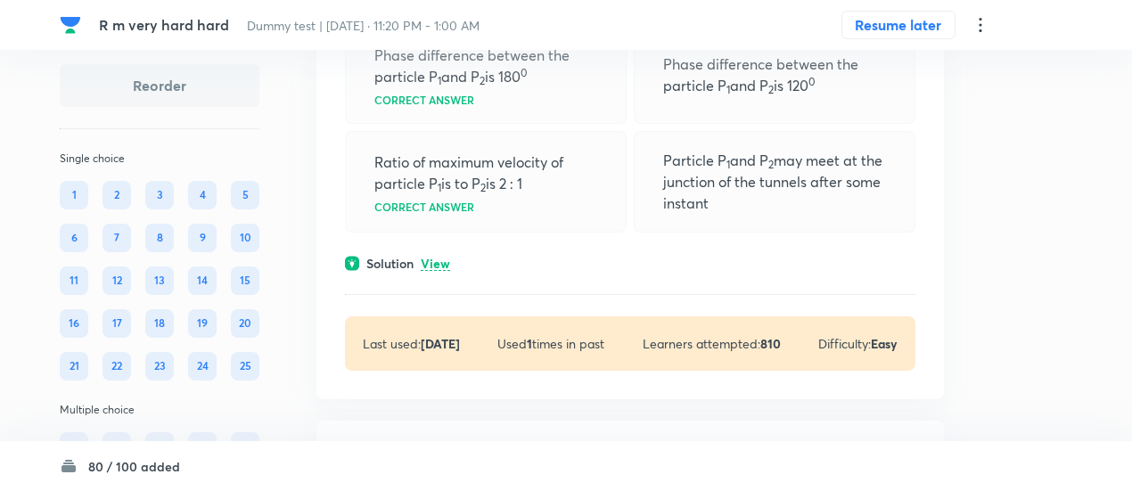
scroll to position [16376, 0]
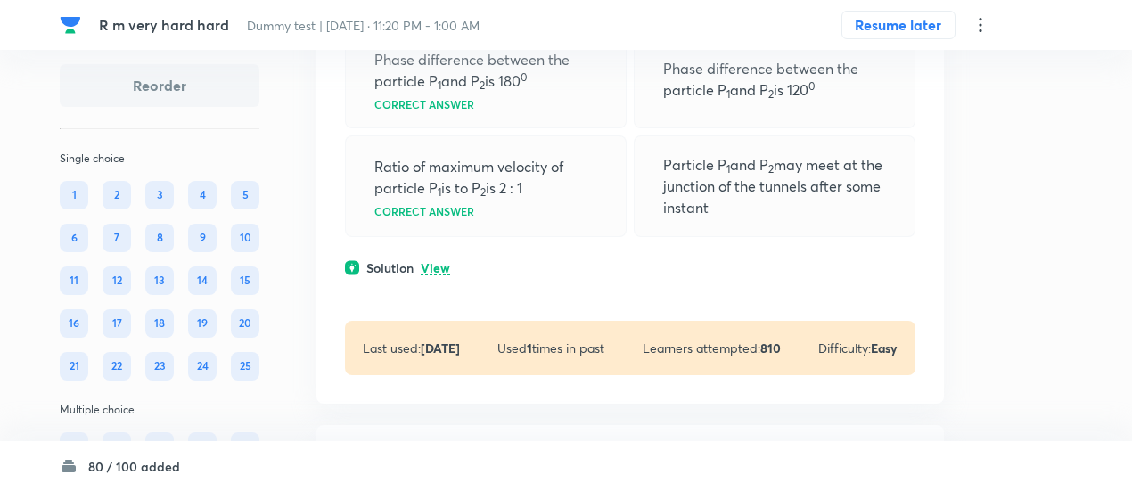
click at [437, 262] on p "View" at bounding box center [435, 268] width 29 height 13
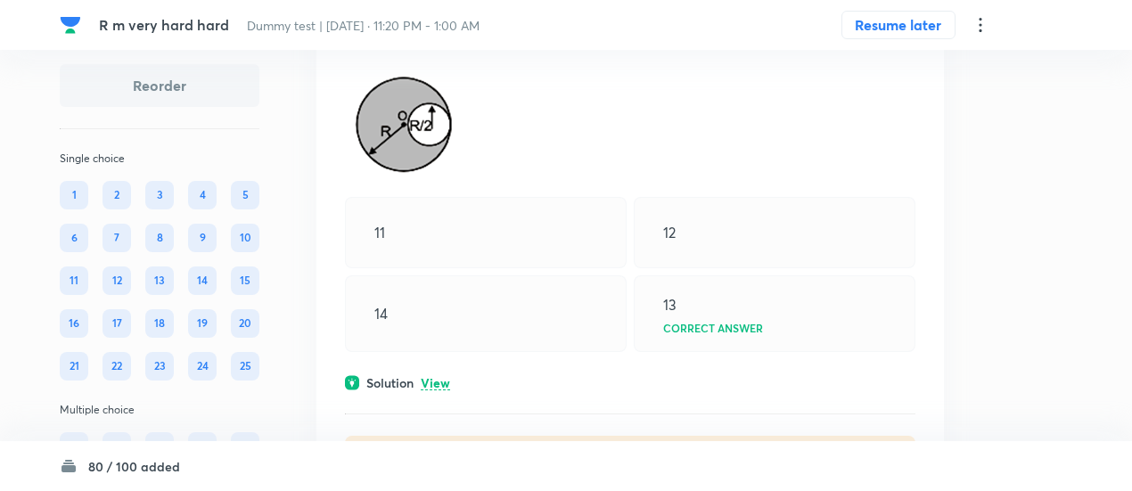
scroll to position [15456, 0]
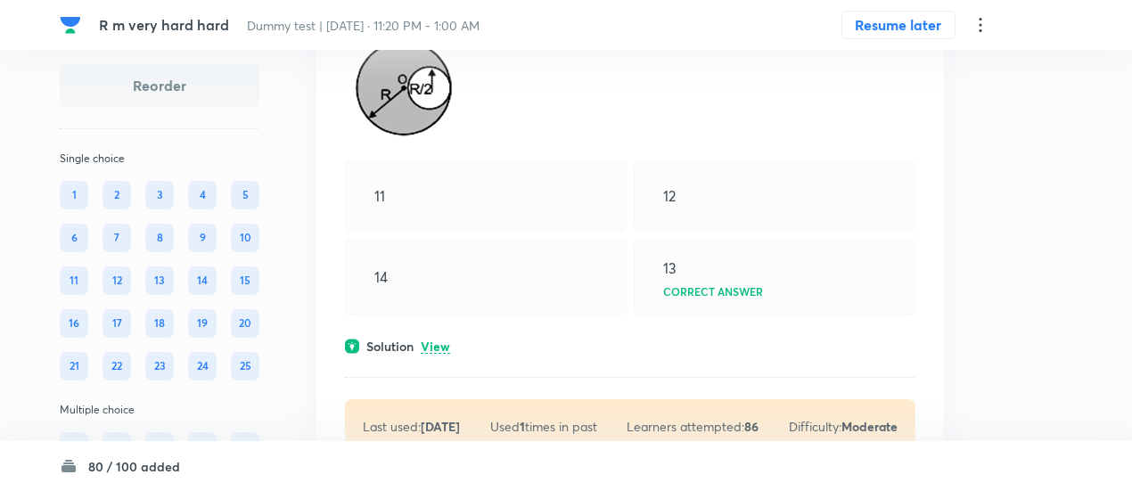
click at [442, 340] on p "View" at bounding box center [435, 346] width 29 height 13
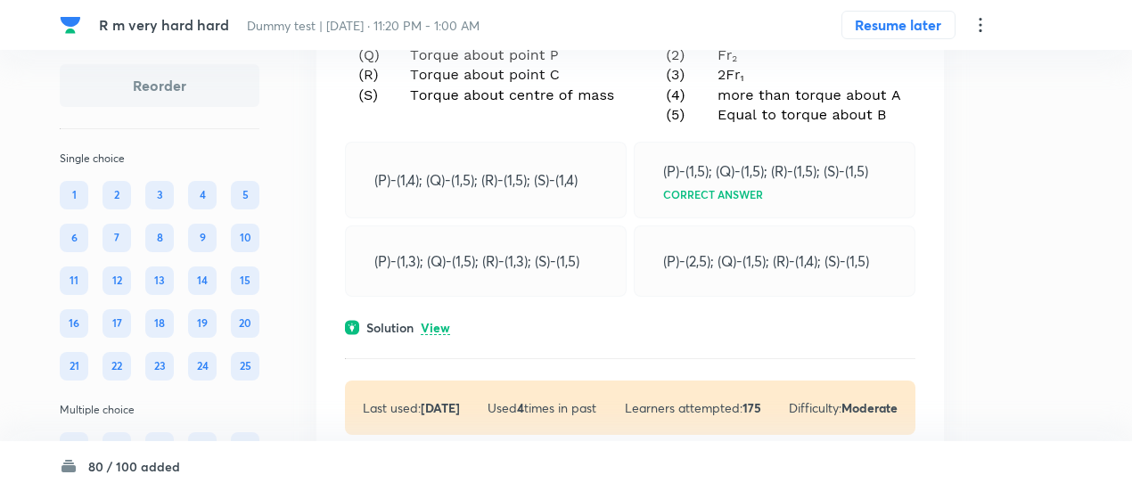
scroll to position [14765, 0]
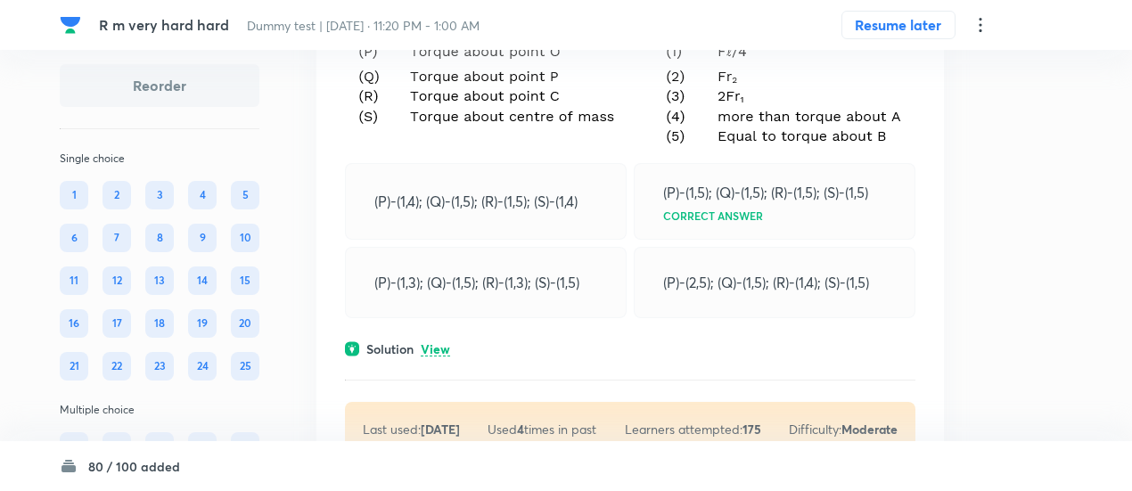
click at [438, 343] on p "View" at bounding box center [435, 349] width 29 height 13
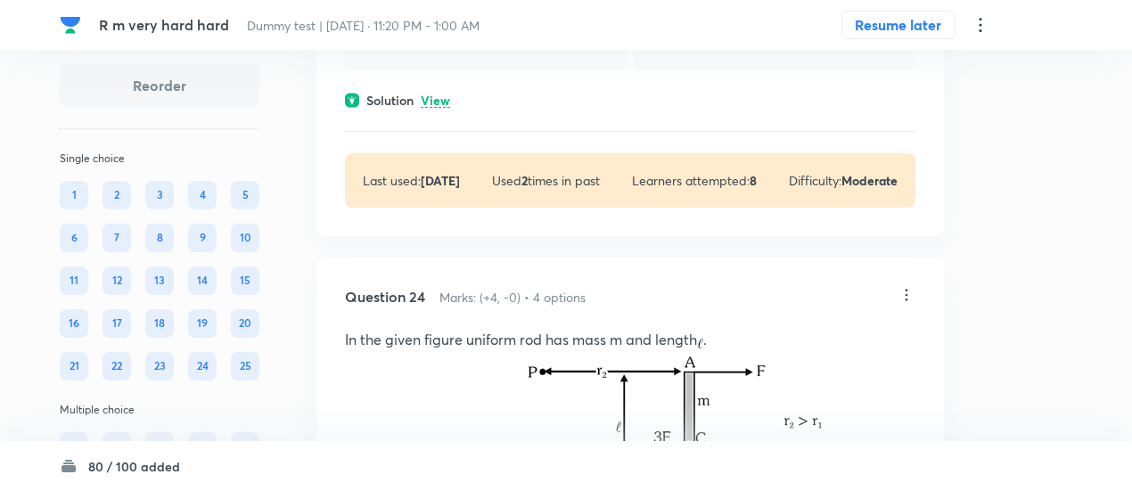
scroll to position [14274, 0]
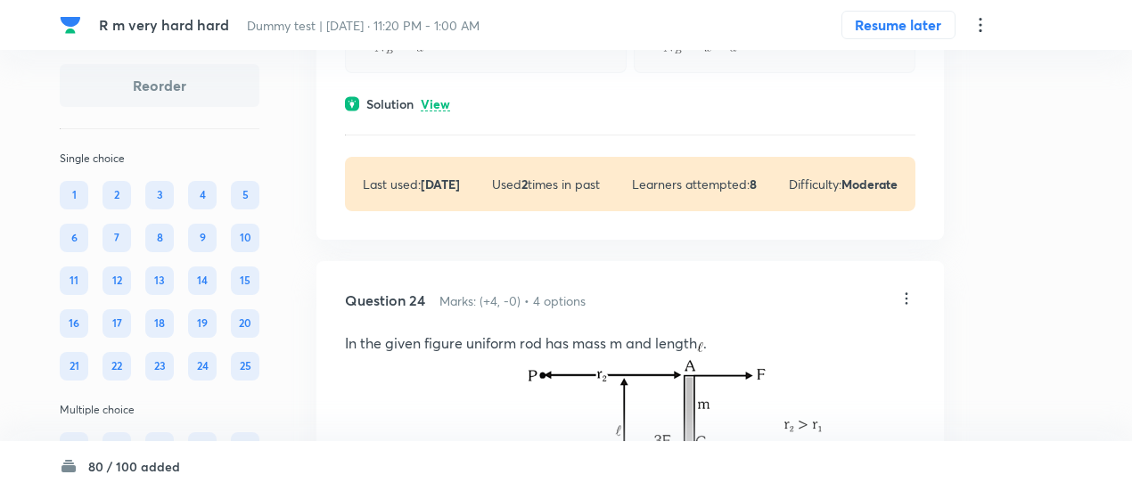
click at [435, 98] on p "View" at bounding box center [435, 104] width 29 height 13
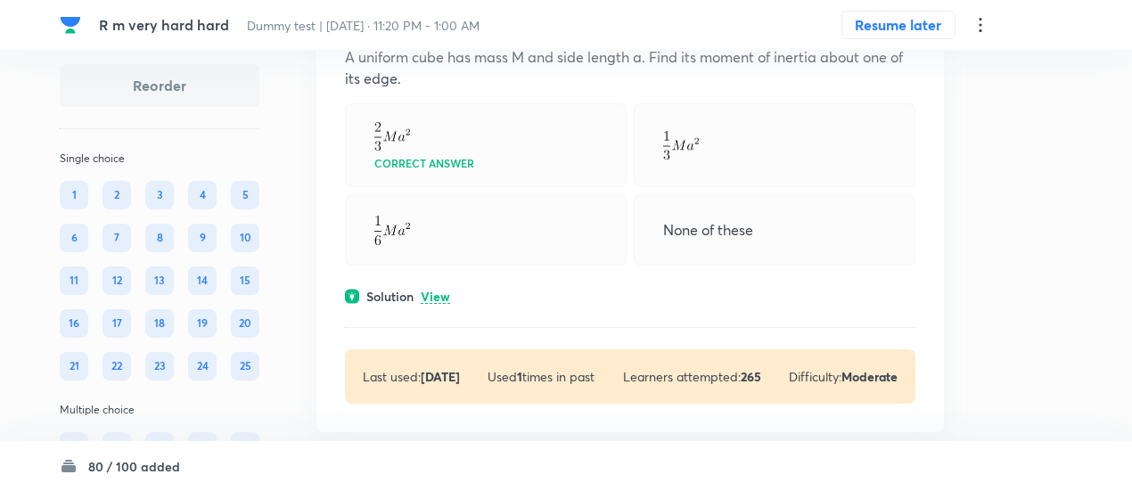
scroll to position [13649, 0]
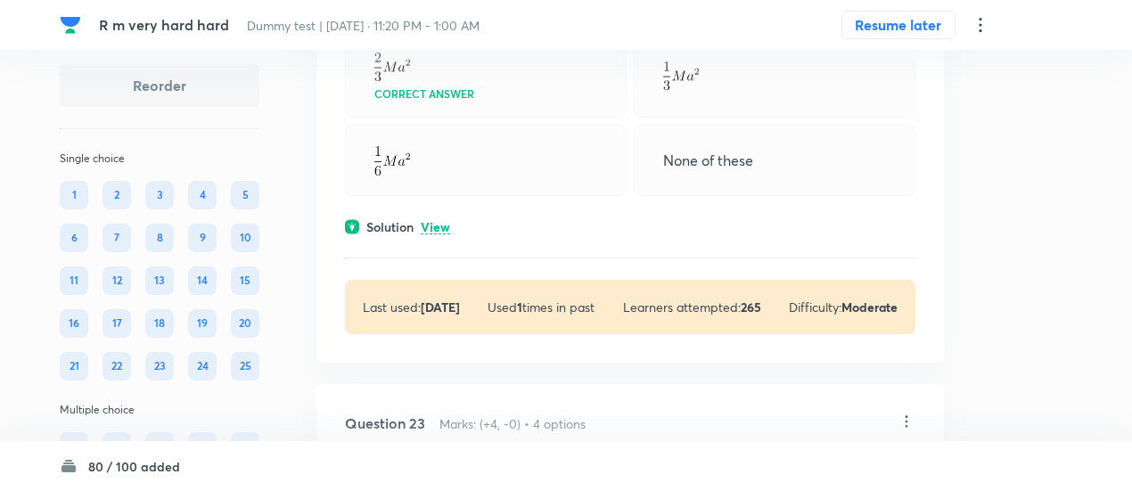
click at [439, 221] on p "View" at bounding box center [435, 227] width 29 height 13
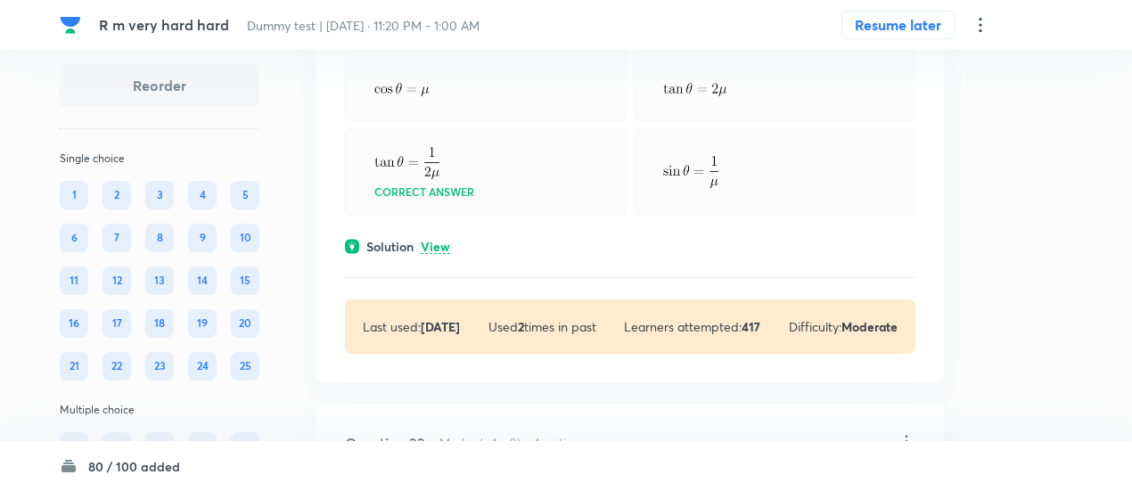
scroll to position [13157, 0]
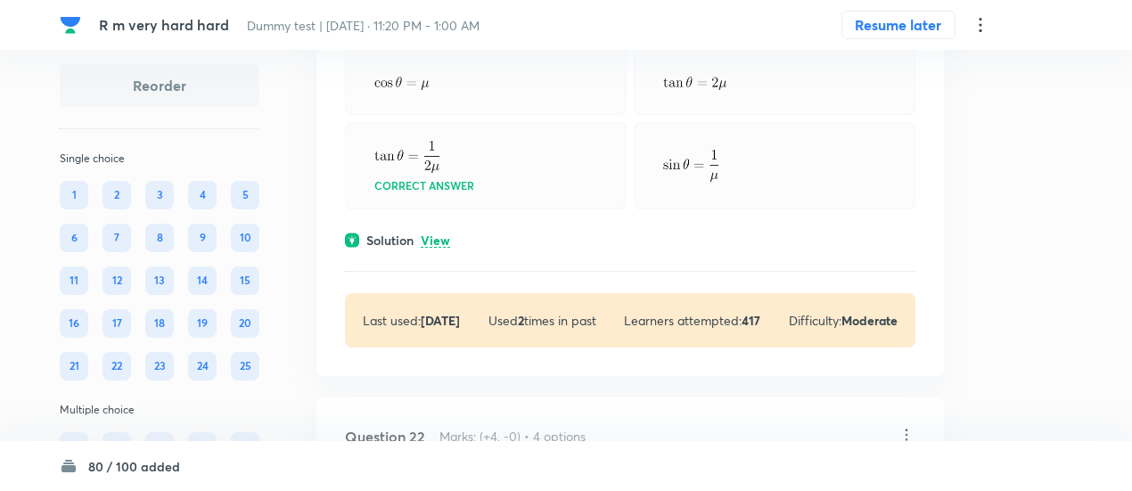
click at [443, 234] on p "View" at bounding box center [435, 240] width 29 height 13
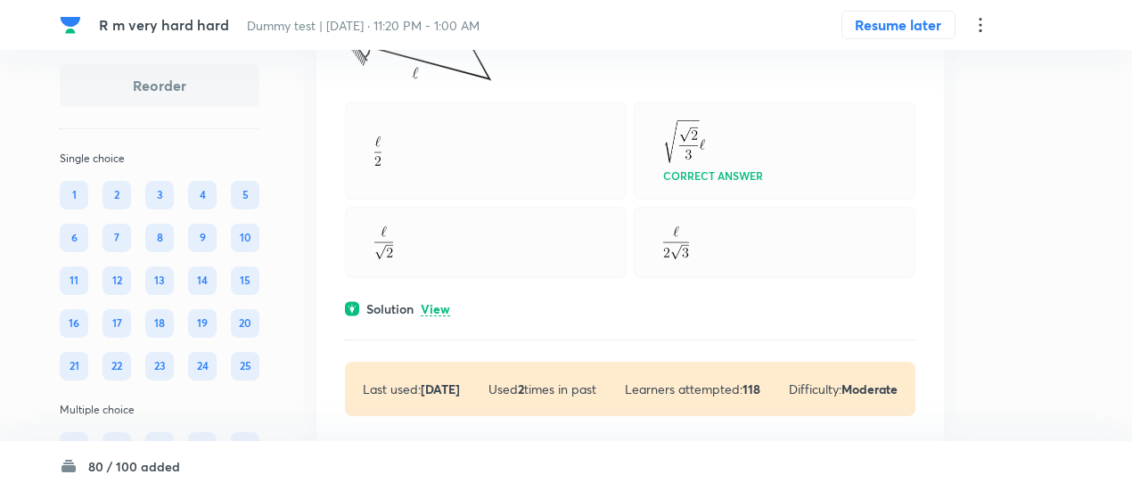
scroll to position [12403, 0]
click at [442, 305] on p "View" at bounding box center [435, 311] width 29 height 13
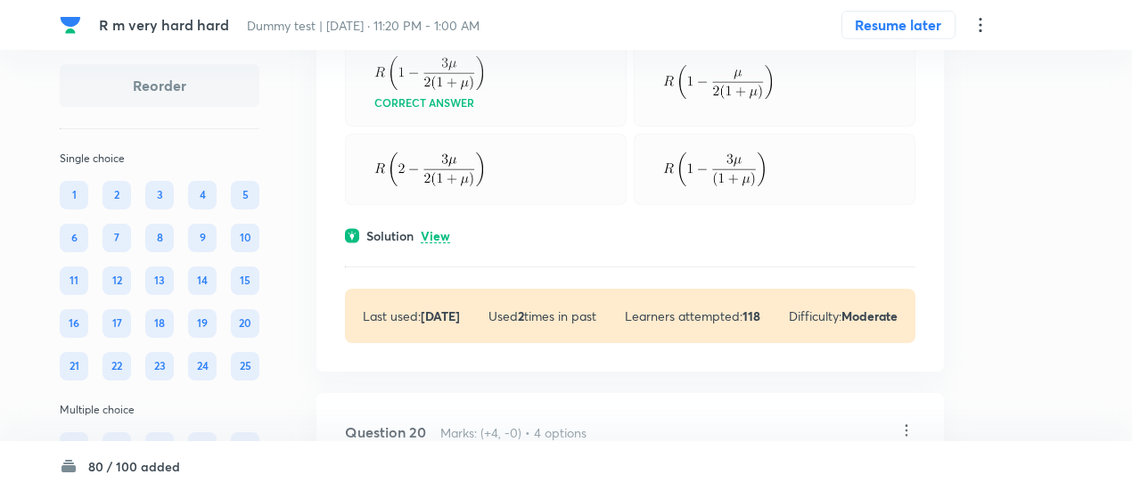
scroll to position [11814, 0]
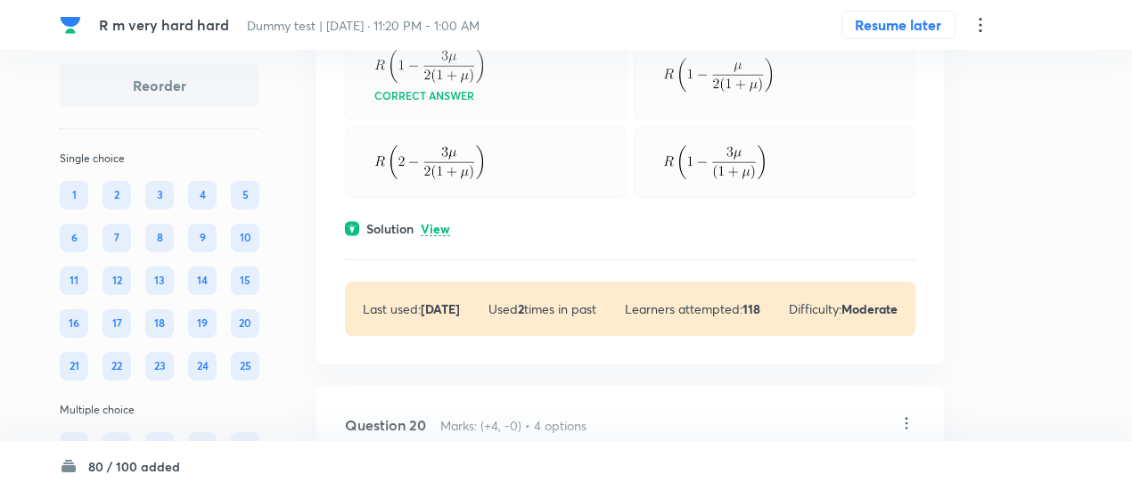
click at [437, 223] on p "View" at bounding box center [435, 229] width 29 height 13
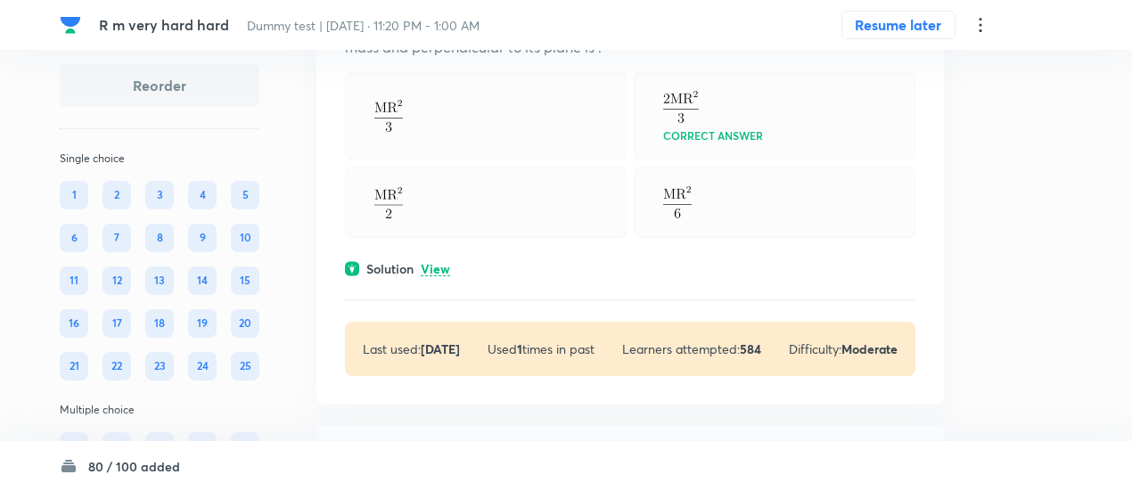
scroll to position [11067, 0]
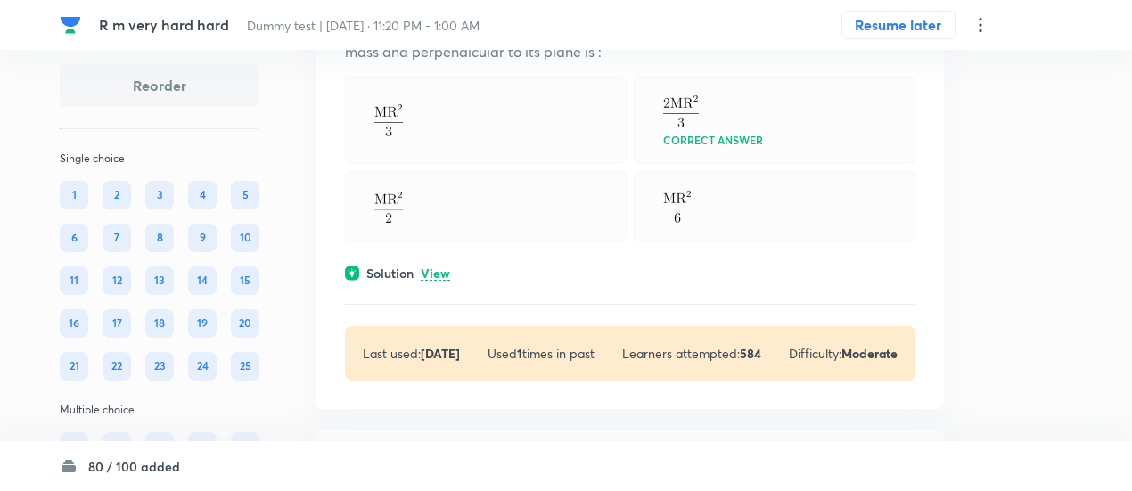
click at [438, 267] on p "View" at bounding box center [435, 273] width 29 height 13
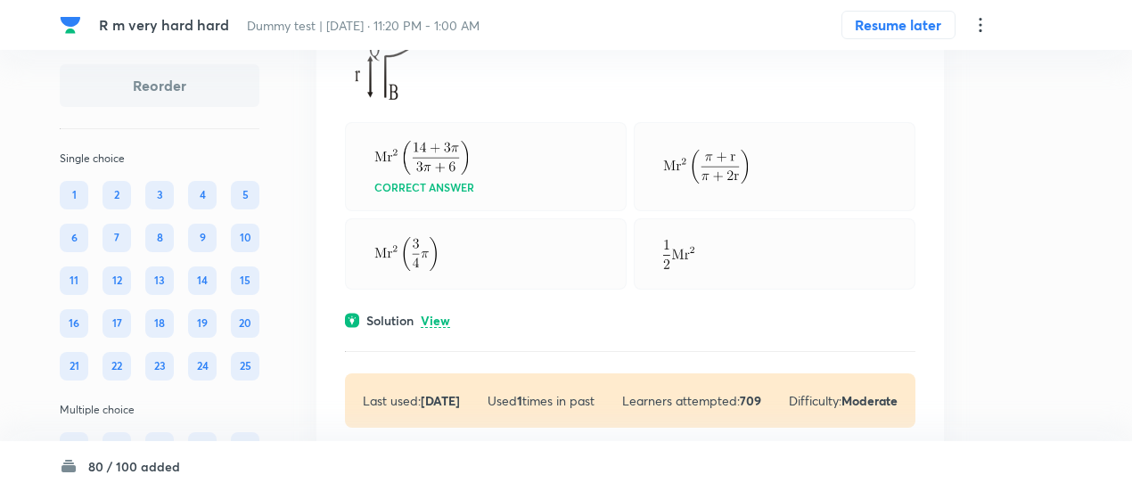
scroll to position [10515, 0]
click at [433, 315] on p "View" at bounding box center [435, 321] width 29 height 13
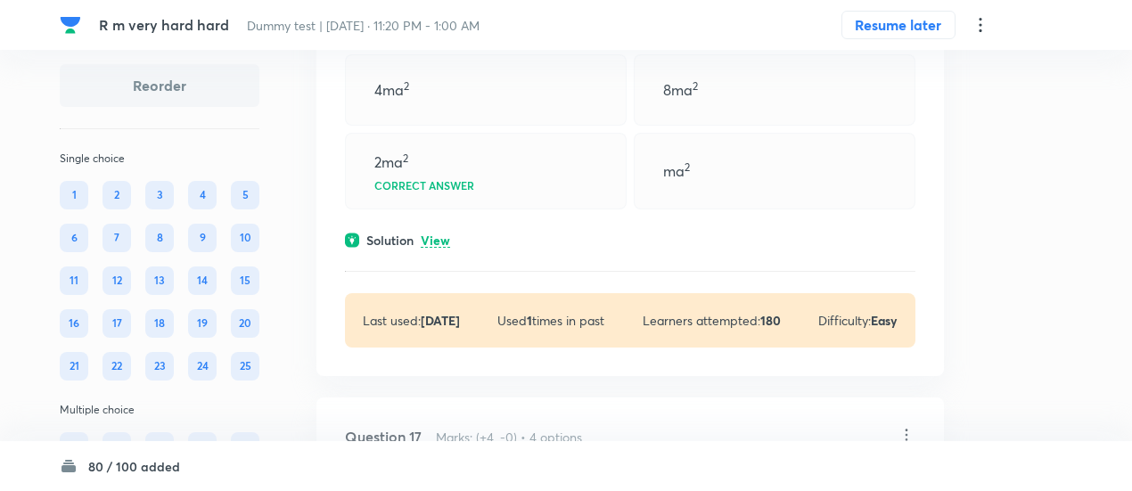
scroll to position [9865, 0]
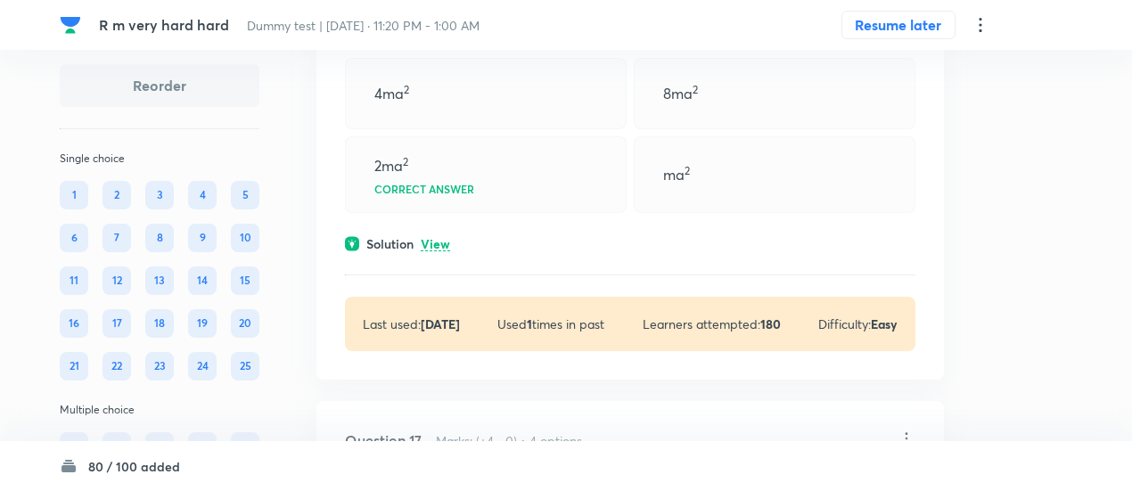
click at [437, 238] on p "View" at bounding box center [435, 244] width 29 height 13
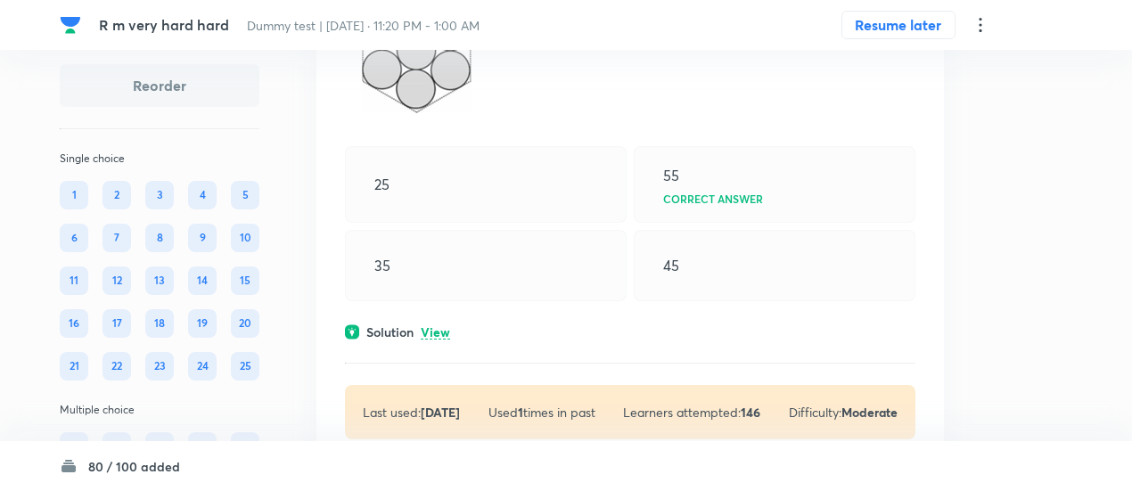
scroll to position [9275, 0]
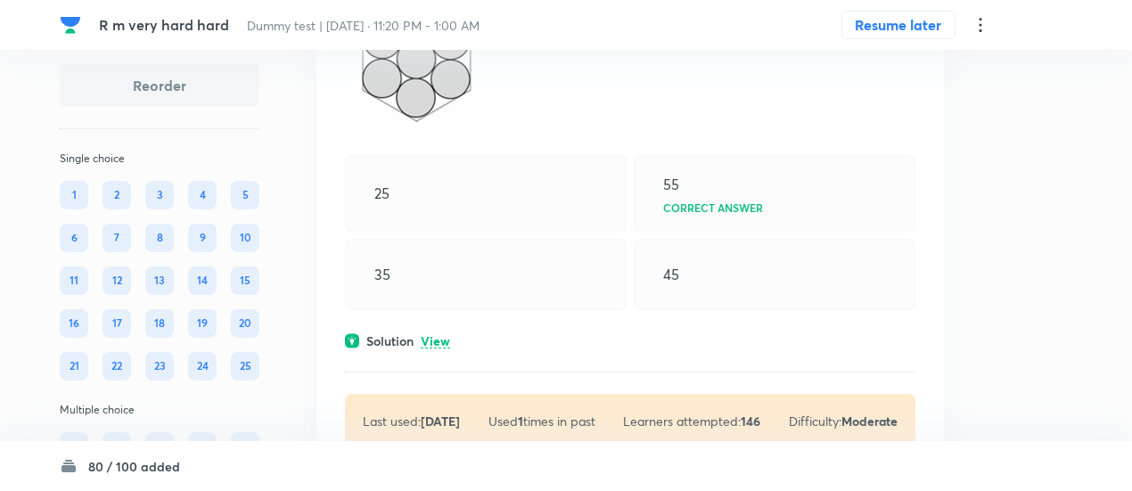
click at [438, 335] on p "View" at bounding box center [435, 341] width 29 height 13
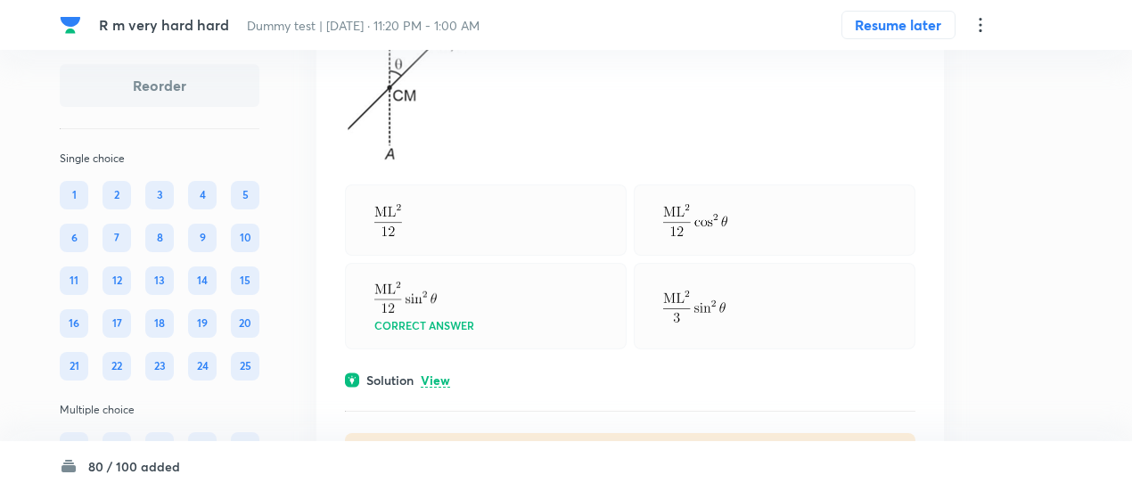
scroll to position [8558, 0]
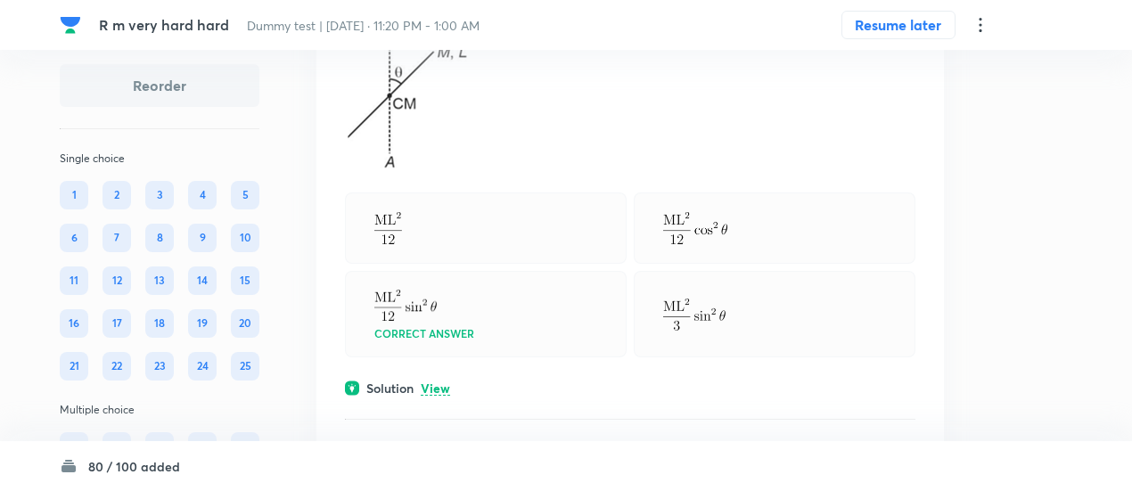
click at [444, 382] on p "View" at bounding box center [435, 388] width 29 height 13
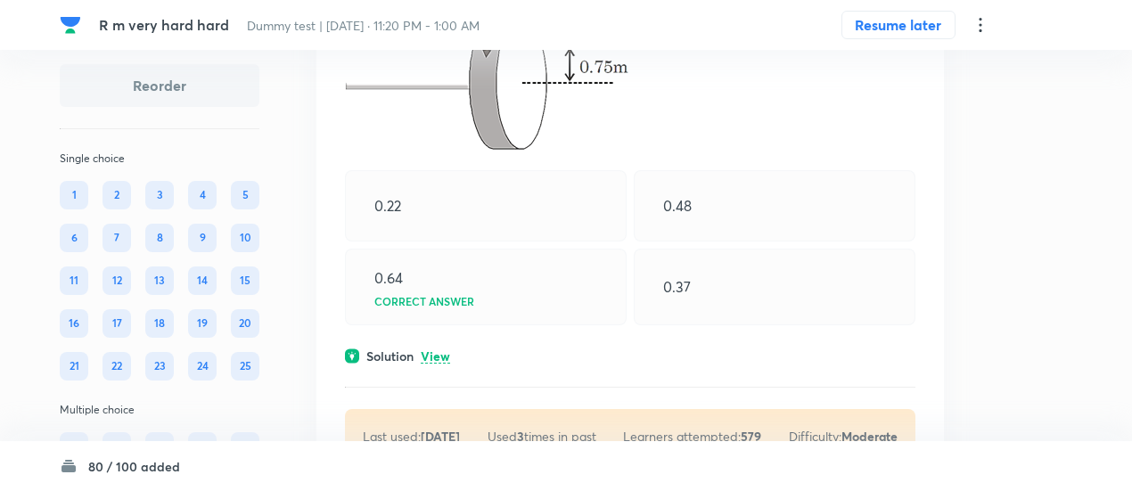
scroll to position [7954, 0]
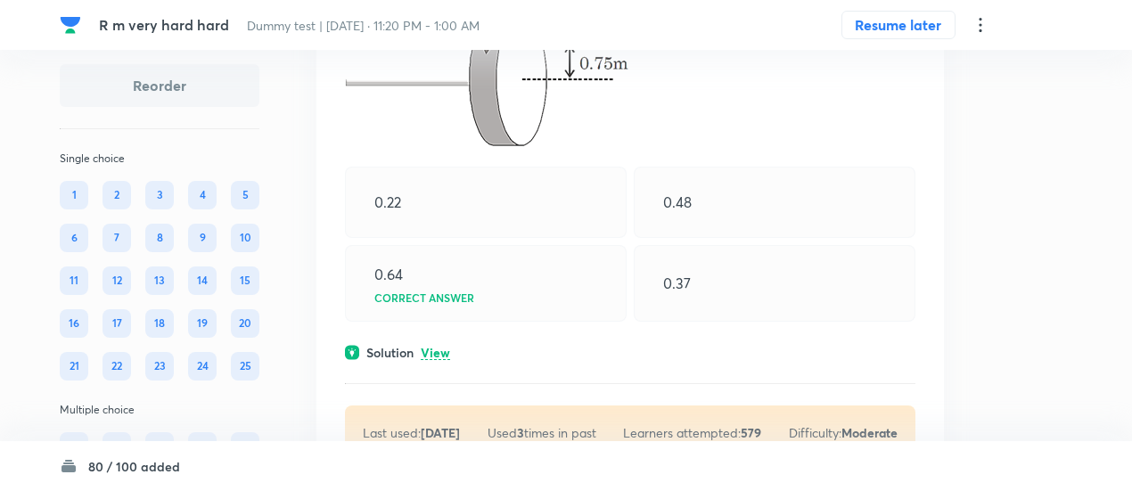
click at [442, 347] on p "View" at bounding box center [435, 353] width 29 height 13
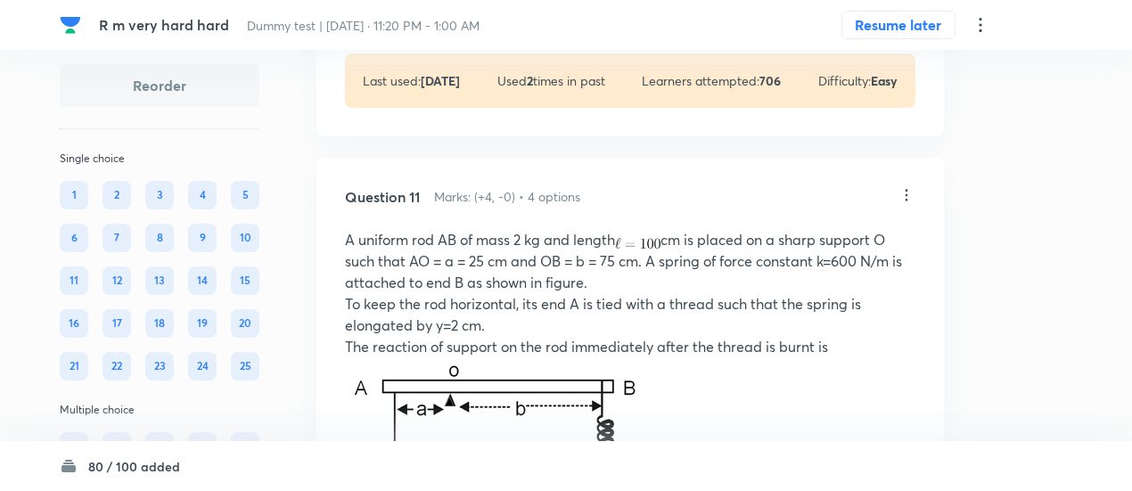
scroll to position [6245, 0]
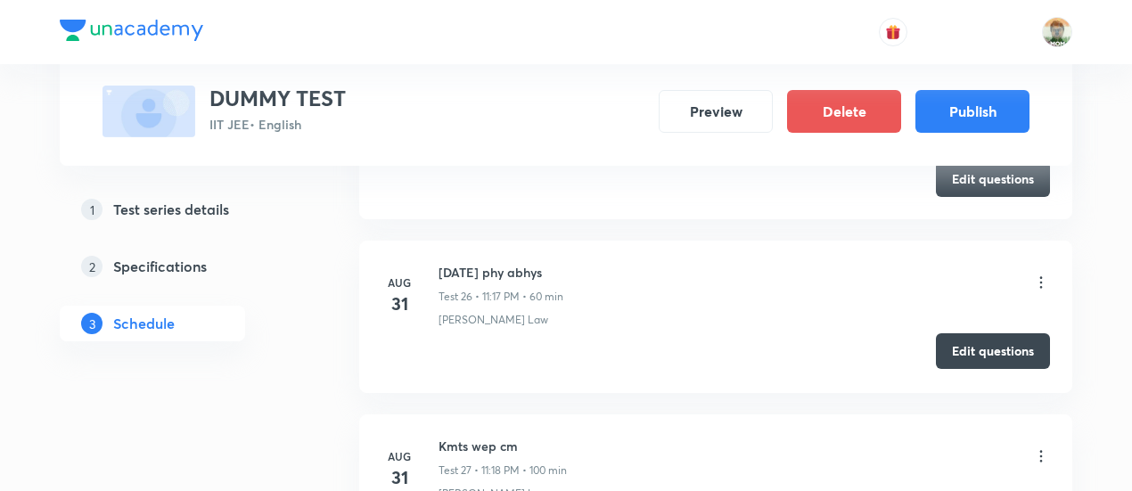
click at [944, 334] on button "Edit questions" at bounding box center [993, 351] width 114 height 36
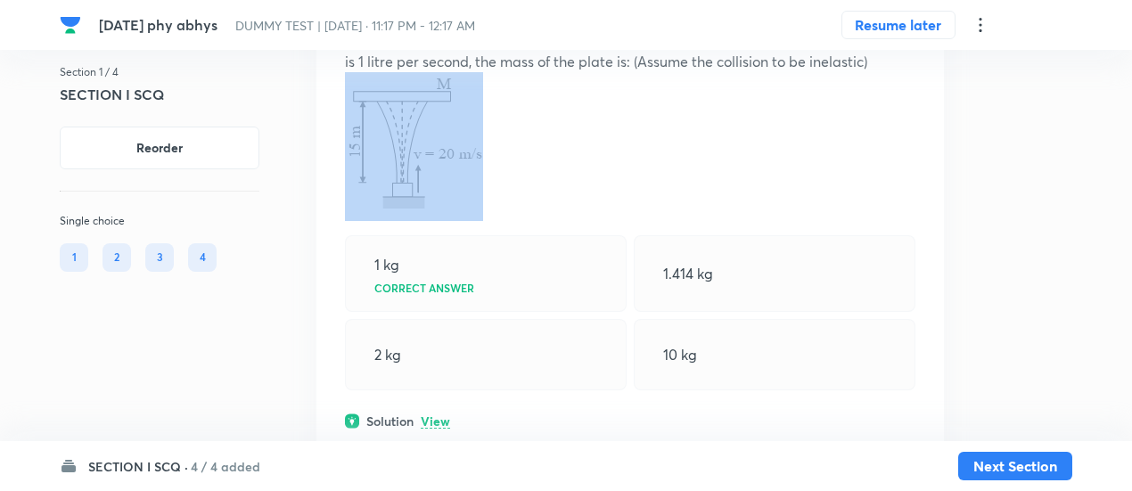
scroll to position [301, 0]
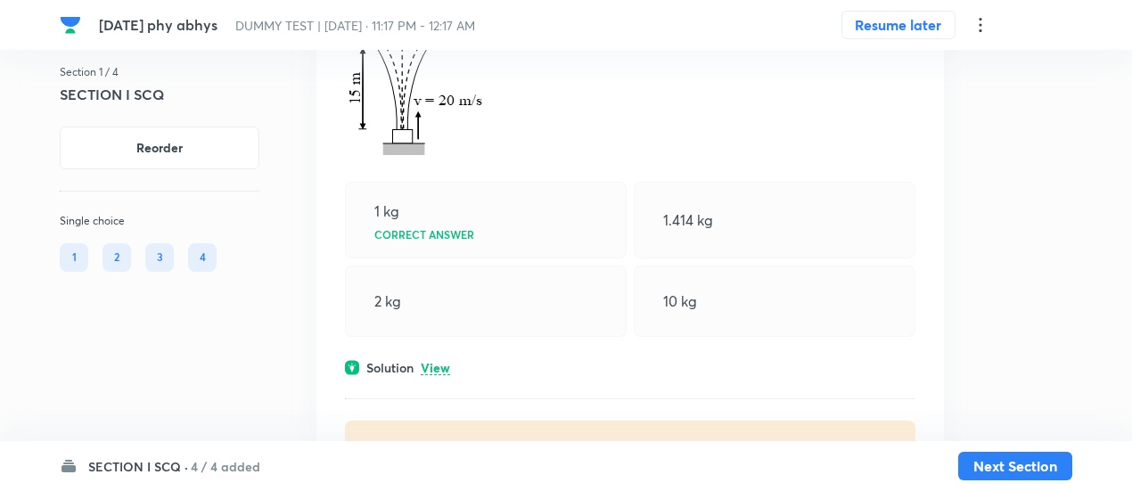
click at [433, 355] on div "Question 1 Marks: (+3, -1) • 4 options (Note-This question has 4 options in whi…" at bounding box center [629, 182] width 627 height 641
click at [435, 366] on p "View" at bounding box center [435, 368] width 29 height 13
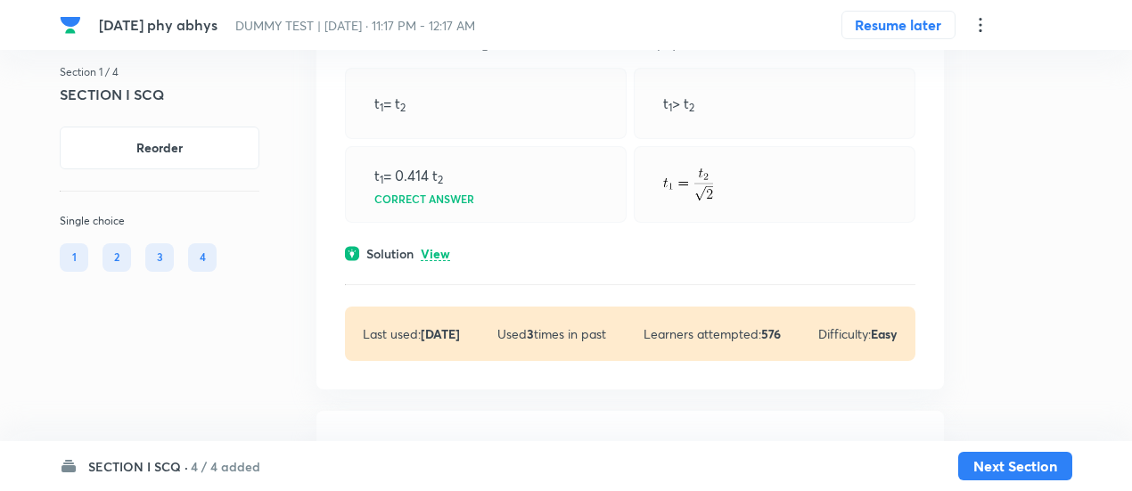
scroll to position [1140, 0]
click at [435, 246] on p "View" at bounding box center [435, 251] width 29 height 13
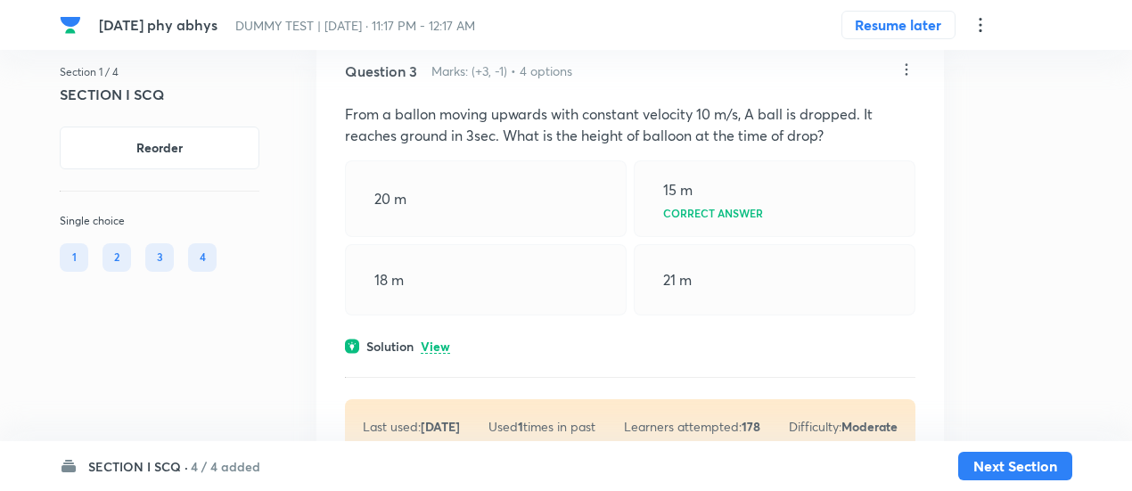
scroll to position [2296, 0]
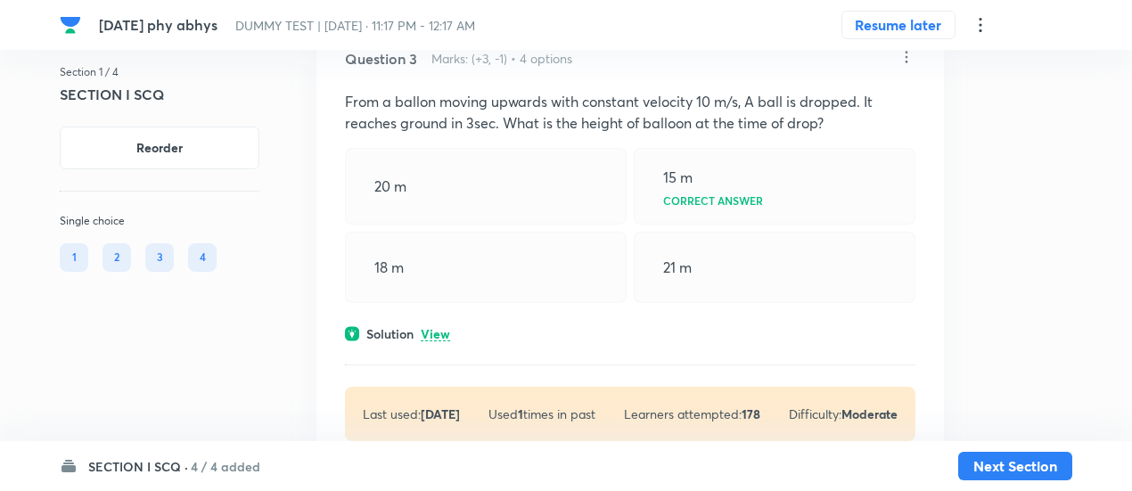
click at [429, 334] on p "View" at bounding box center [435, 334] width 29 height 13
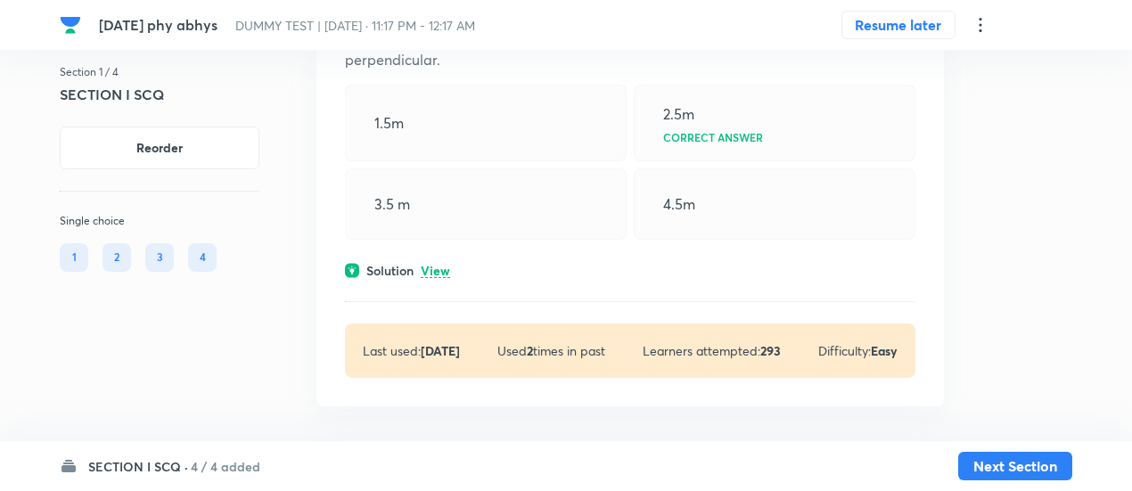
scroll to position [3155, 0]
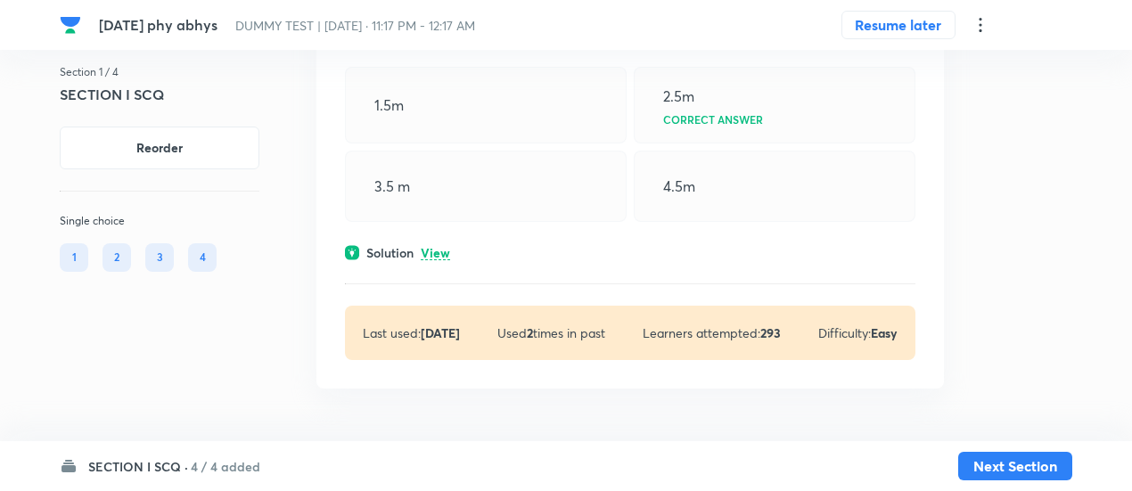
click at [445, 247] on p "View" at bounding box center [435, 253] width 29 height 13
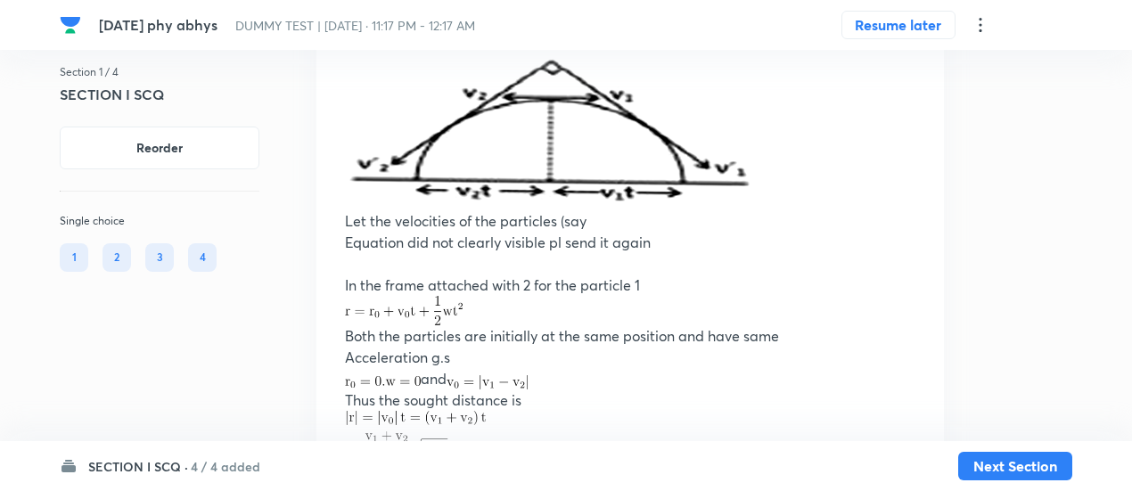
scroll to position [3740, 0]
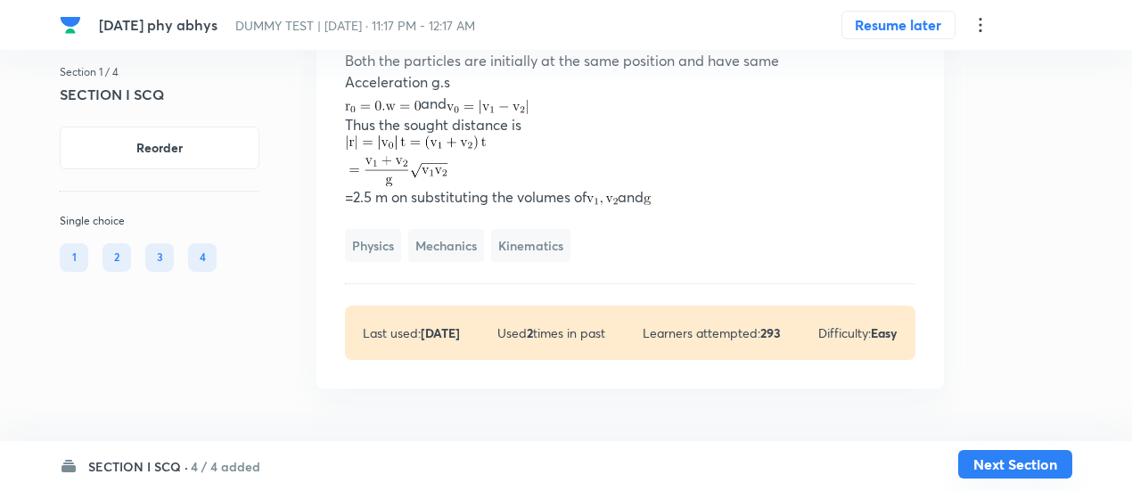
click at [1051, 470] on button "Next Section" at bounding box center [1015, 464] width 114 height 29
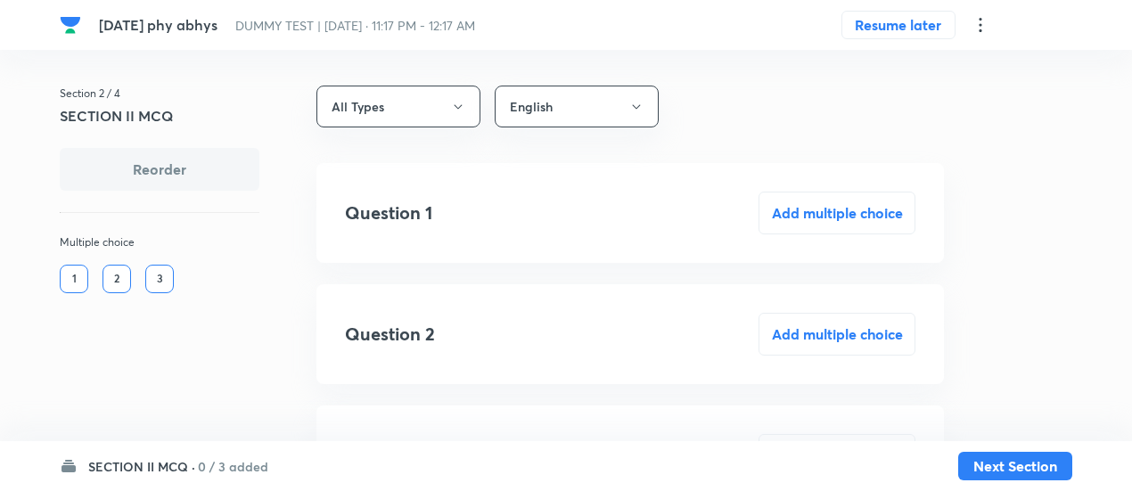
scroll to position [120, 0]
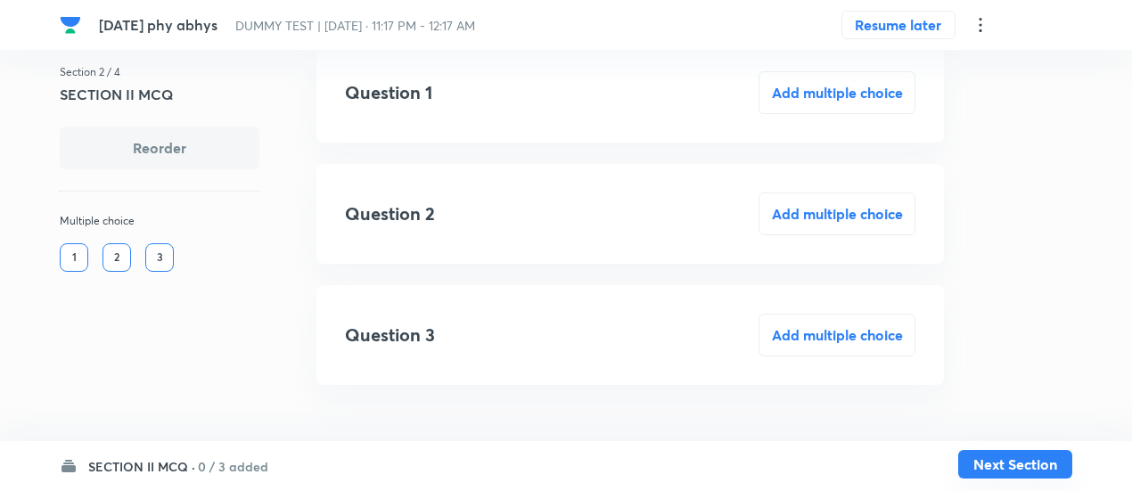
click at [1046, 473] on button "Next Section" at bounding box center [1015, 464] width 114 height 29
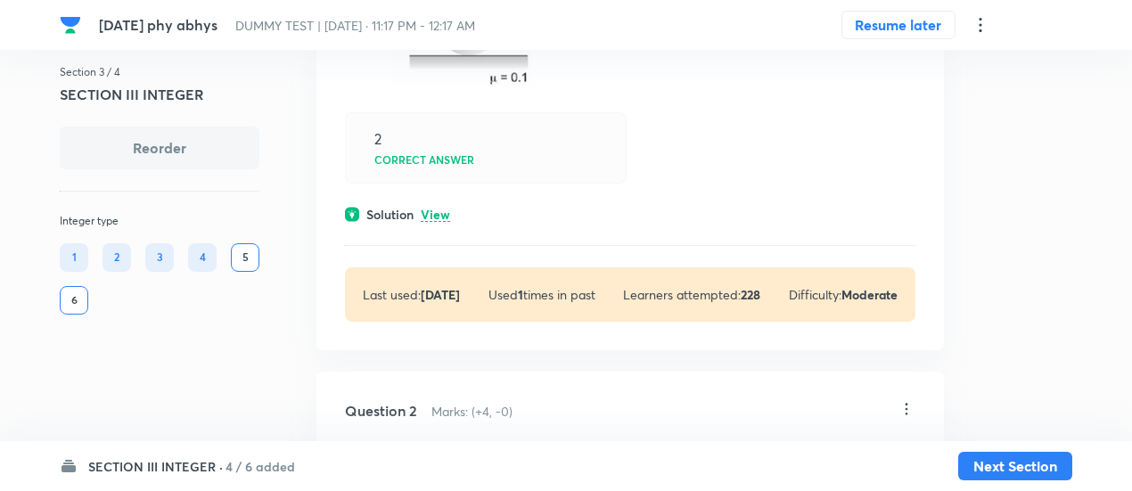
scroll to position [420, 0]
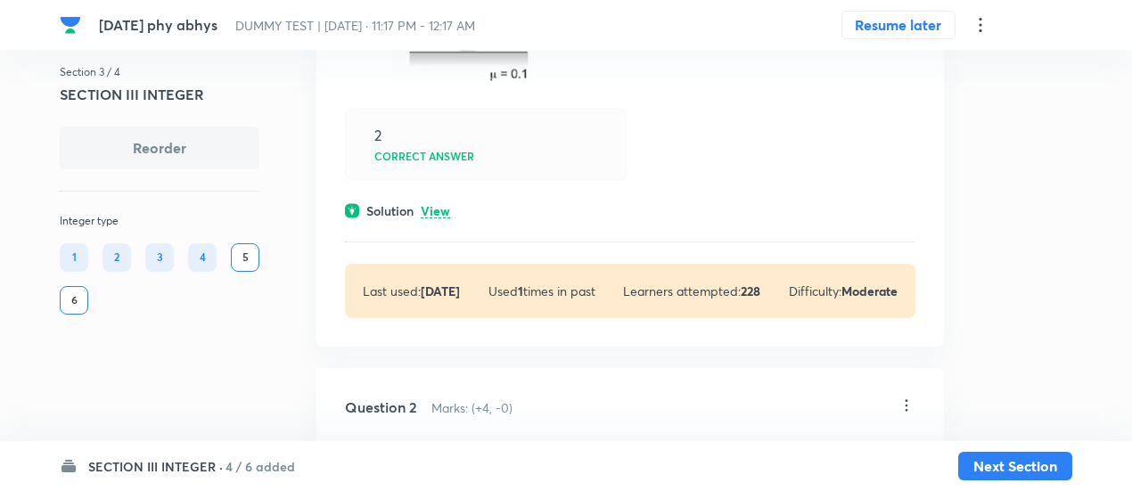
click at [445, 213] on p "View" at bounding box center [435, 211] width 29 height 13
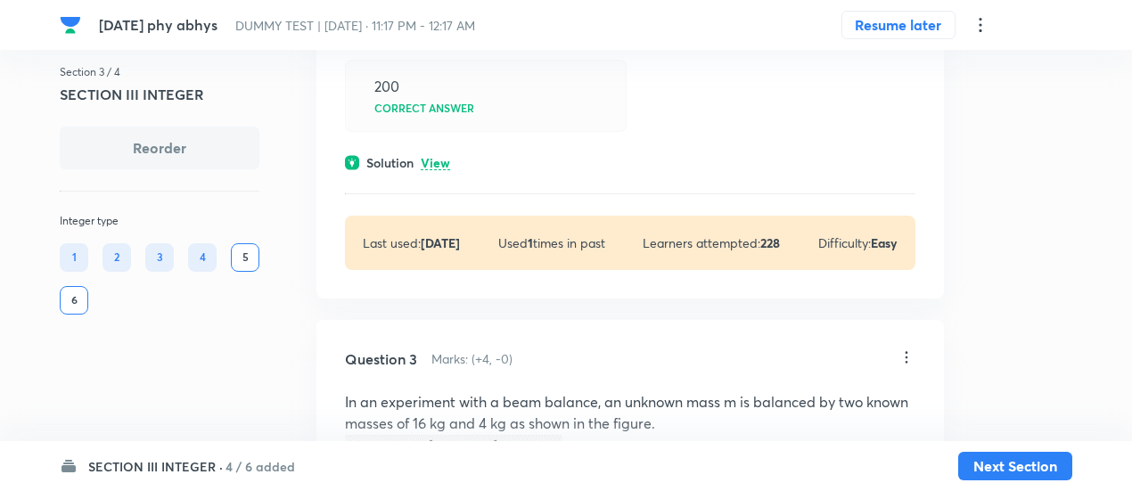
scroll to position [1220, 0]
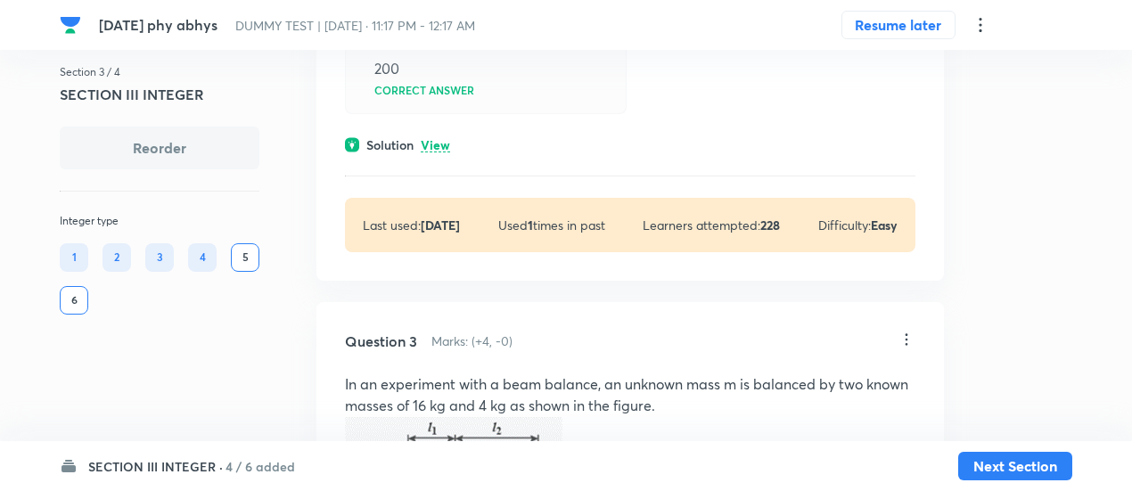
click at [439, 139] on p "View" at bounding box center [435, 145] width 29 height 13
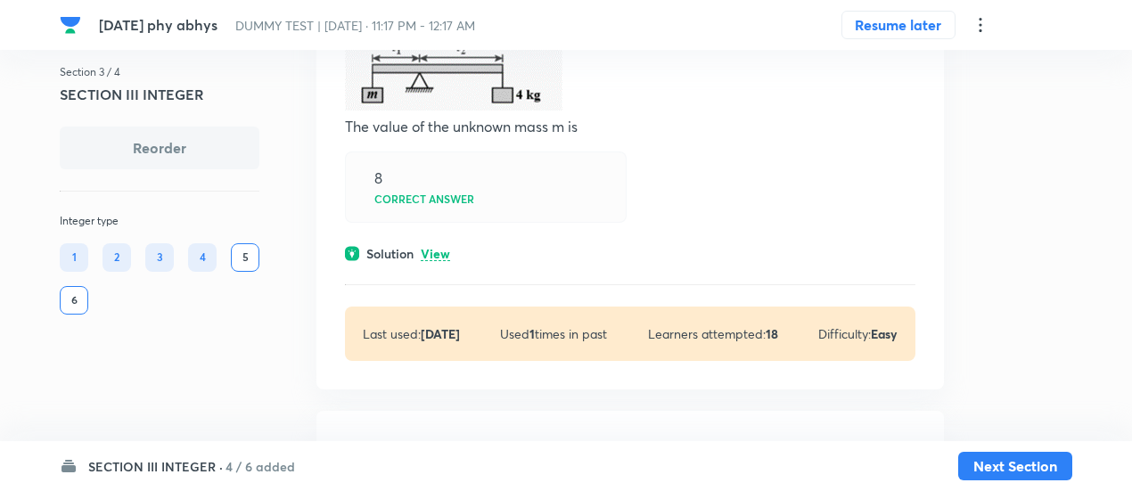
click at [445, 256] on p "View" at bounding box center [435, 254] width 29 height 13
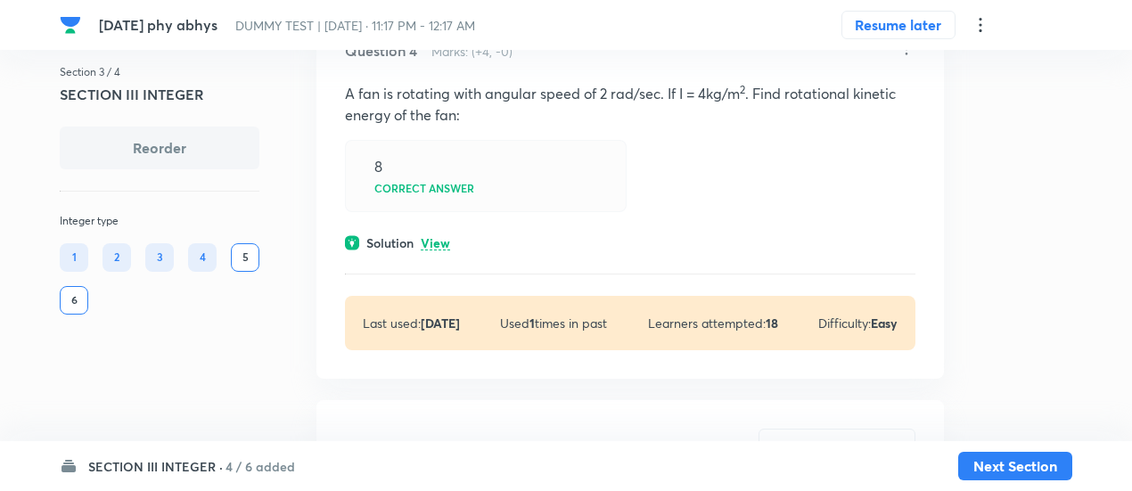
scroll to position [3019, 0]
click at [445, 232] on div "Solution View" at bounding box center [630, 241] width 570 height 19
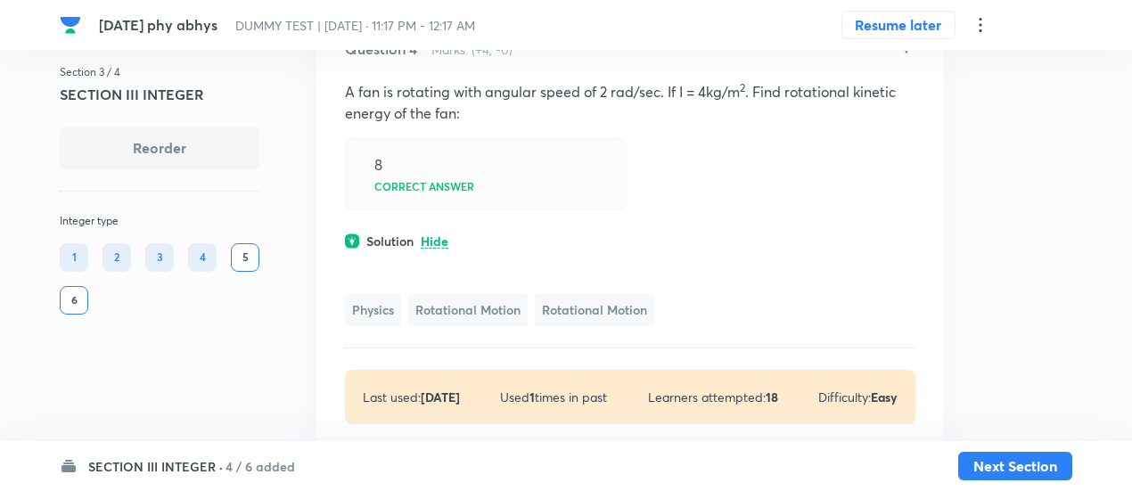
scroll to position [3366, 0]
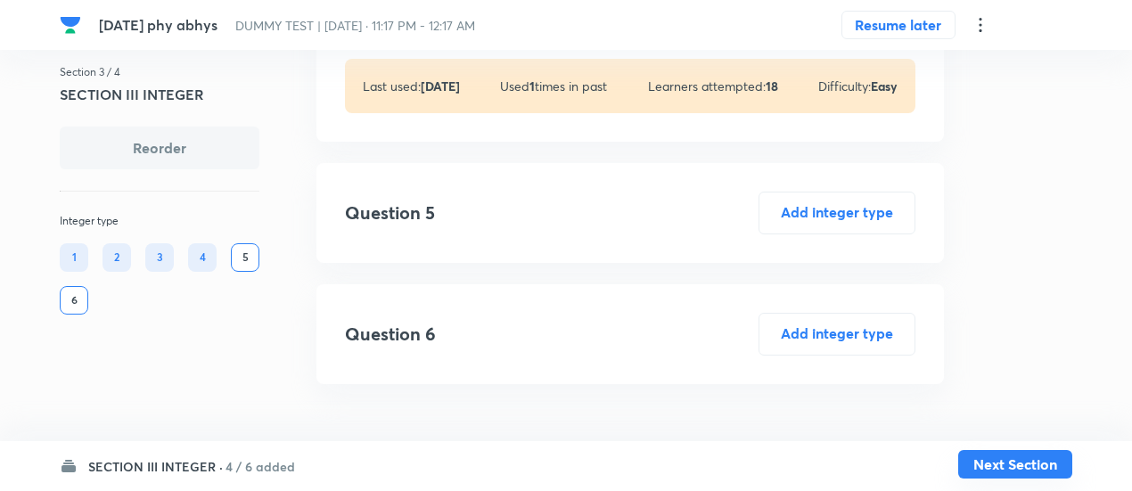
click at [1025, 464] on button "Next Section" at bounding box center [1015, 464] width 114 height 29
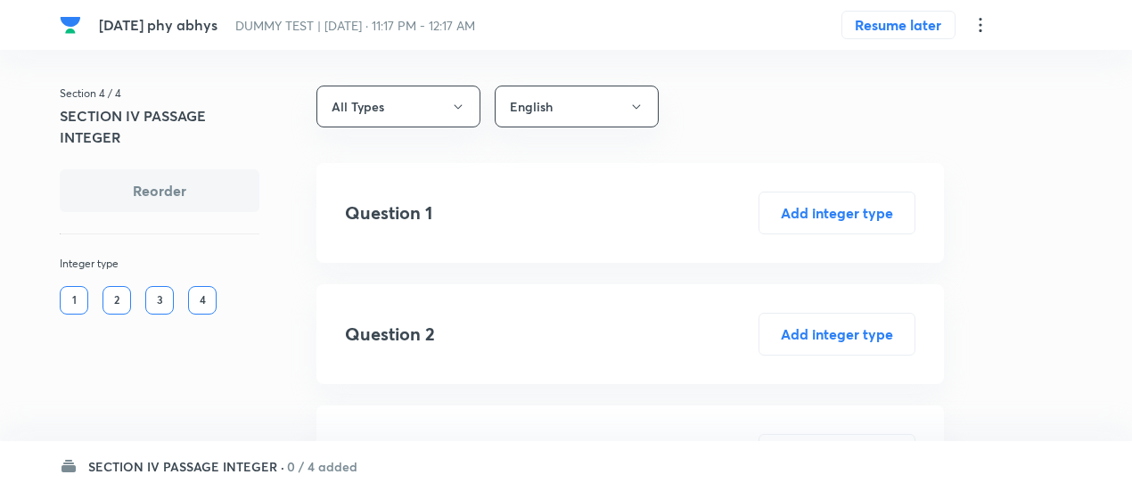
scroll to position [241, 0]
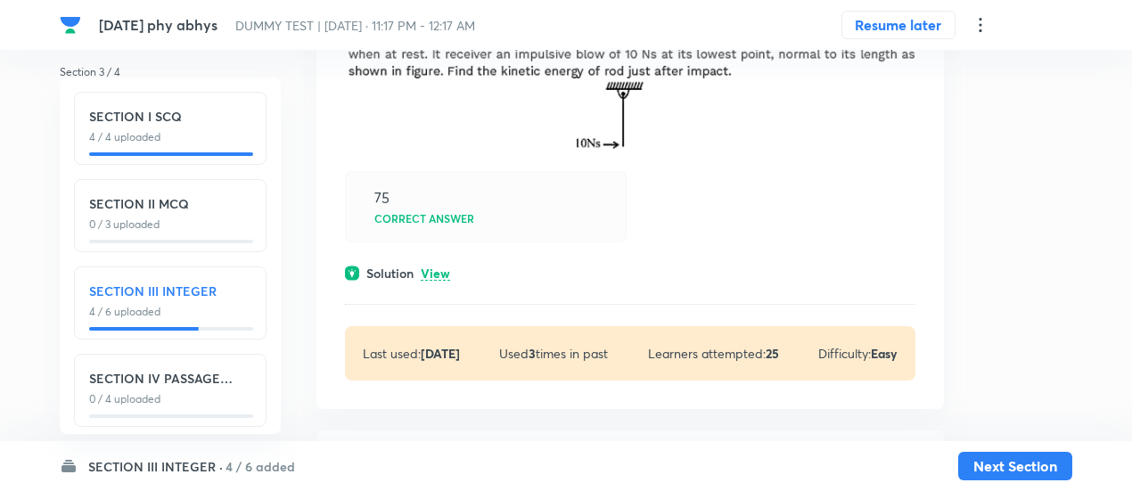
scroll to position [1065, 0]
click at [438, 266] on p "View" at bounding box center [435, 272] width 29 height 13
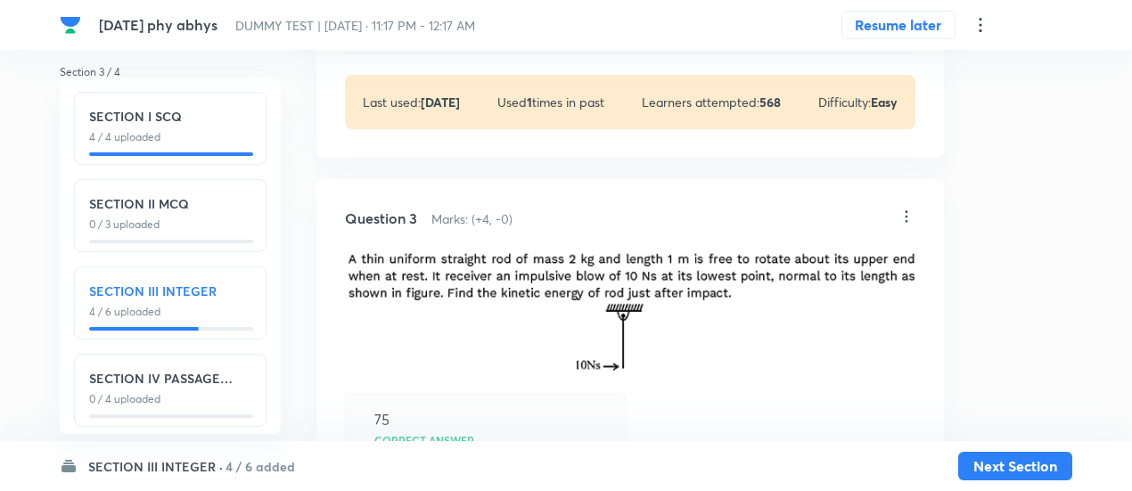
scroll to position [839, 0]
